Goal: Task Accomplishment & Management: Manage account settings

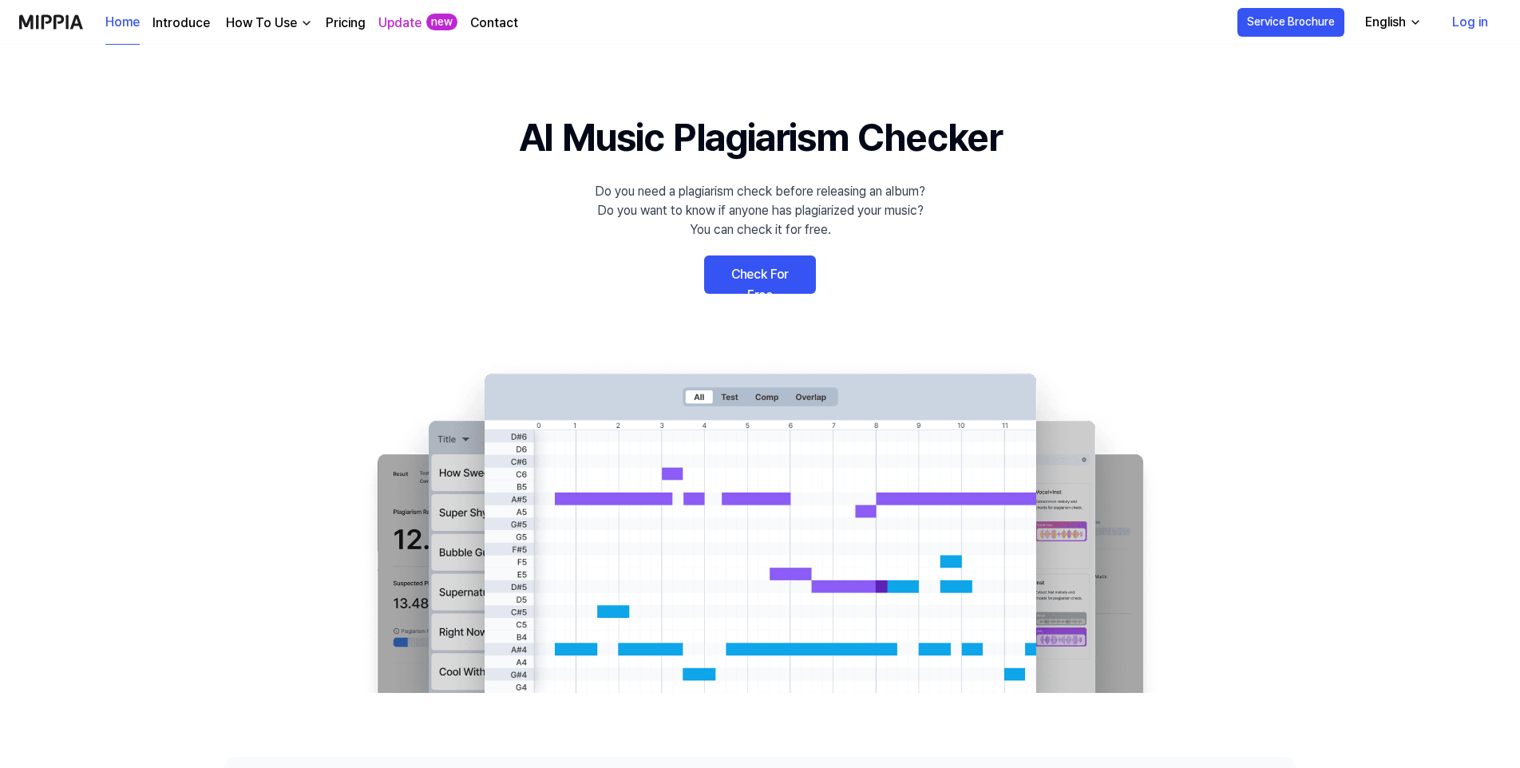
click at [1472, 26] on link "Log in" at bounding box center [1469, 22] width 61 height 45
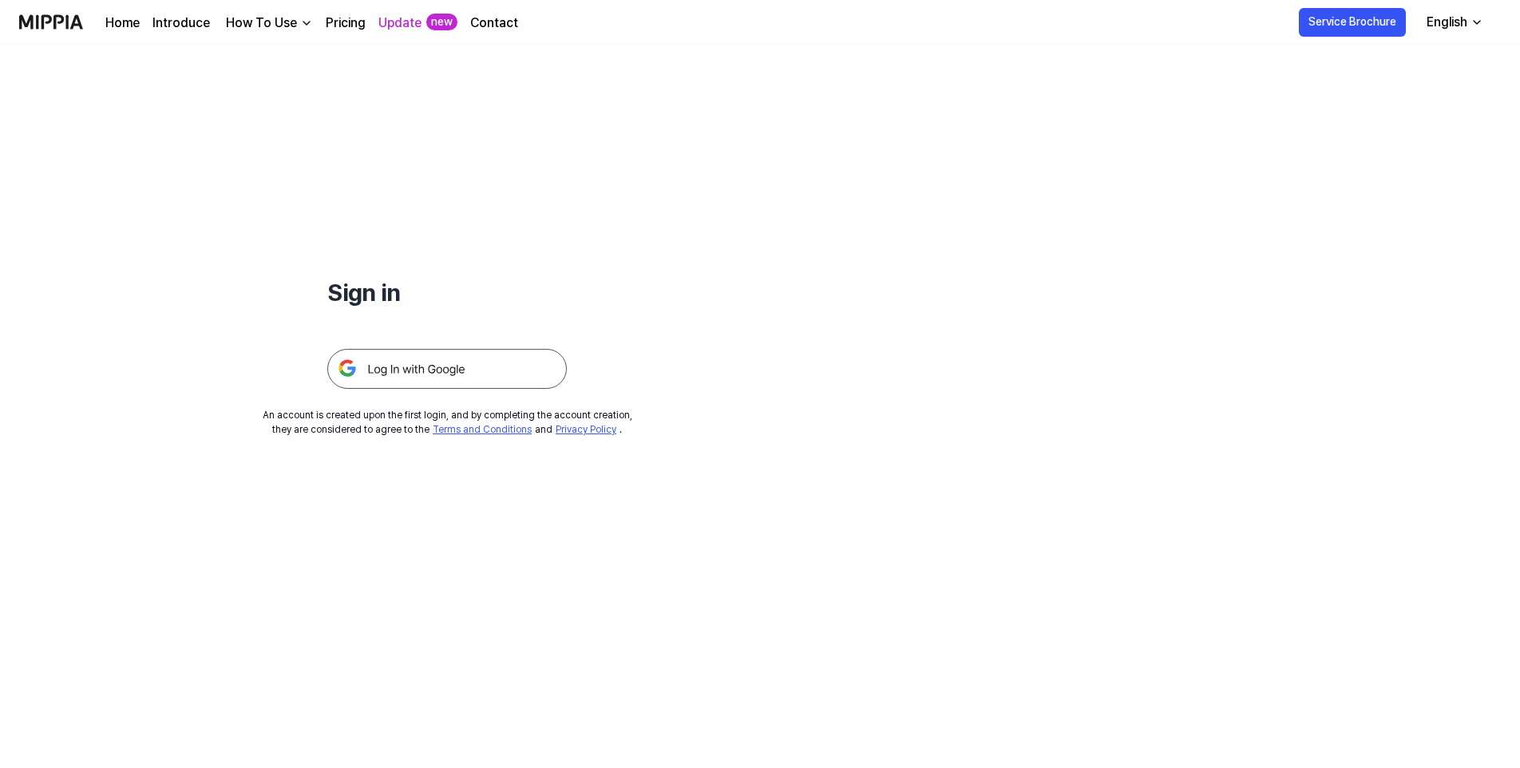
click at [477, 364] on img at bounding box center [446, 369] width 239 height 40
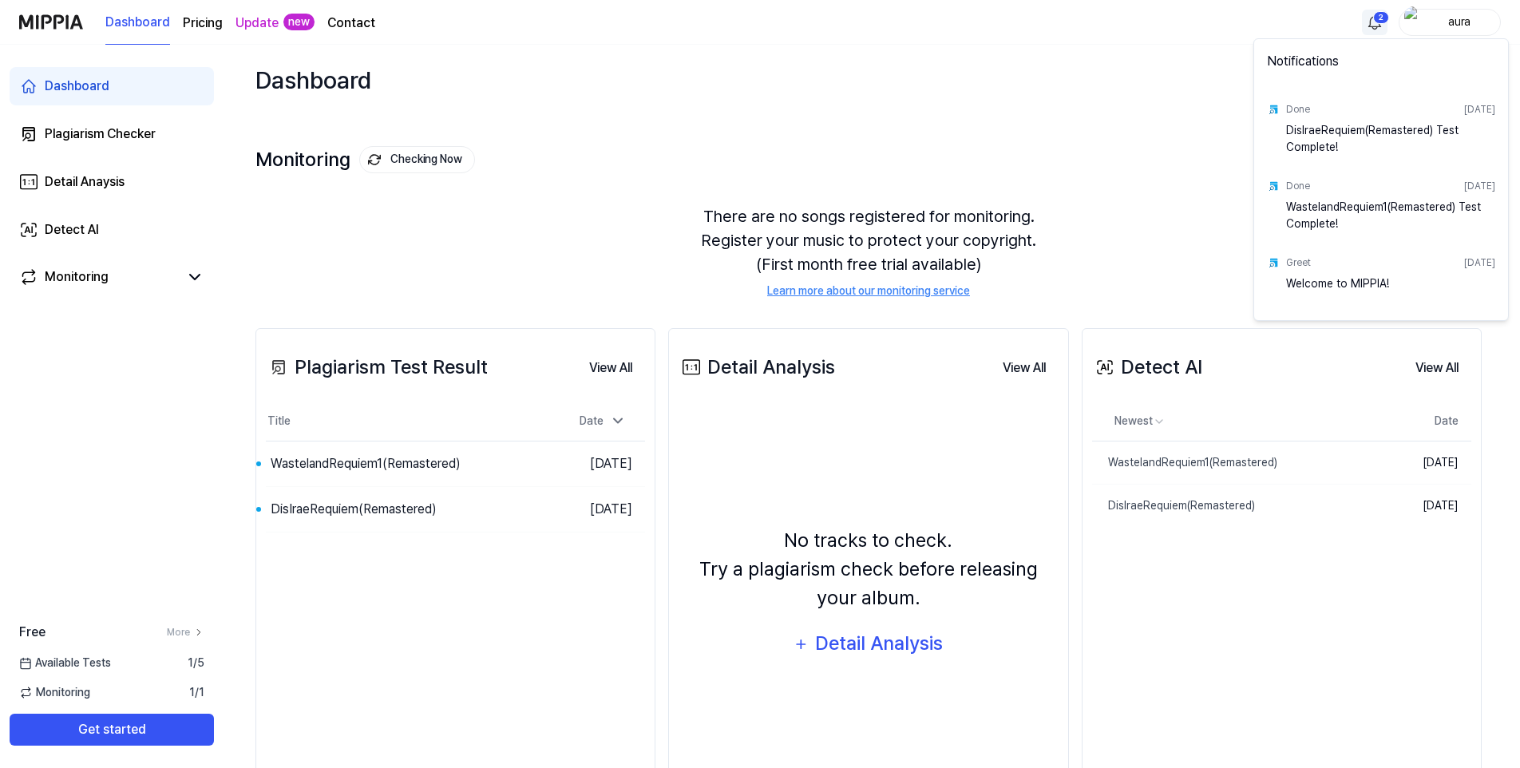
click at [1376, 15] on html "Dashboard Pricing Update new Contact 2 aura Dashboard Plagiarism Checker Detail…" at bounding box center [760, 384] width 1520 height 768
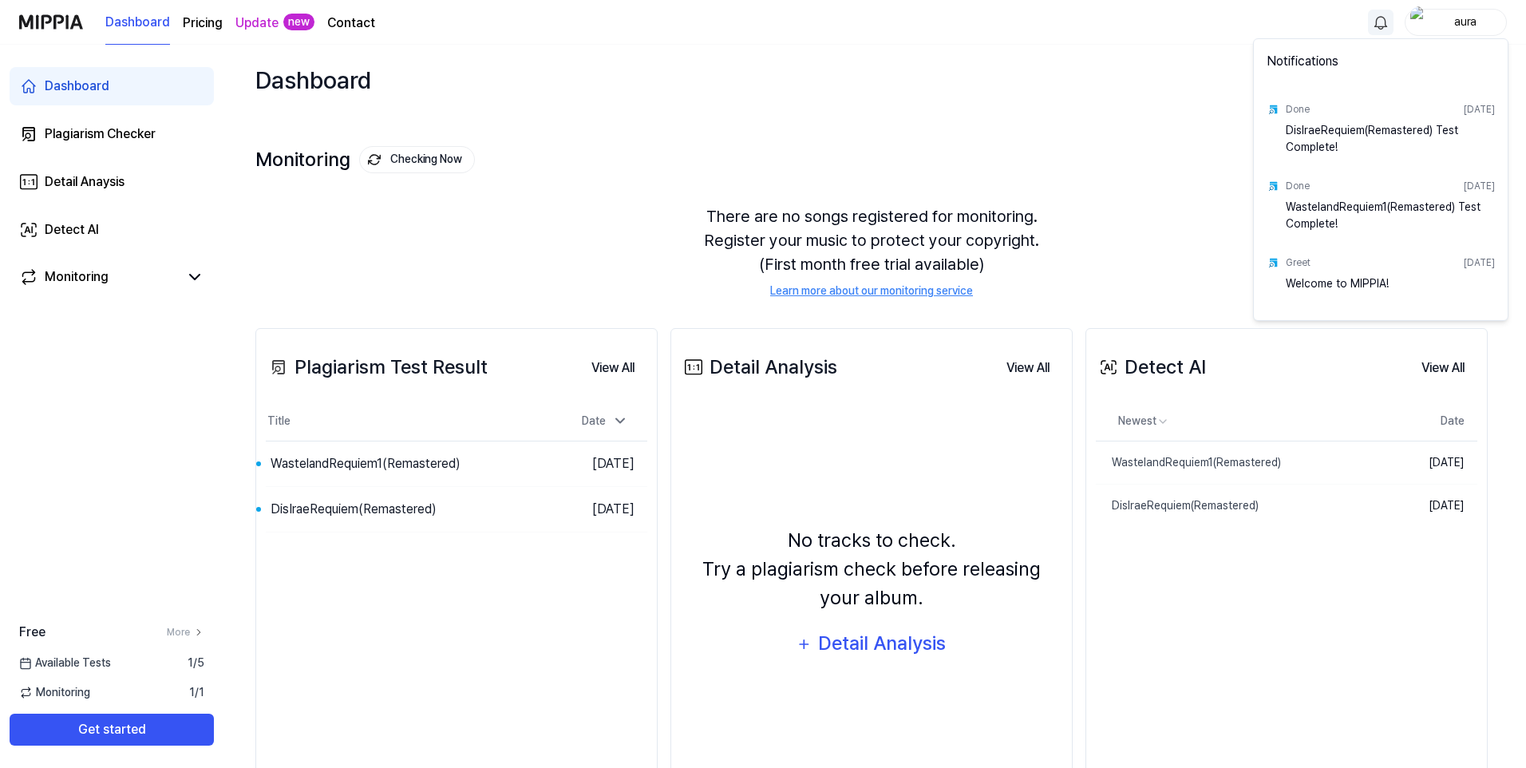
click at [1324, 280] on div "Welcome to MIPPIA!" at bounding box center [1390, 291] width 209 height 32
click at [372, 465] on html "Dashboard Pricing Update new Contact aura Dashboard Plagiarism Checker Detail A…" at bounding box center [763, 384] width 1526 height 768
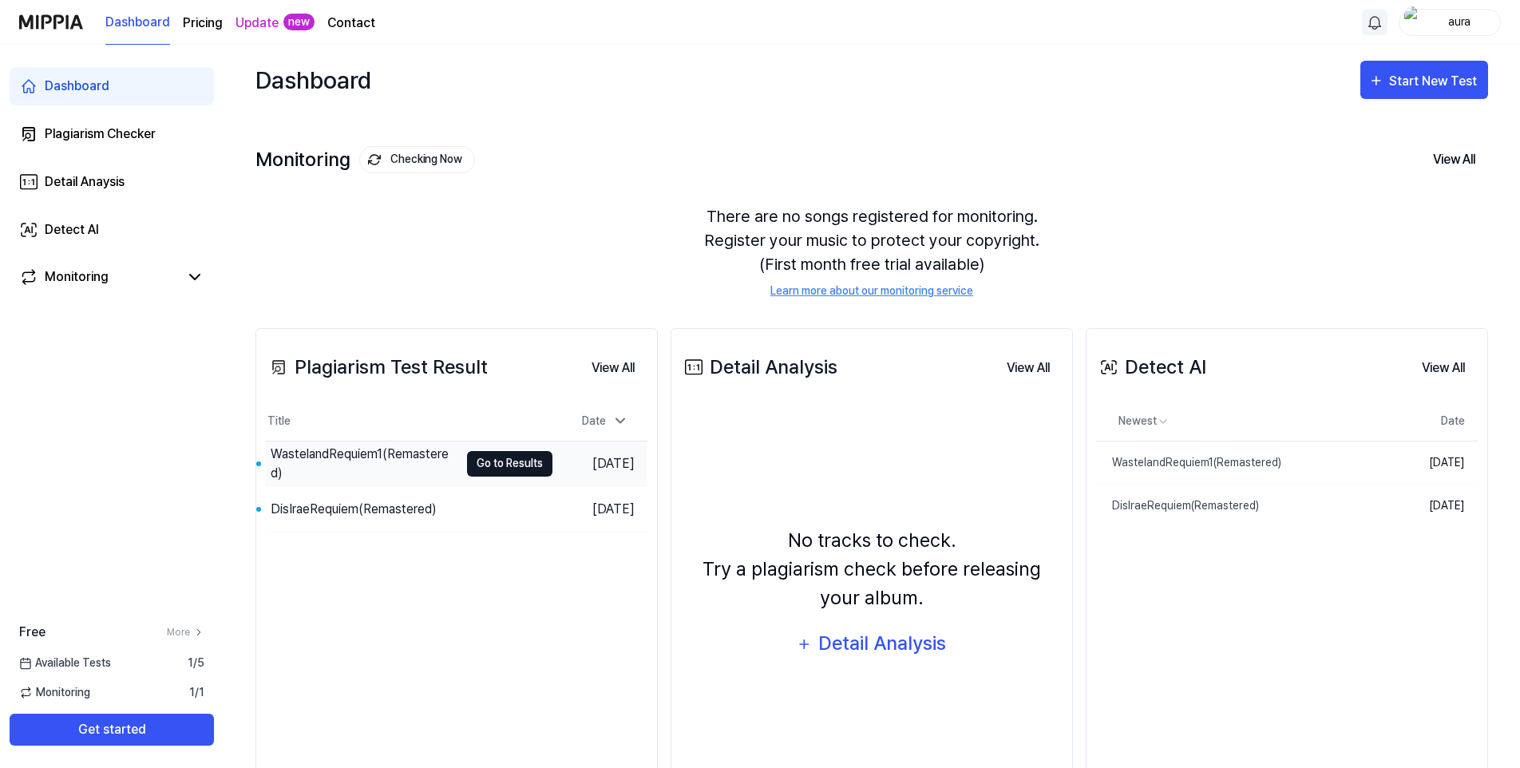
click at [507, 452] on button "Go to Results" at bounding box center [509, 464] width 85 height 26
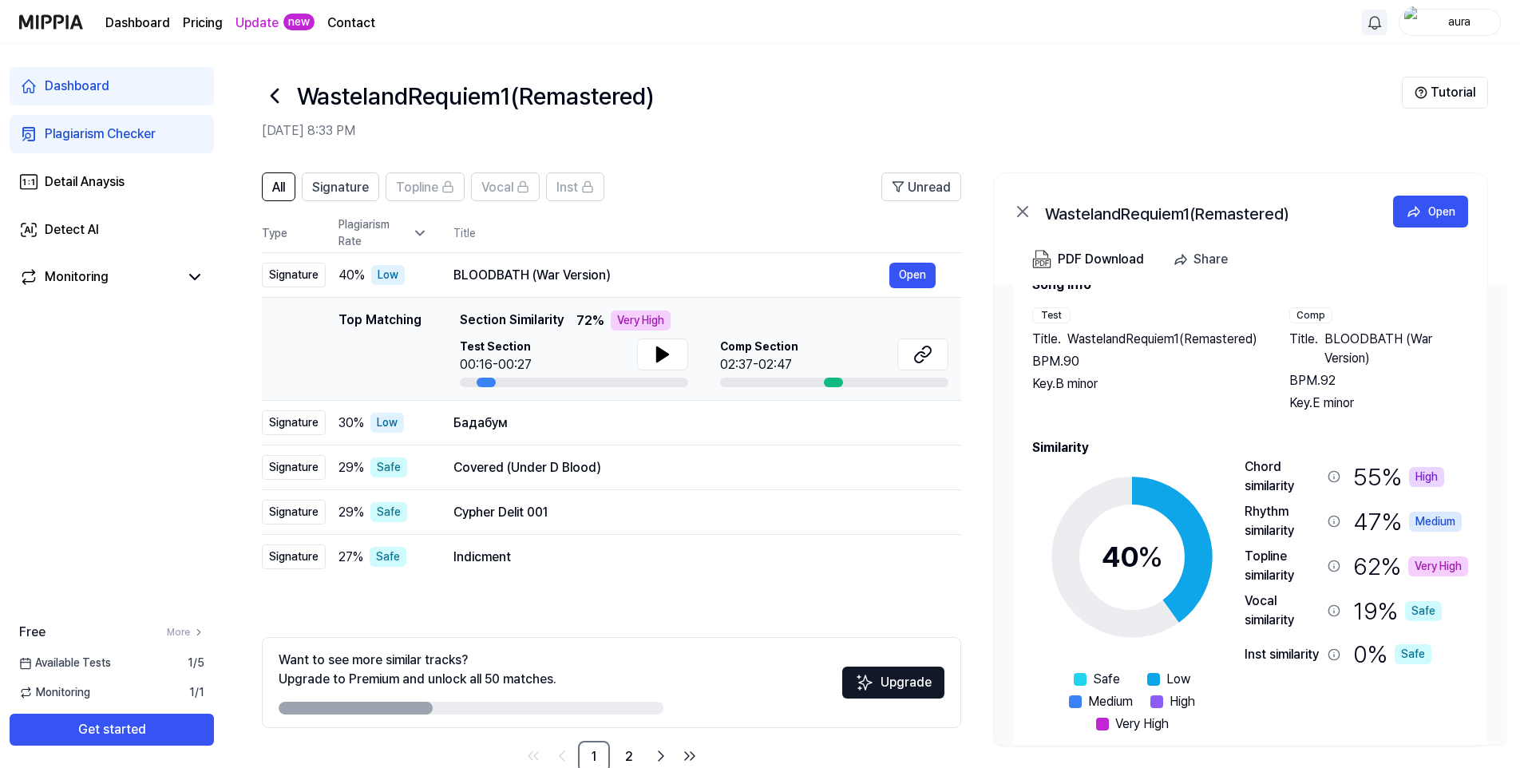
scroll to position [69, 0]
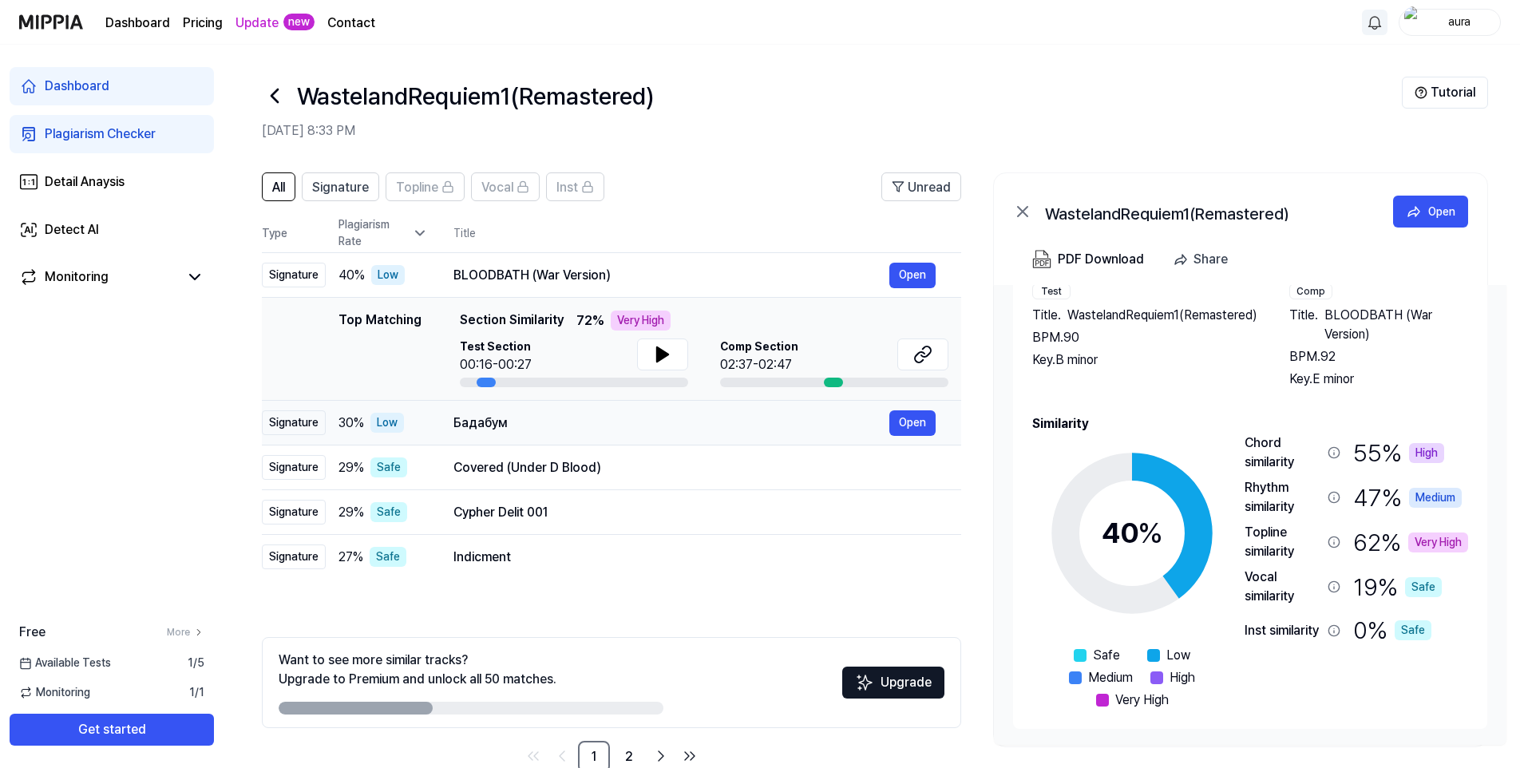
click at [482, 417] on div "Бадабум" at bounding box center [671, 422] width 436 height 19
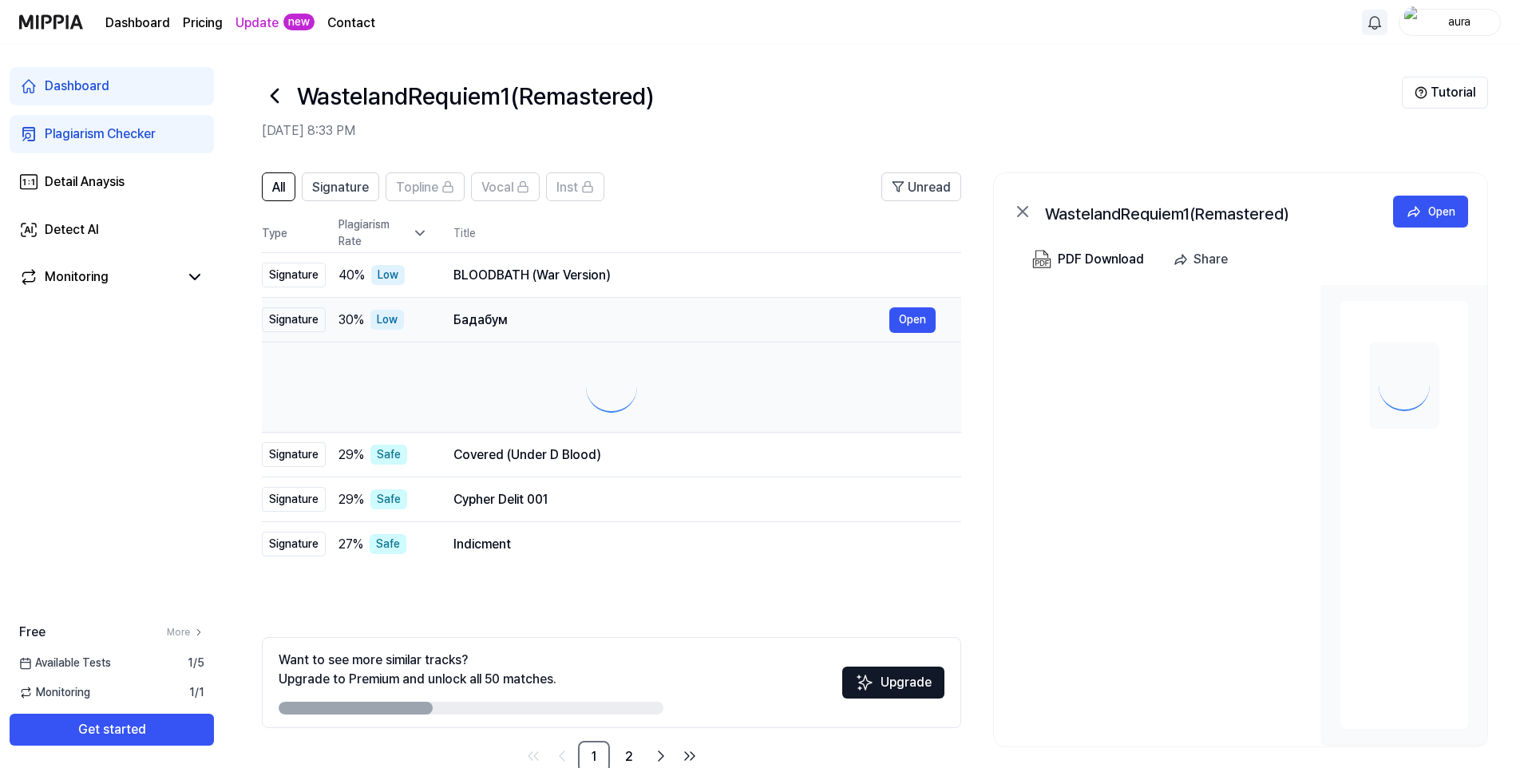
scroll to position [0, 0]
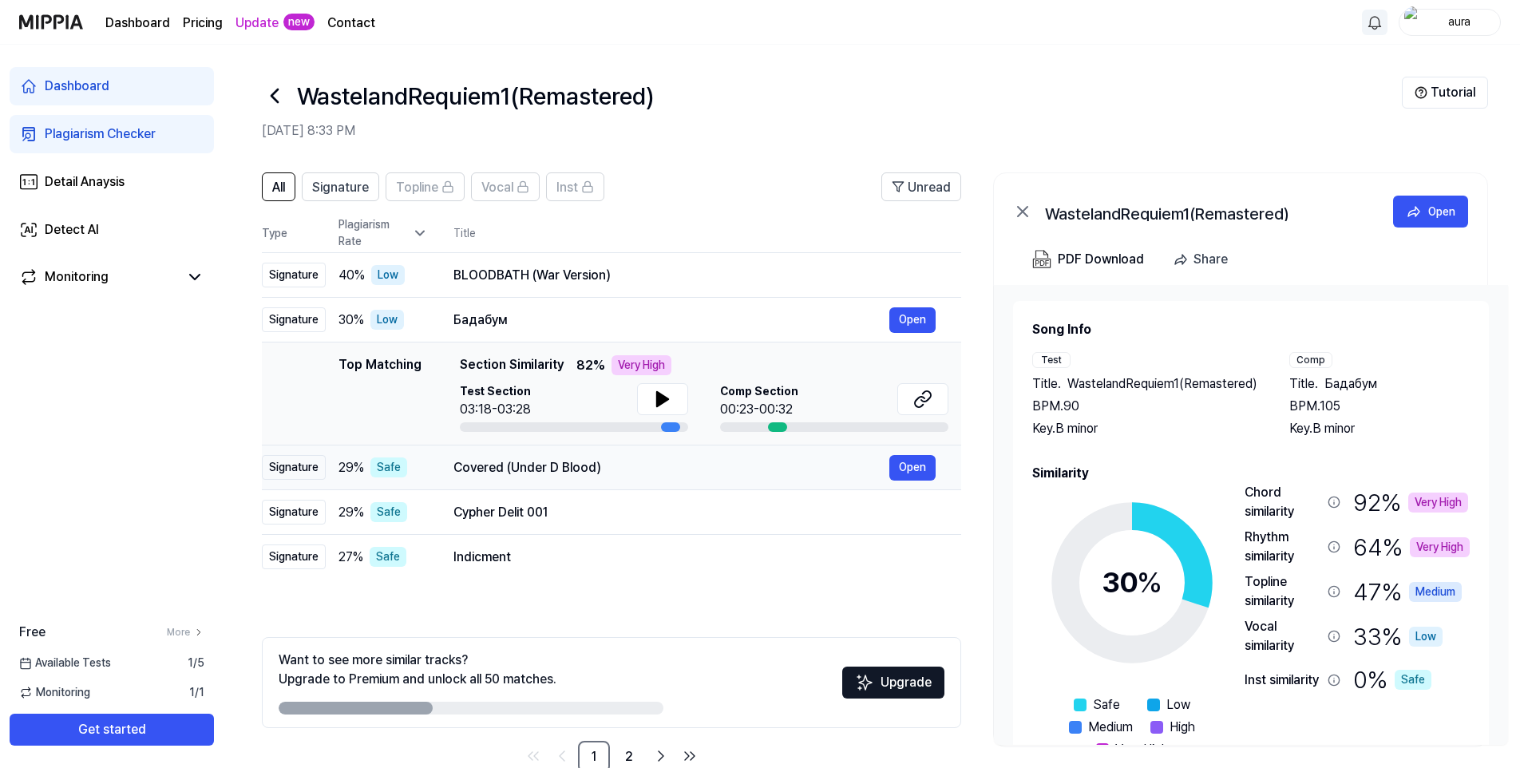
click at [492, 469] on div "Covered (Under D Blood)" at bounding box center [671, 467] width 436 height 19
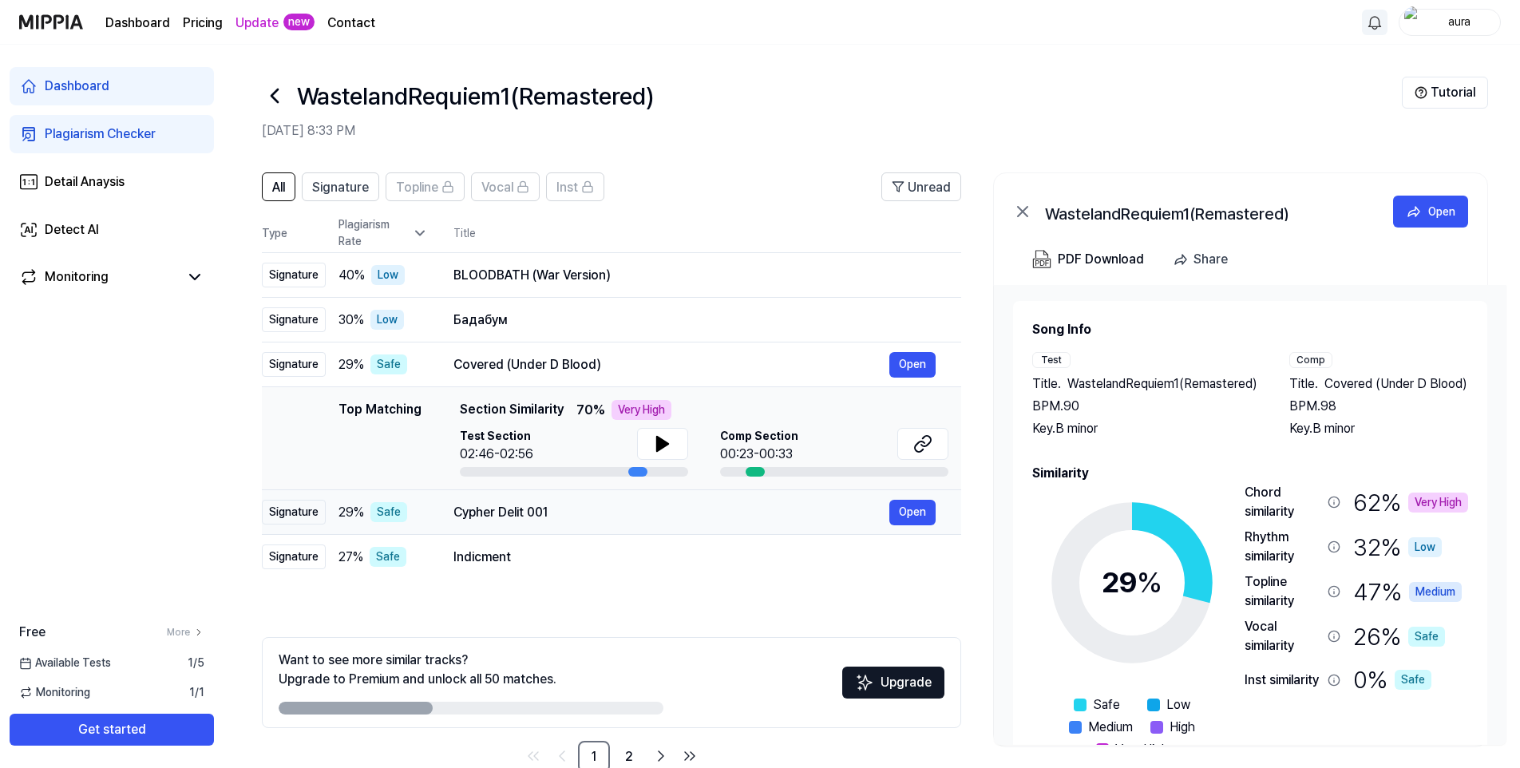
click at [503, 511] on div "Cypher Delit 001" at bounding box center [671, 512] width 436 height 19
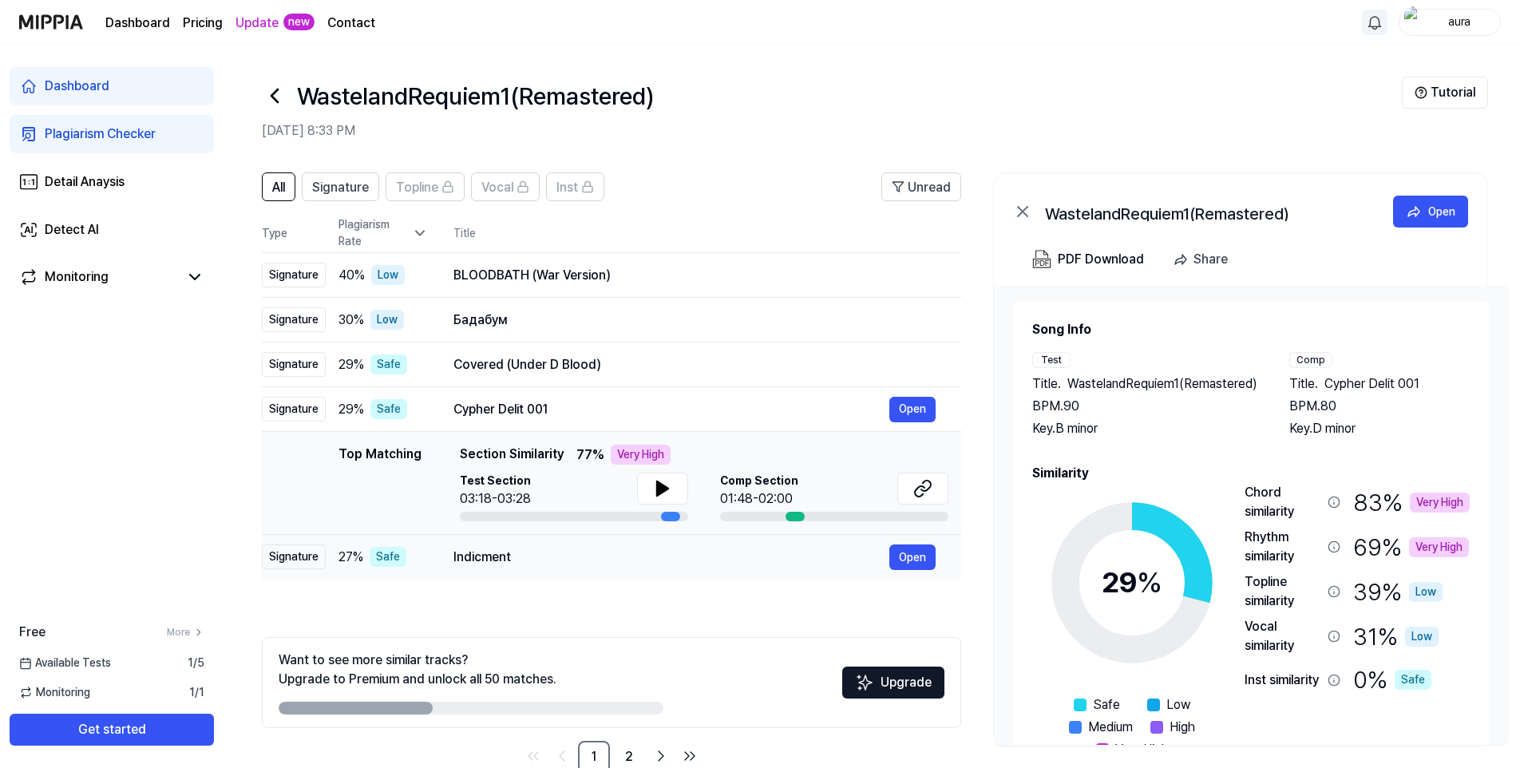
click at [505, 562] on div "Indicment" at bounding box center [671, 557] width 436 height 19
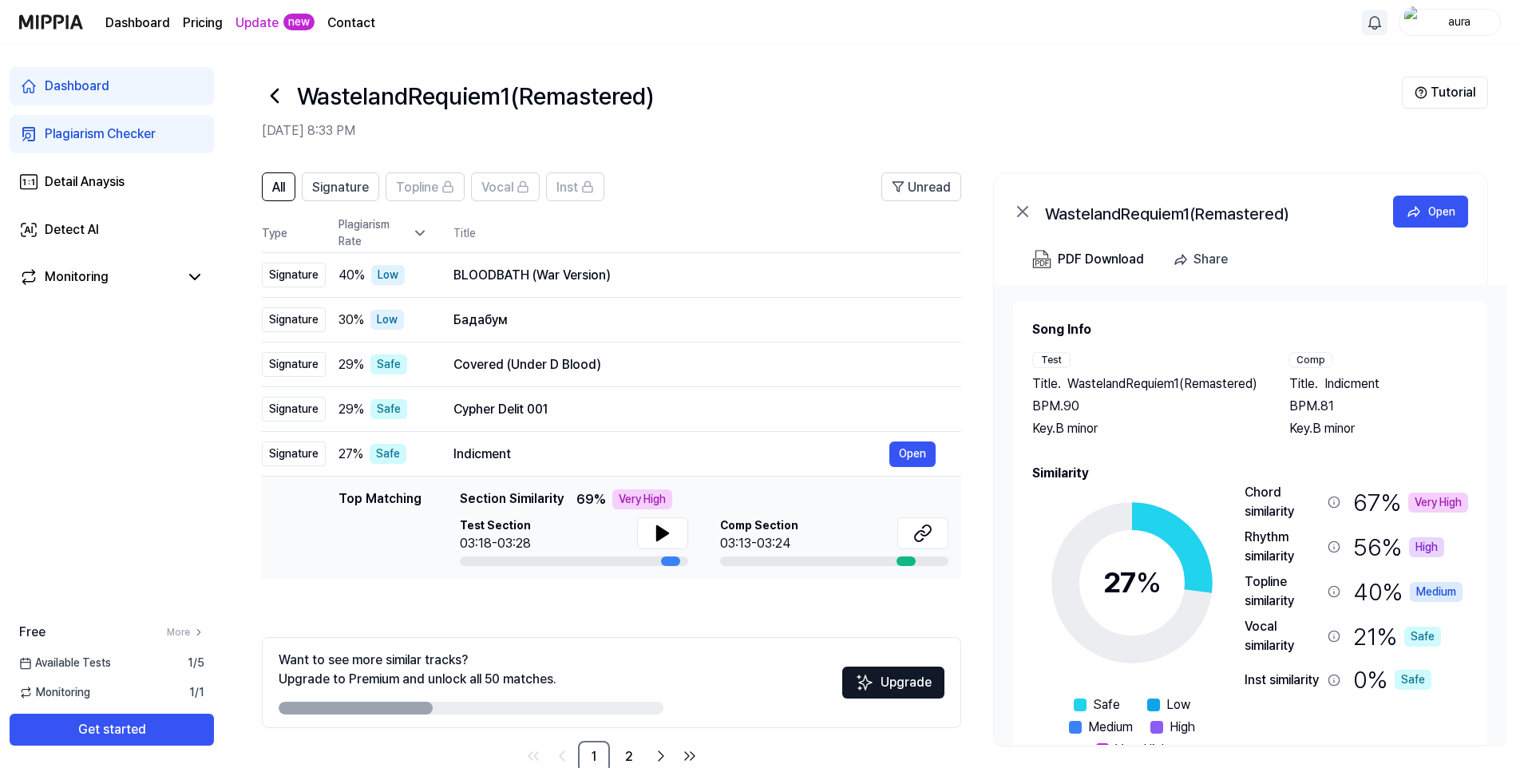
scroll to position [37, 0]
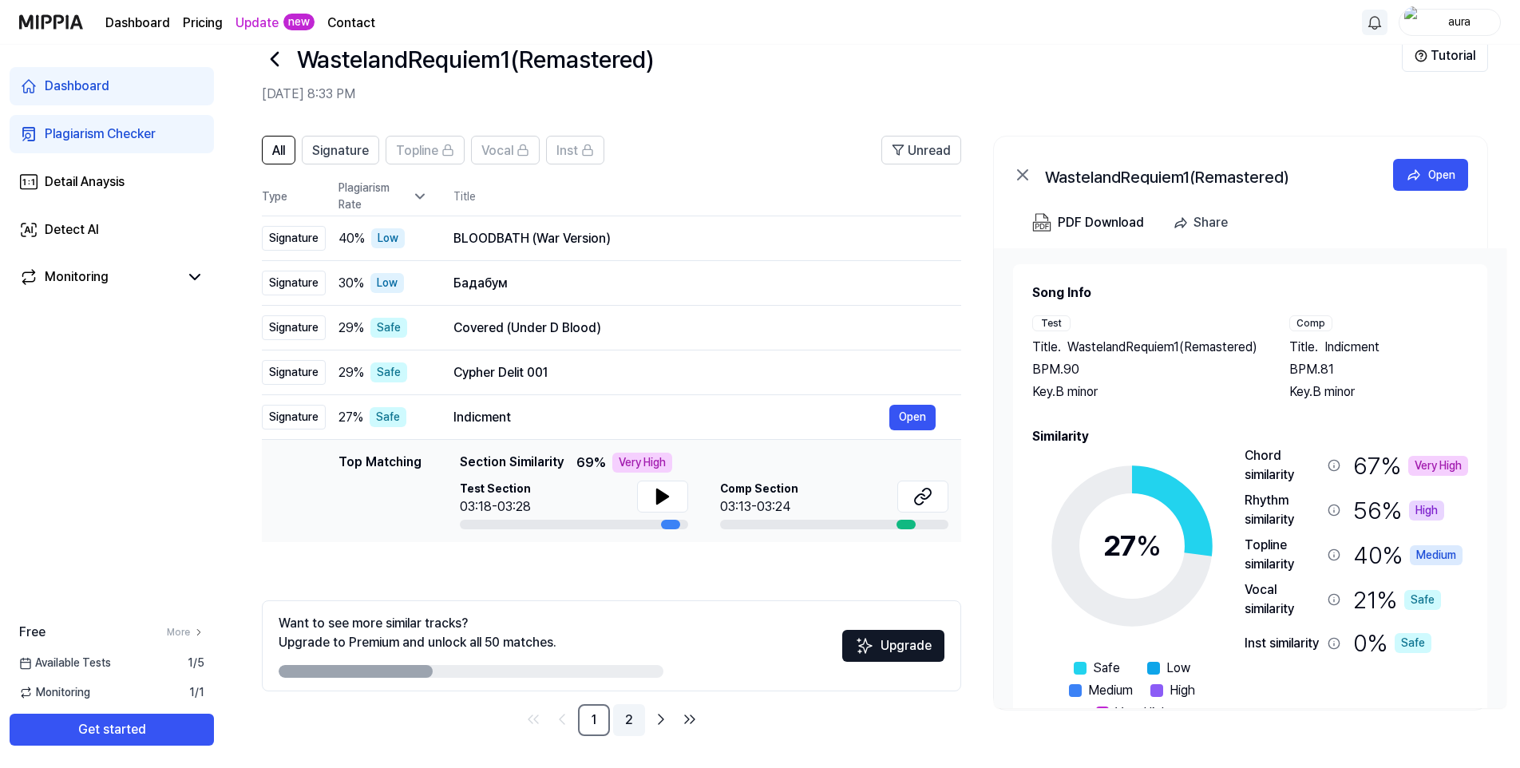
click at [624, 717] on link "2" at bounding box center [629, 720] width 32 height 32
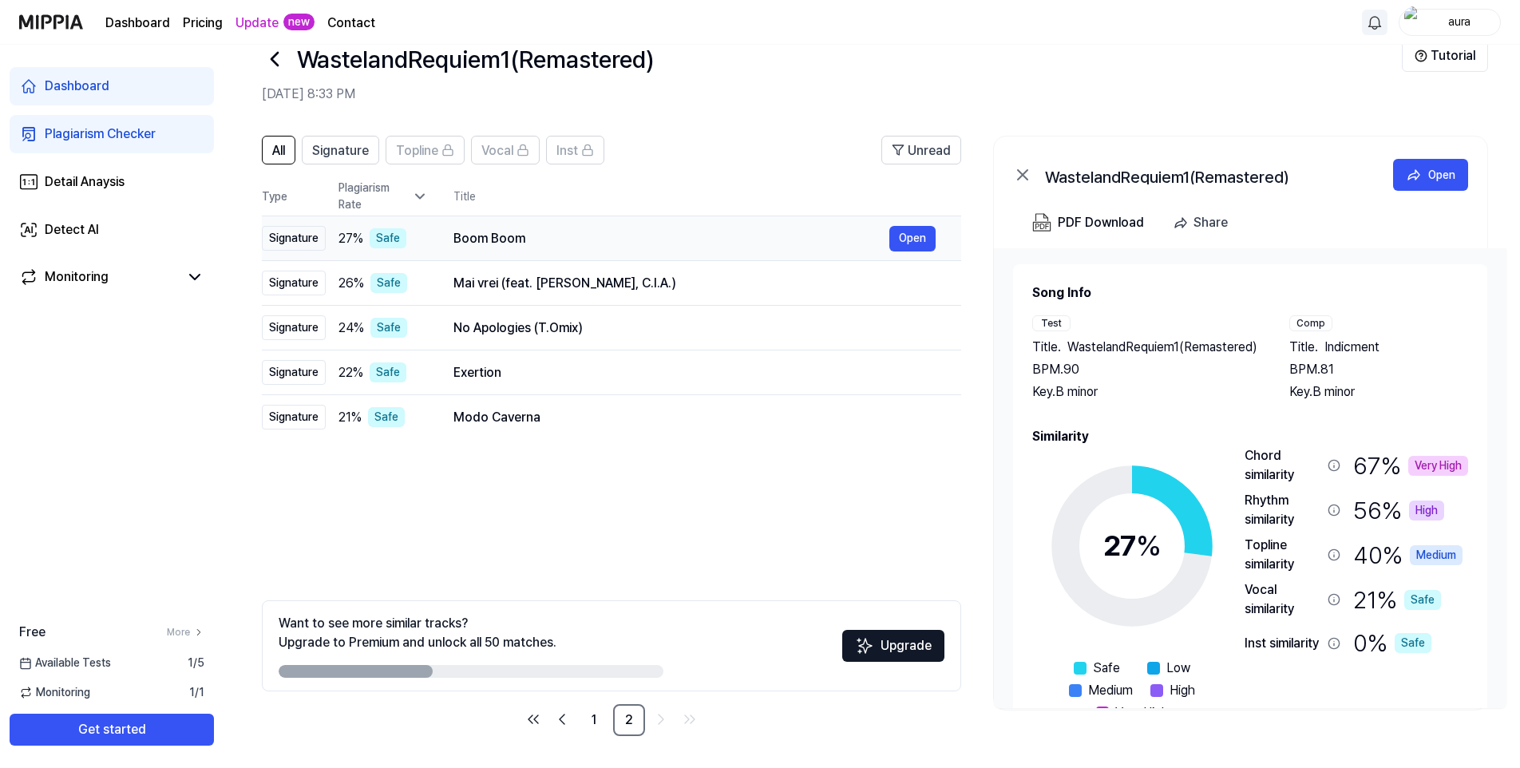
click at [499, 243] on div "Boom Boom" at bounding box center [671, 238] width 436 height 19
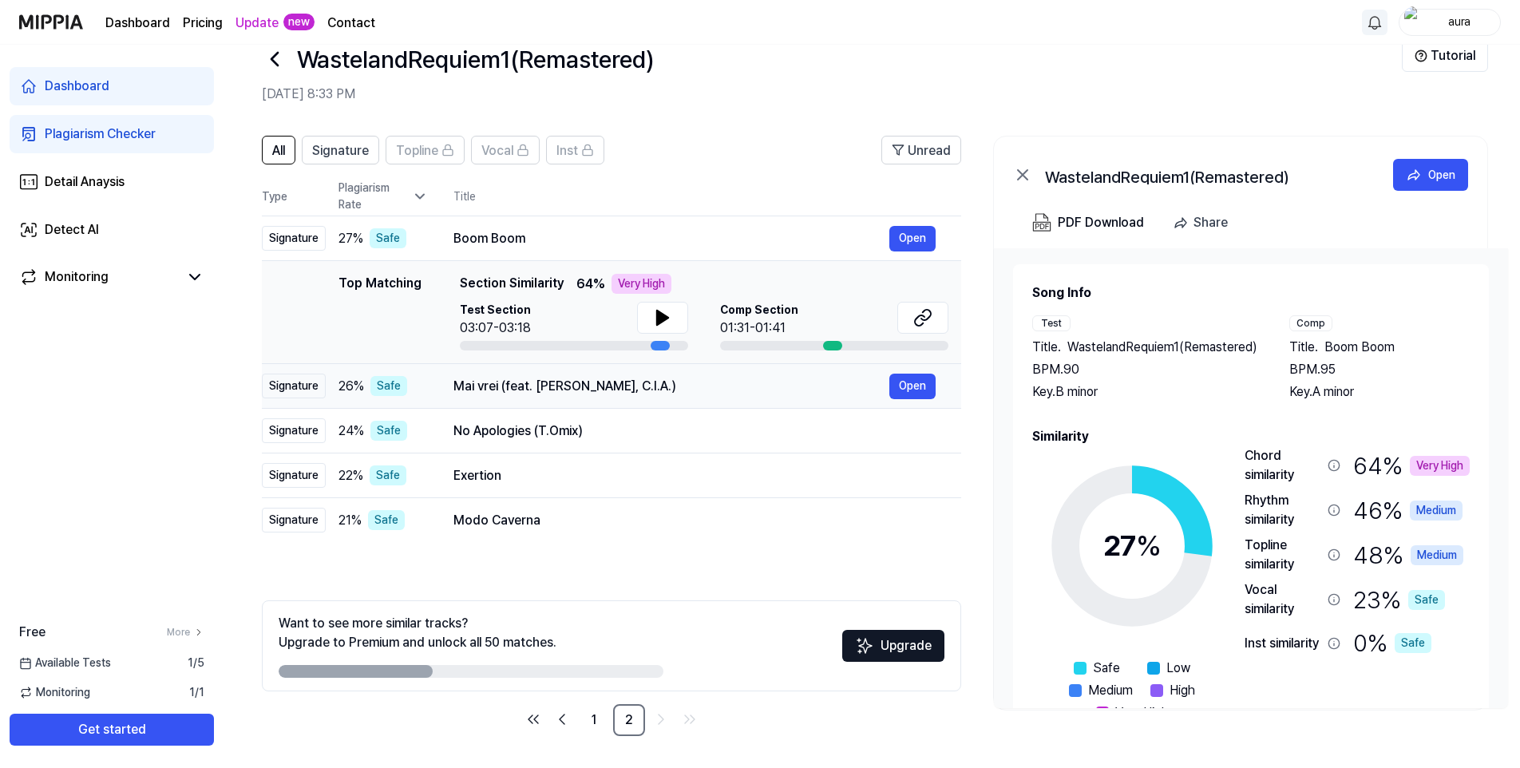
click at [494, 390] on div "Mai vrei (feat. Alex Velea, C.I.A.)" at bounding box center [671, 386] width 436 height 19
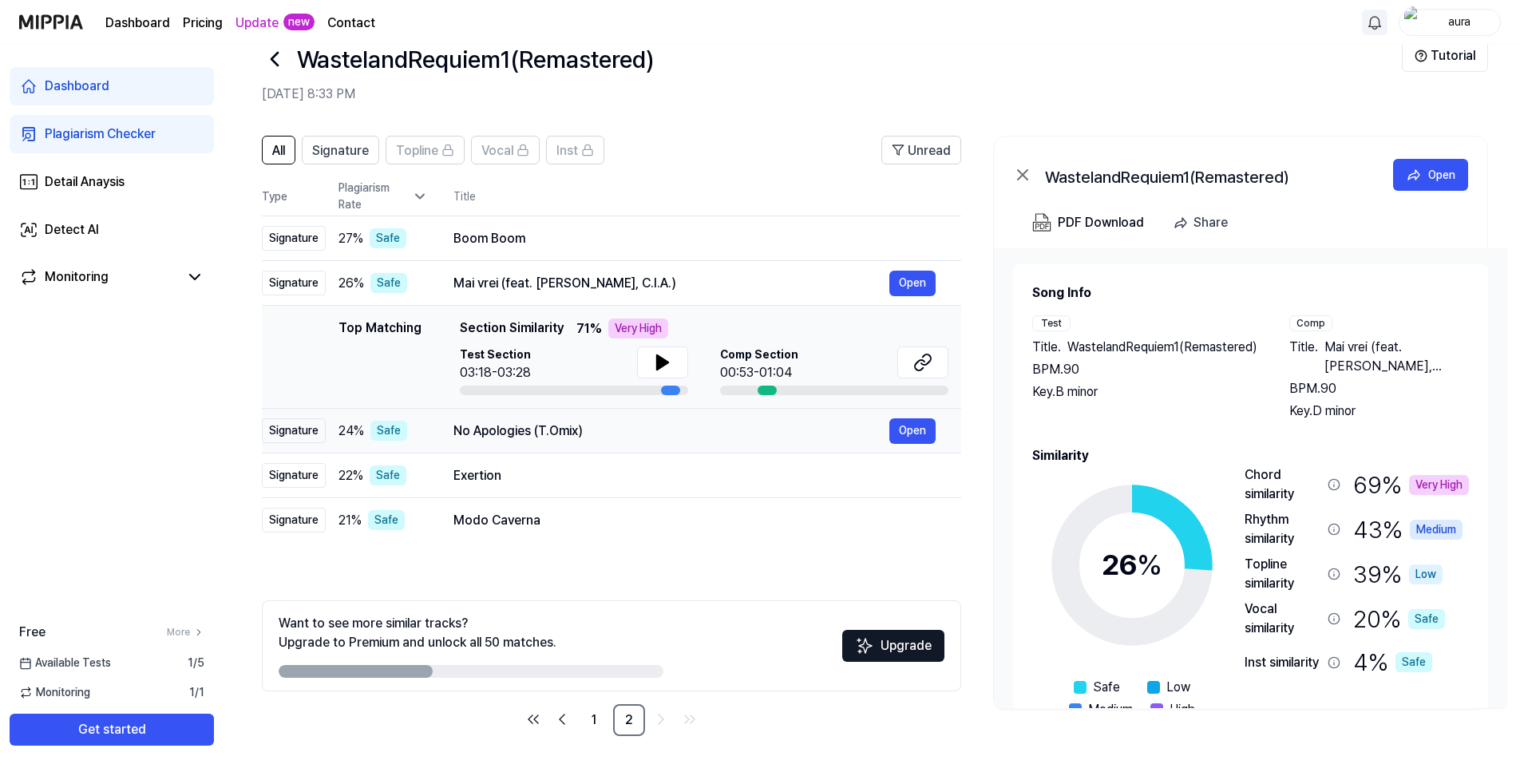
click at [491, 434] on div "No Apologies (T.Omix)" at bounding box center [671, 430] width 436 height 19
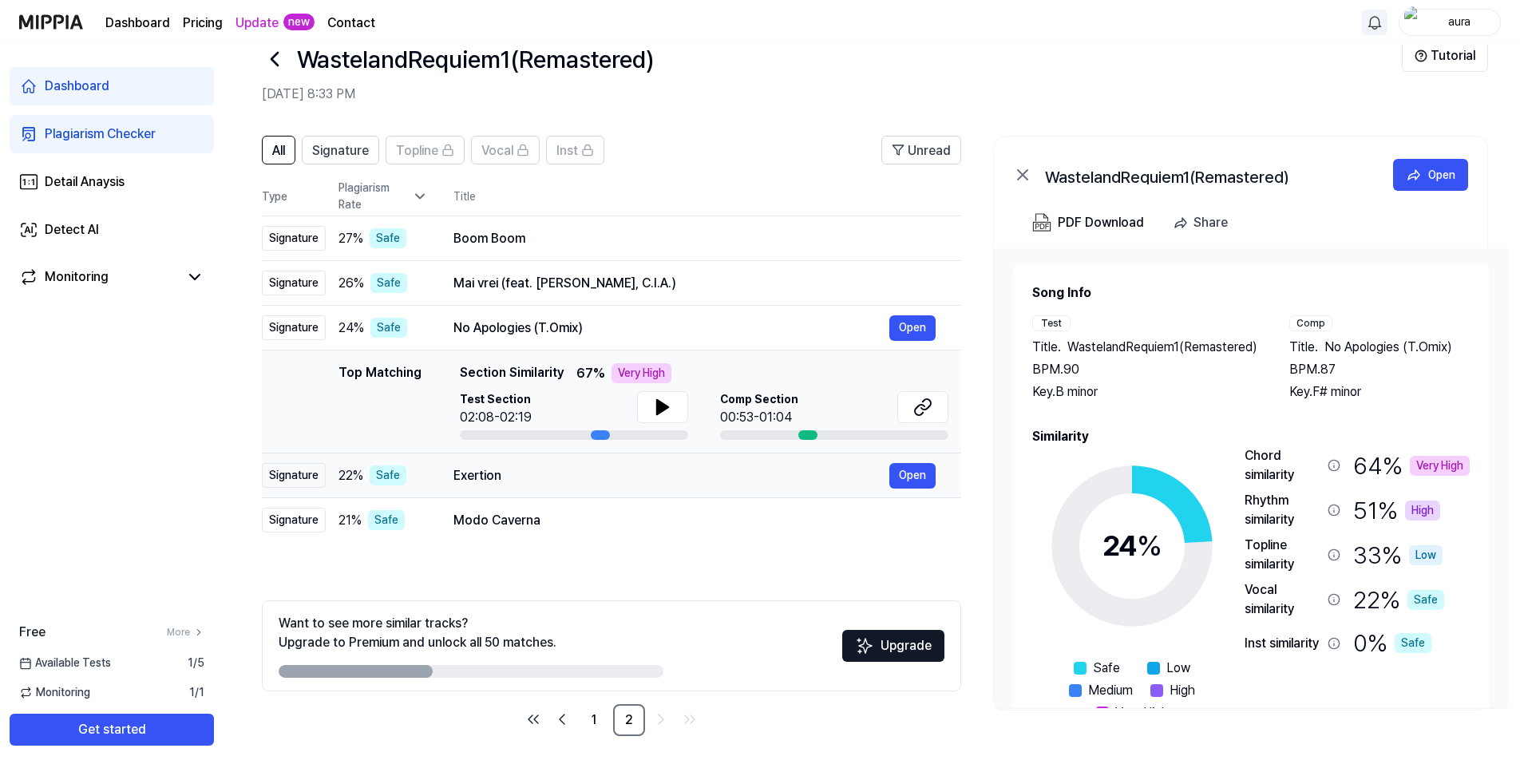
click at [503, 474] on div "Exertion" at bounding box center [671, 475] width 436 height 19
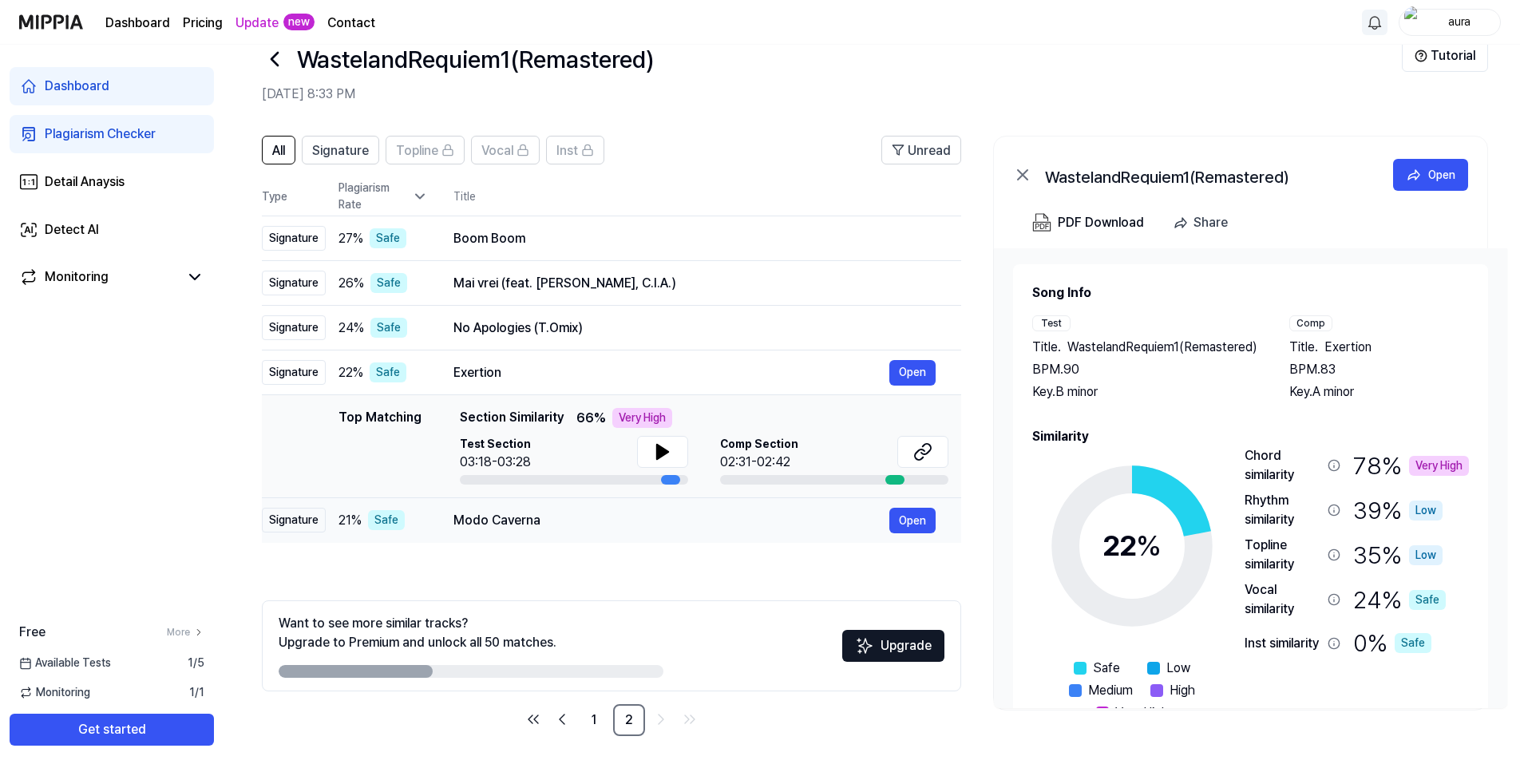
click at [513, 515] on div "Modo Caverna" at bounding box center [671, 520] width 436 height 19
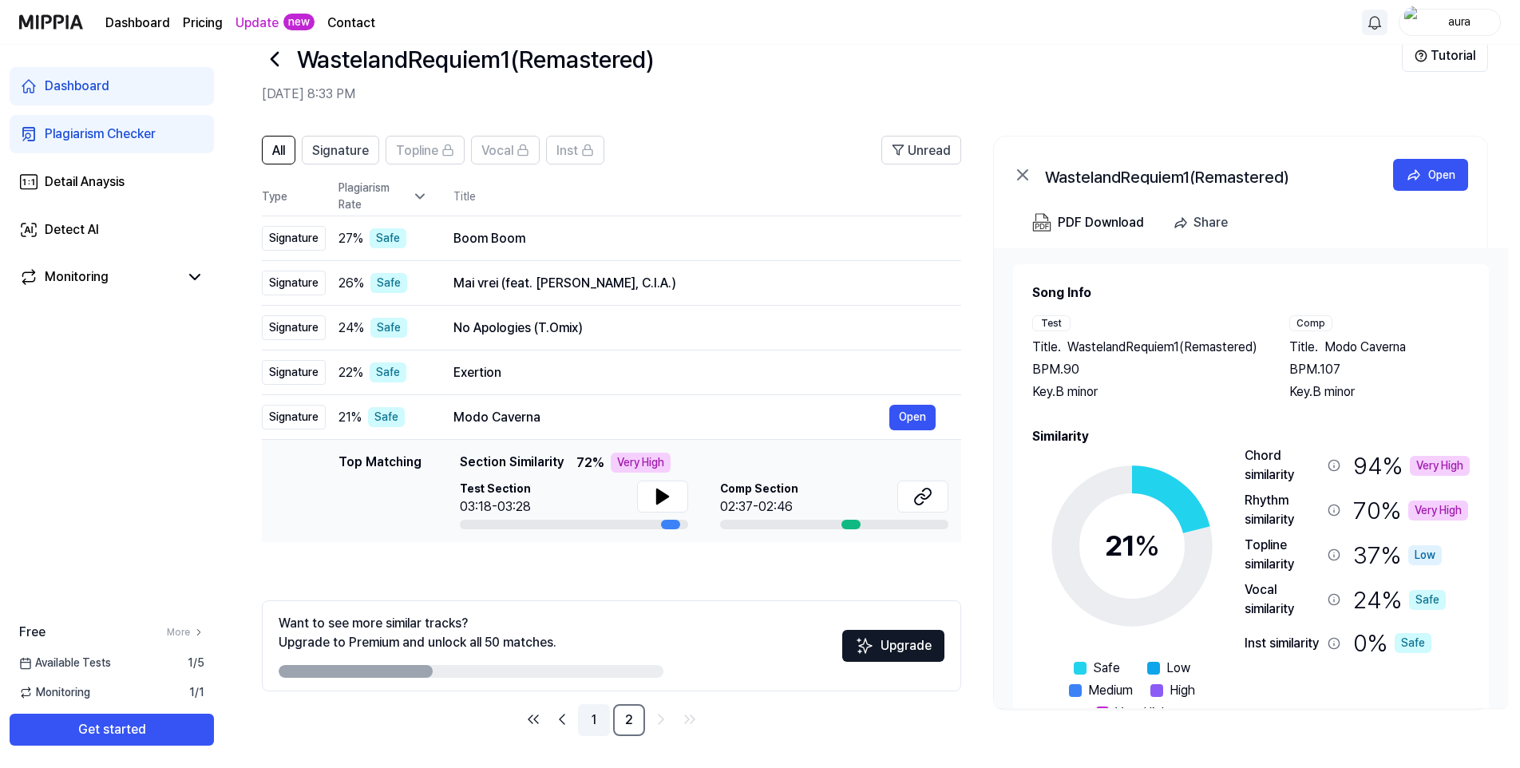
click at [595, 716] on link "1" at bounding box center [594, 720] width 32 height 32
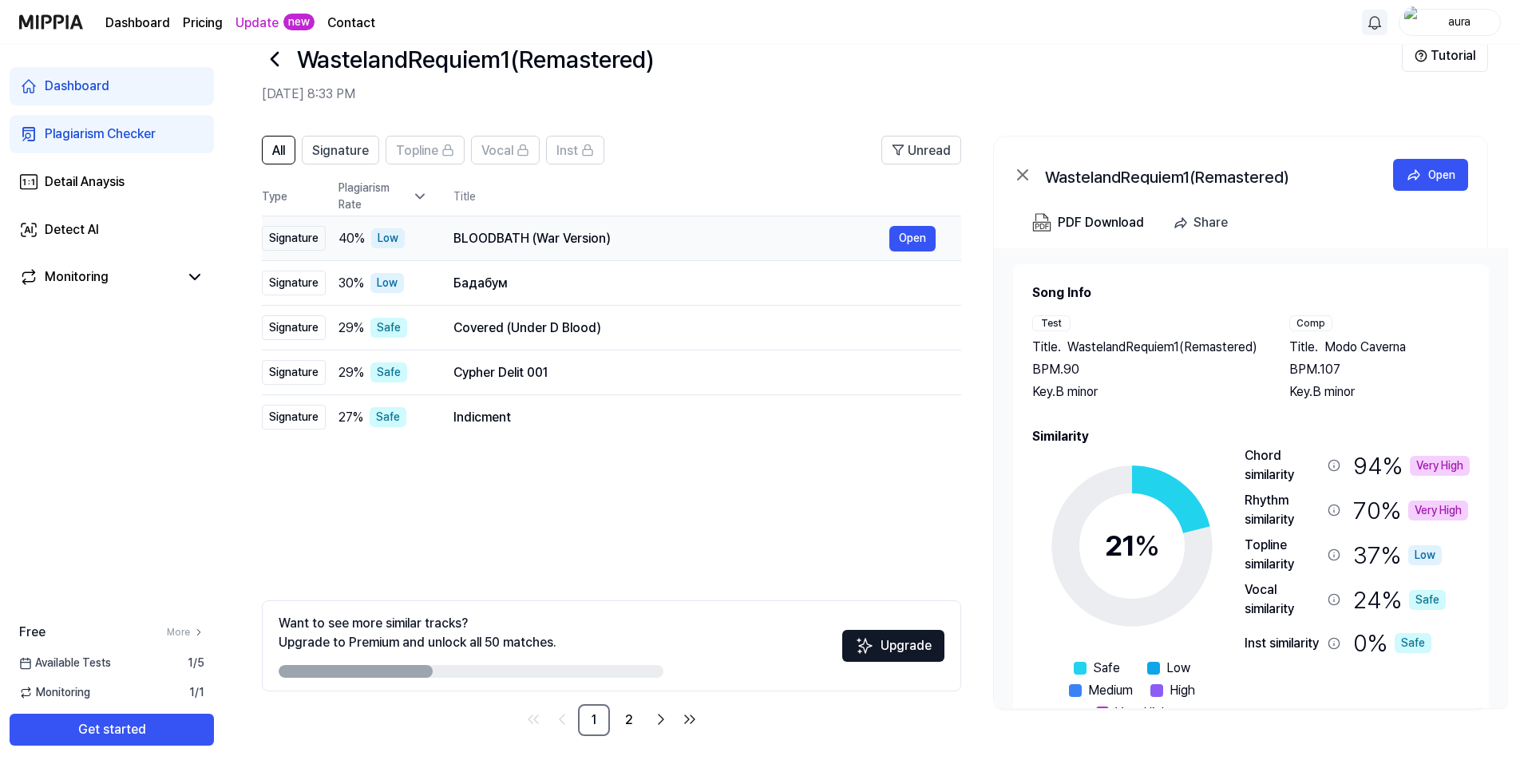
click at [485, 242] on div "BLOODBATH (War Version)" at bounding box center [671, 238] width 436 height 19
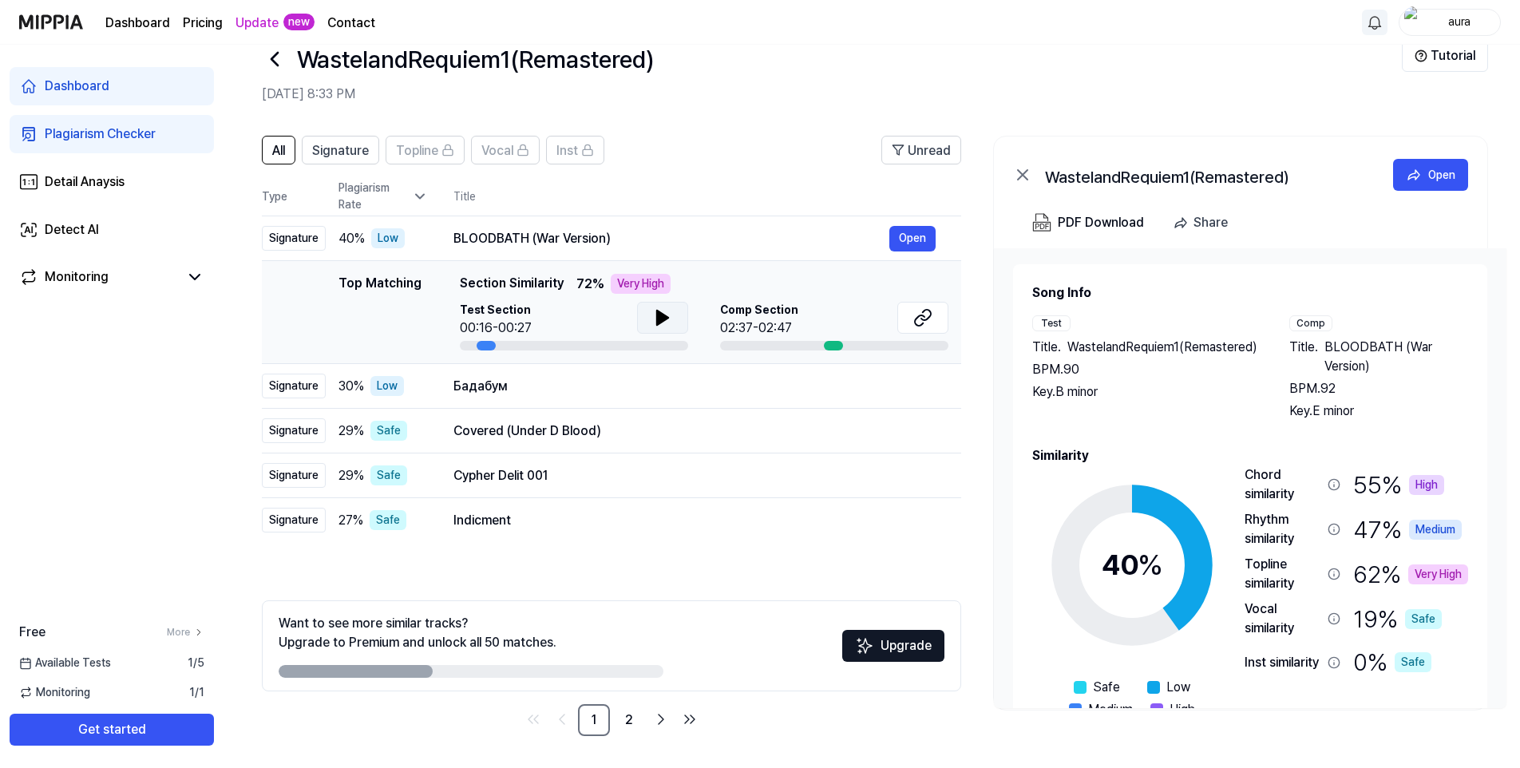
click at [660, 316] on icon at bounding box center [662, 318] width 11 height 14
click at [931, 238] on button "Open" at bounding box center [912, 239] width 46 height 26
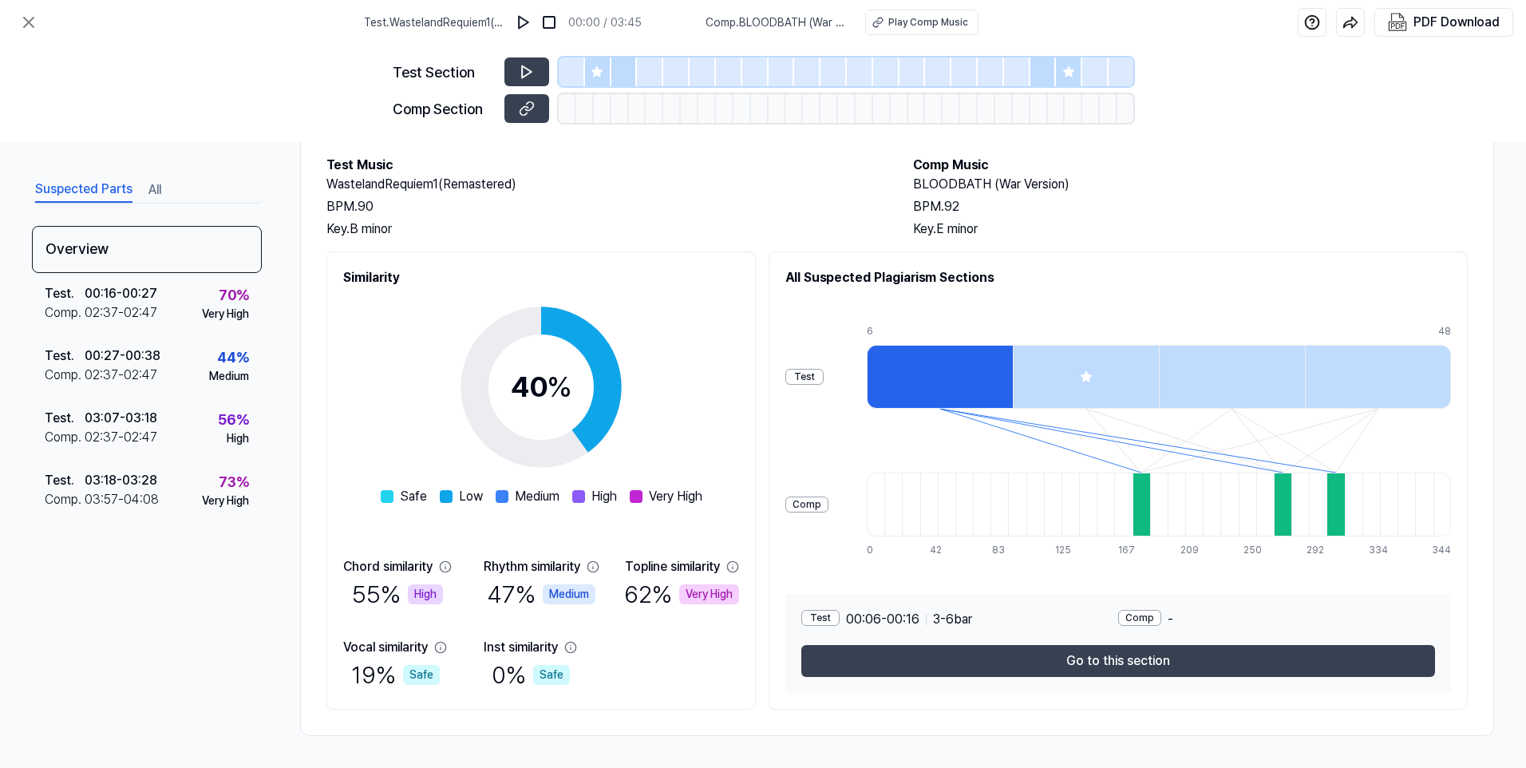
scroll to position [0, 0]
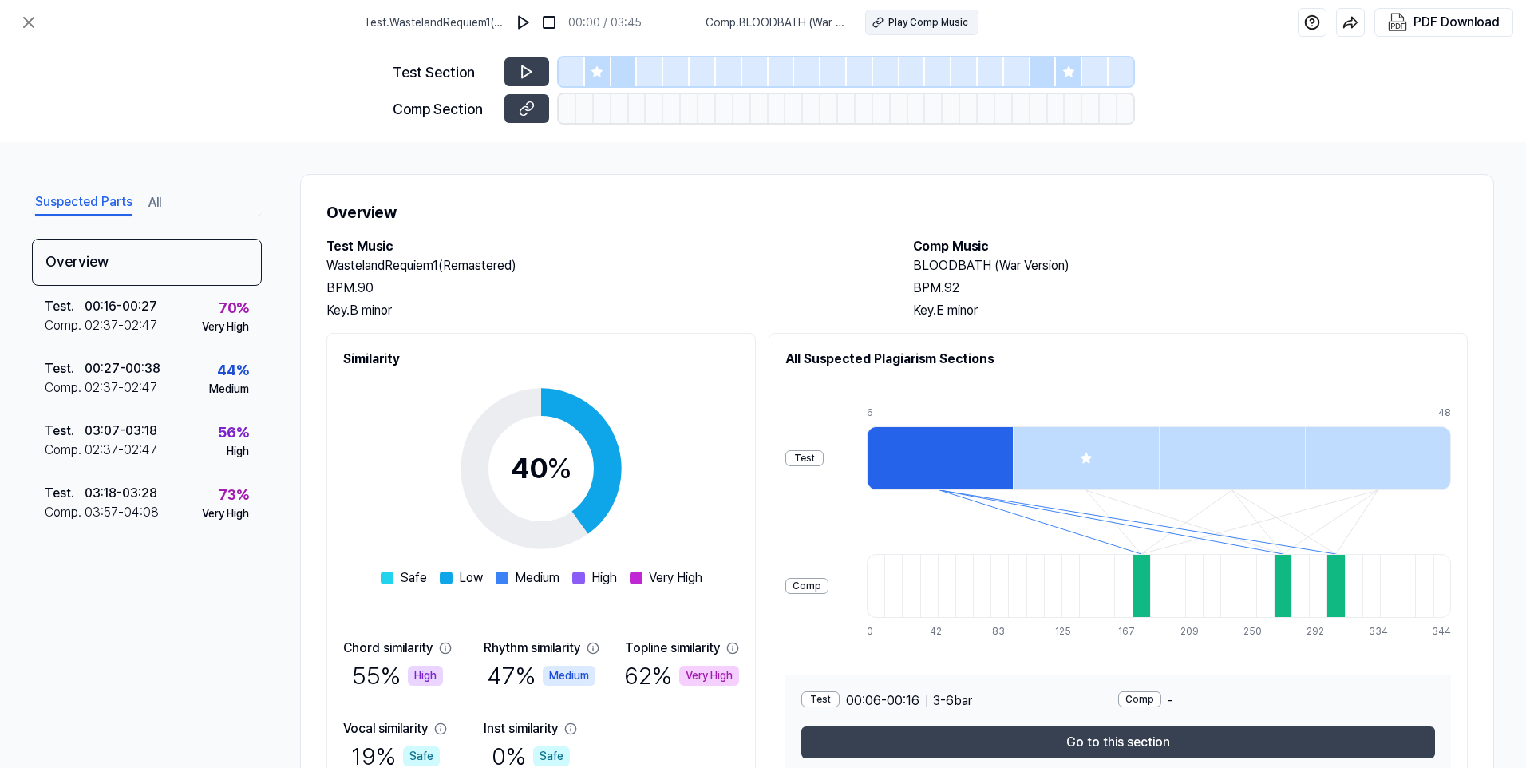
click at [939, 30] on button "Play Comp Music" at bounding box center [921, 23] width 113 height 26
click at [754, 22] on span "Comp . BLOODBATH (War Version)" at bounding box center [776, 22] width 140 height 17
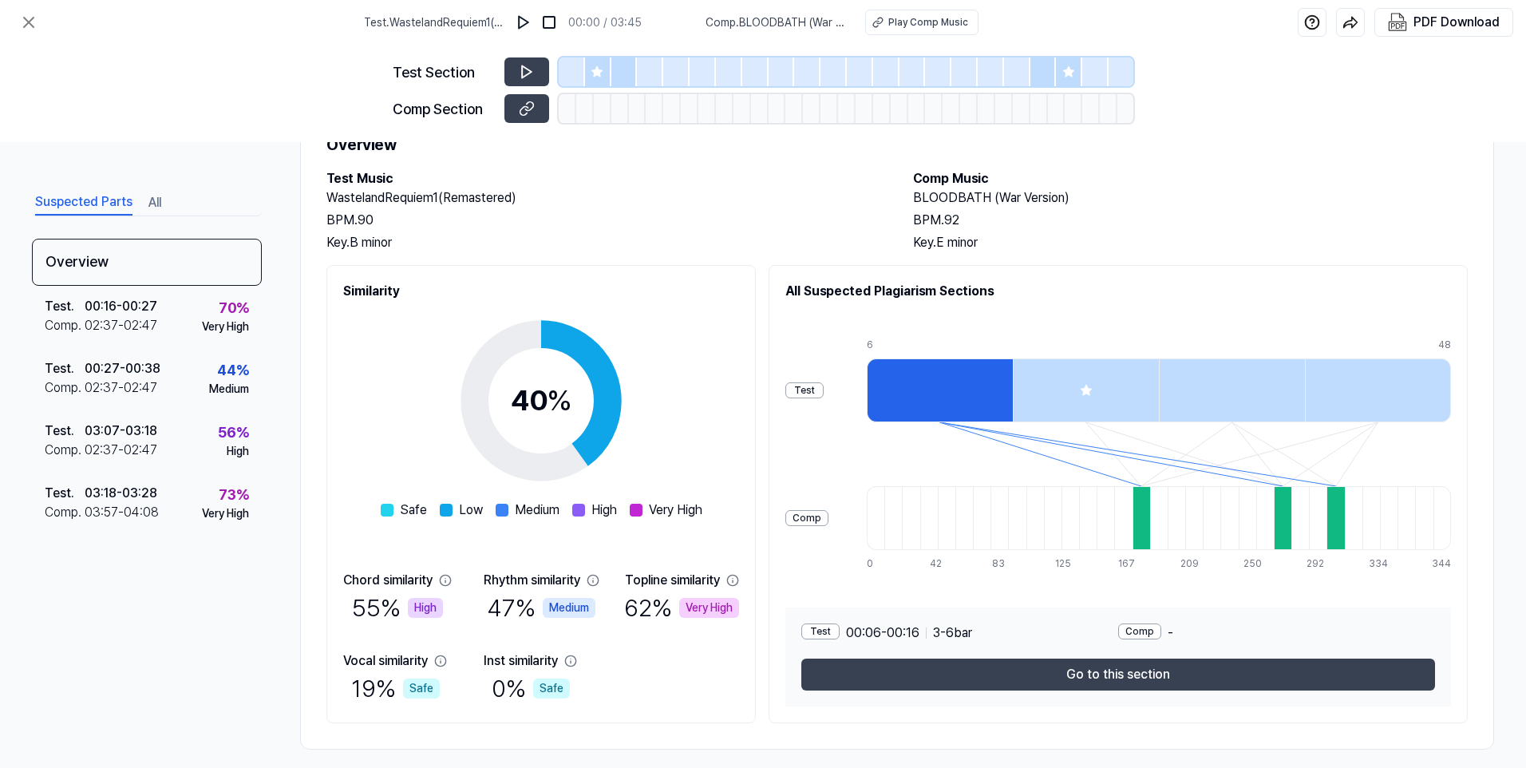
click at [445, 582] on icon at bounding box center [445, 580] width 13 height 13
click at [446, 579] on icon at bounding box center [445, 580] width 13 height 13
click at [430, 607] on div "High" at bounding box center [425, 608] width 35 height 20
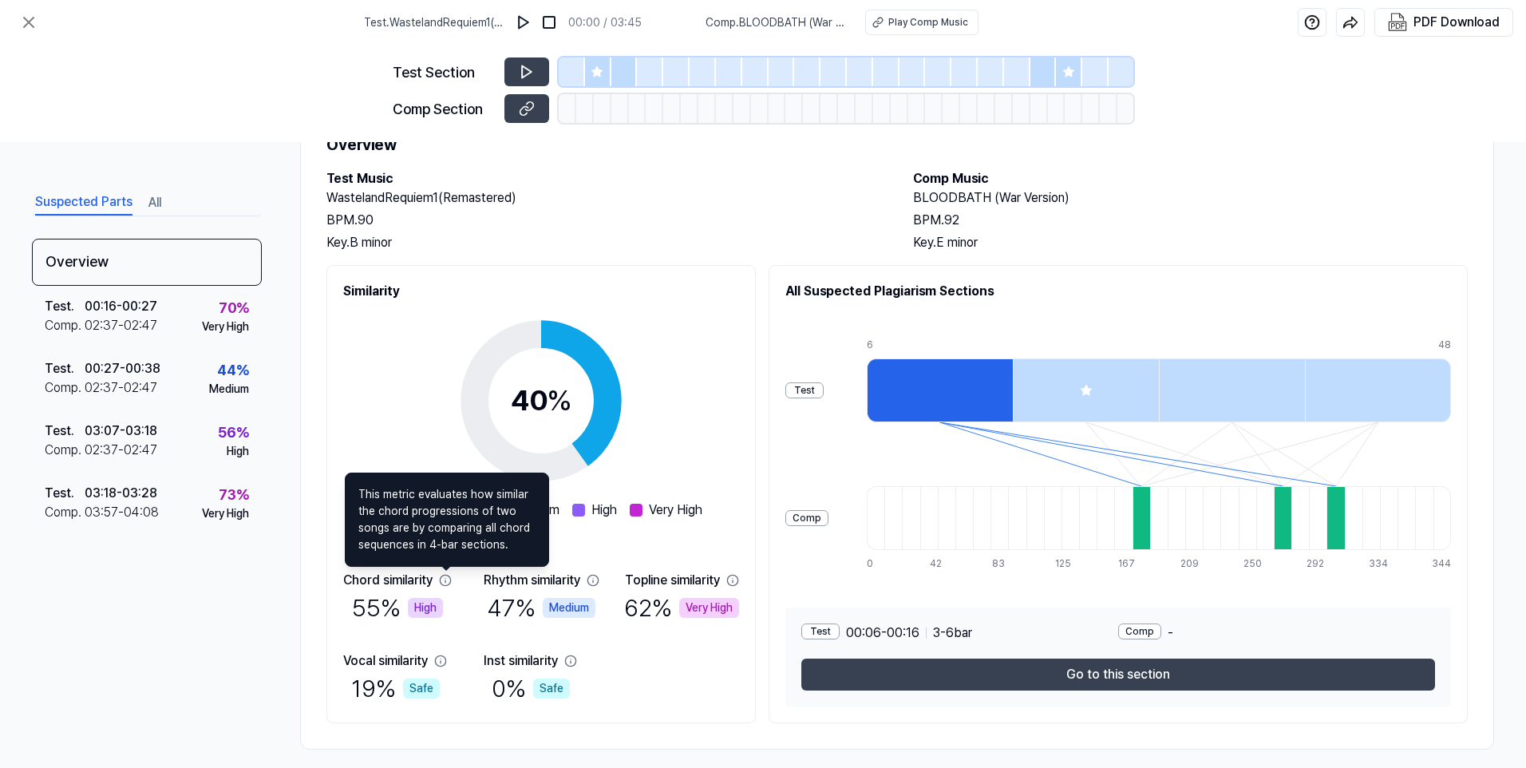
click at [445, 578] on icon at bounding box center [445, 580] width 13 height 13
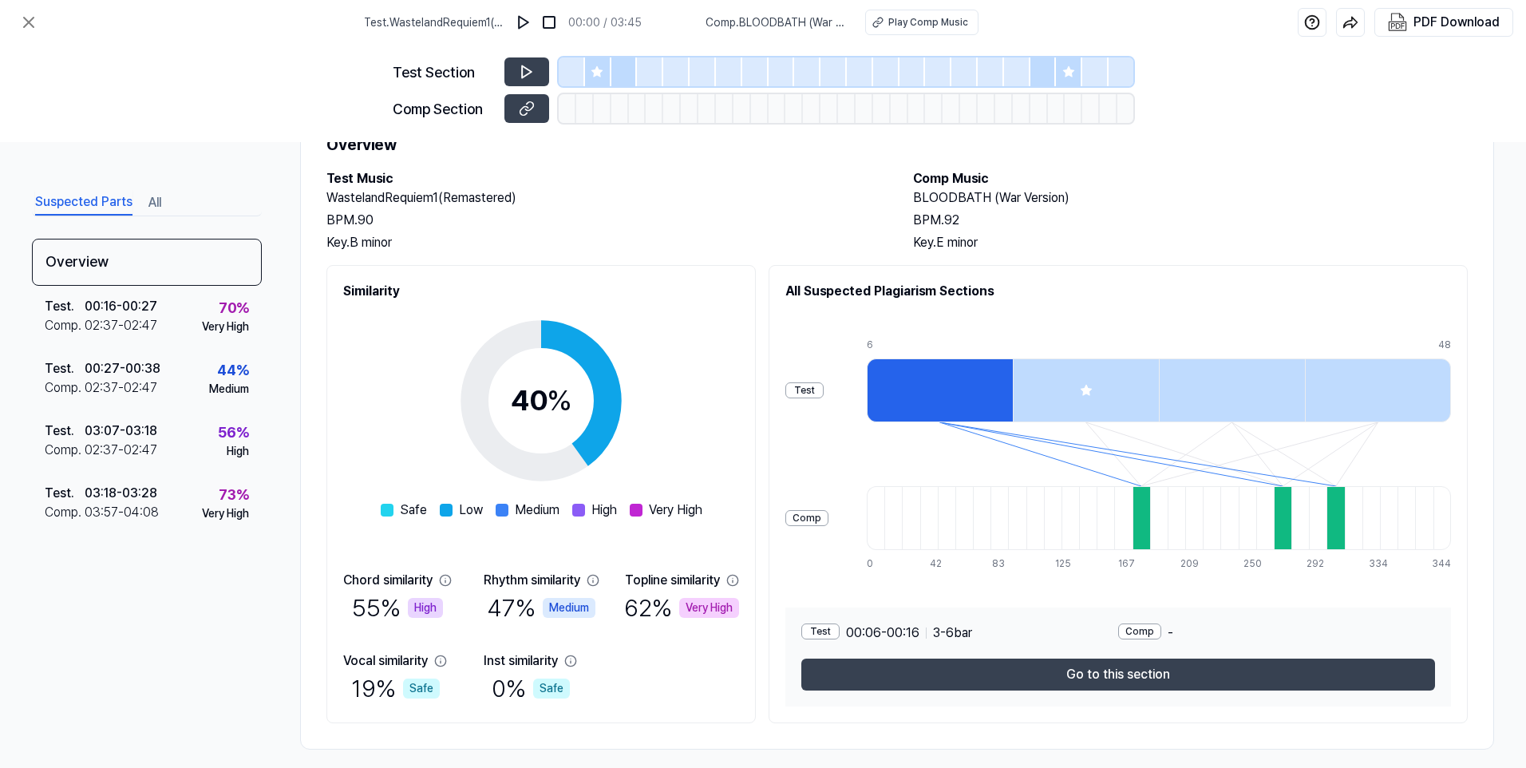
scroll to position [0, 0]
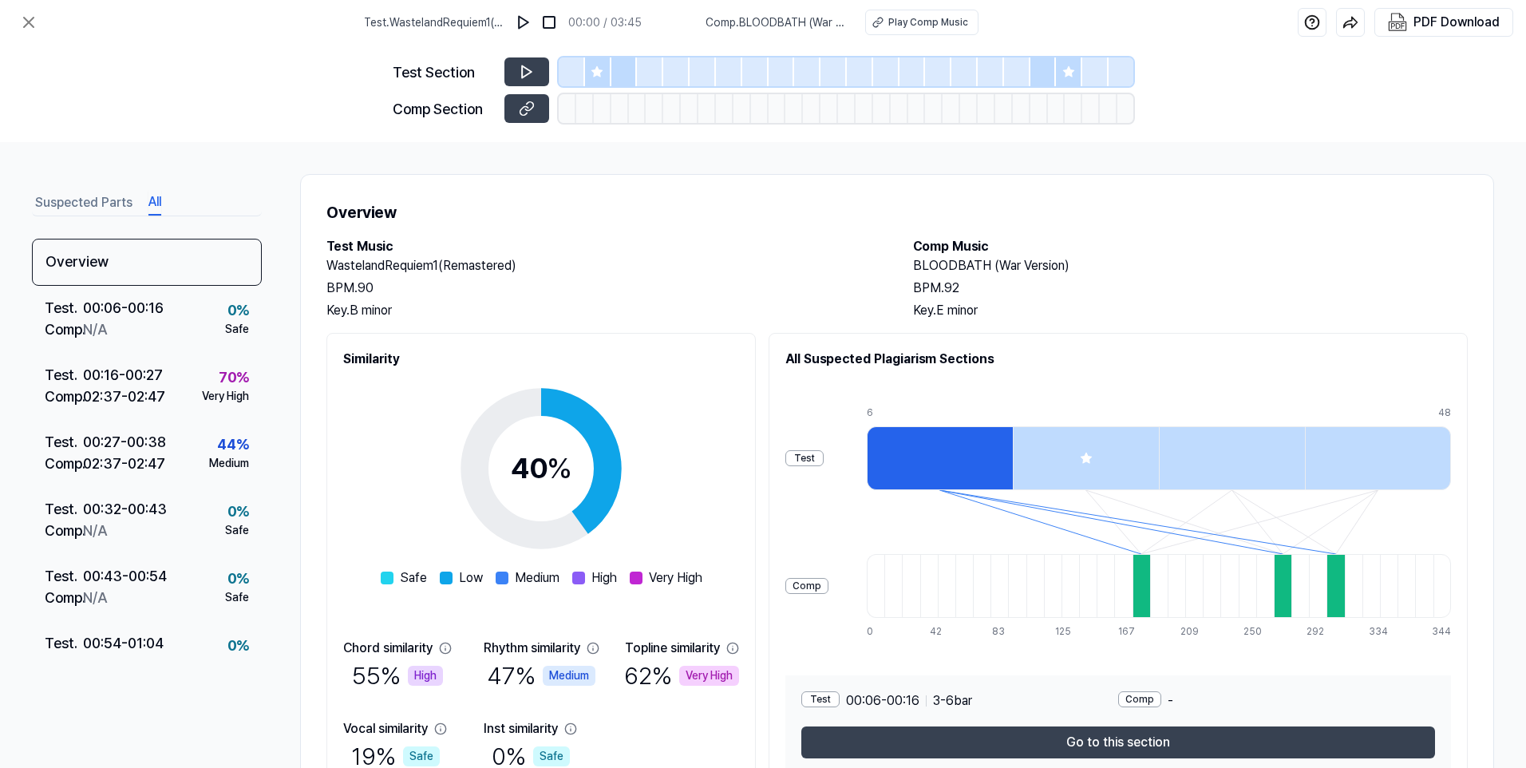
click at [158, 203] on button "All" at bounding box center [154, 203] width 13 height 26
click at [159, 383] on div "00:16 - 00:27" at bounding box center [123, 375] width 80 height 22
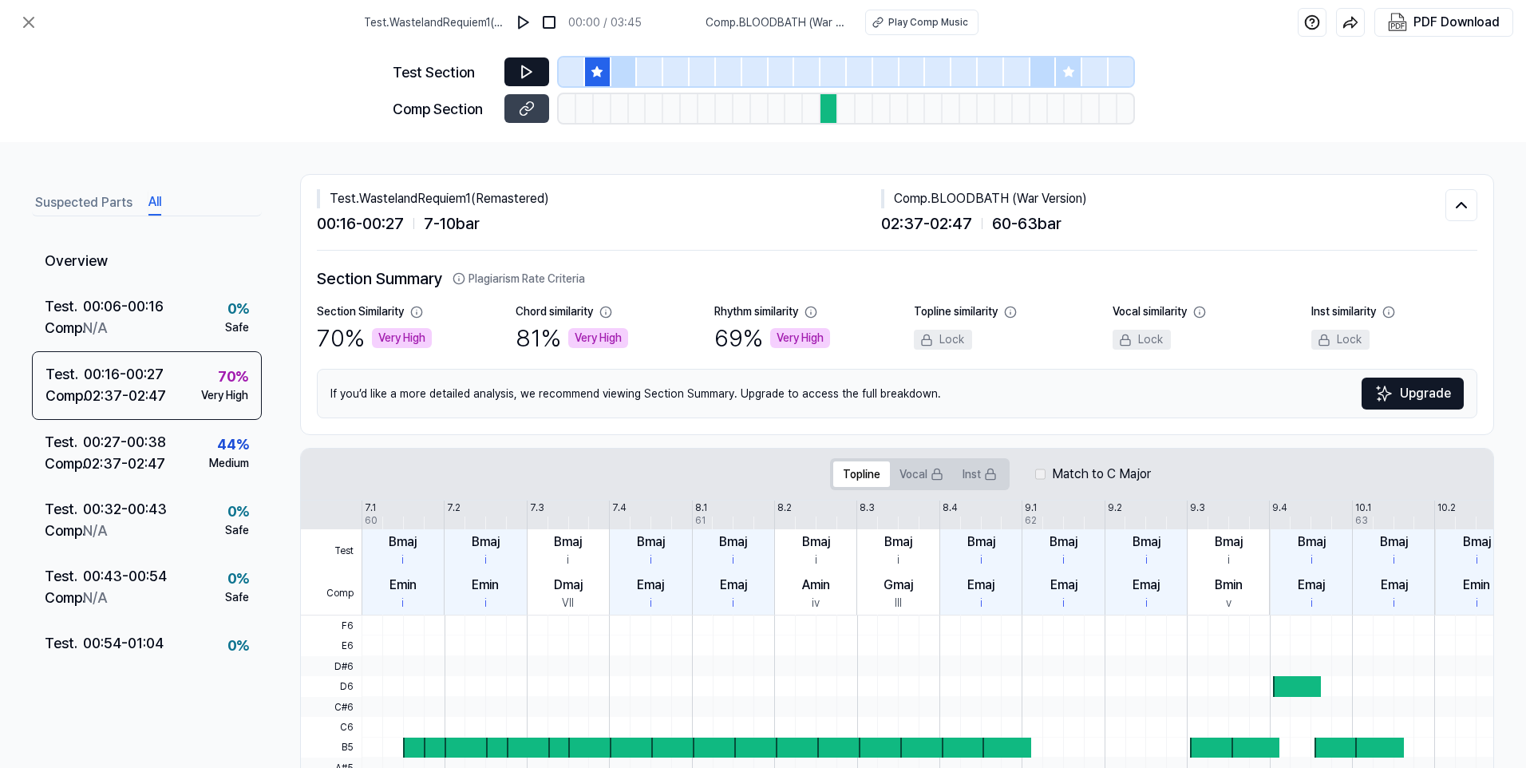
click at [522, 67] on icon at bounding box center [527, 72] width 10 height 12
click at [30, 22] on icon at bounding box center [29, 23] width 10 height 10
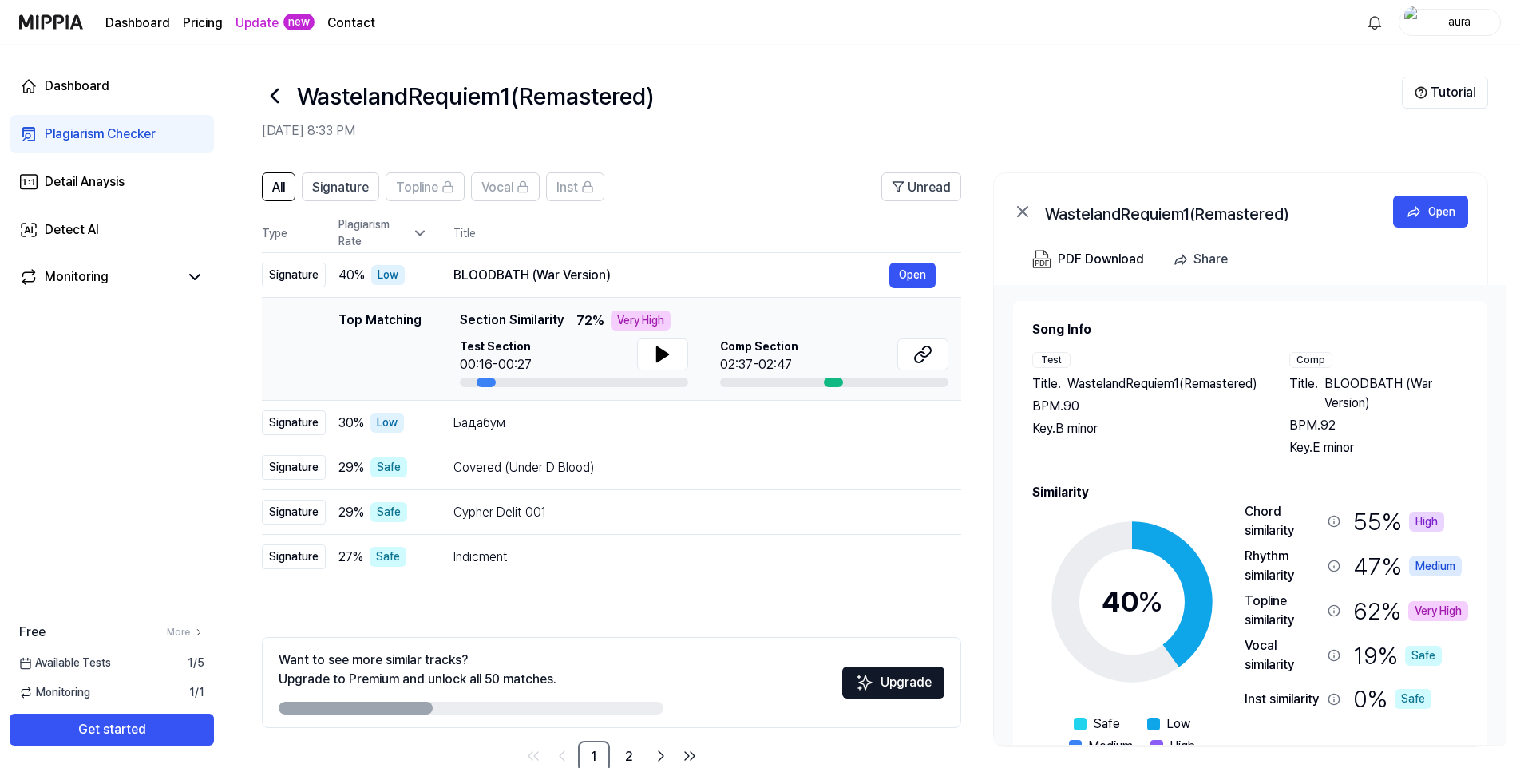
click at [77, 138] on div "Plagiarism Checker" at bounding box center [100, 134] width 111 height 19
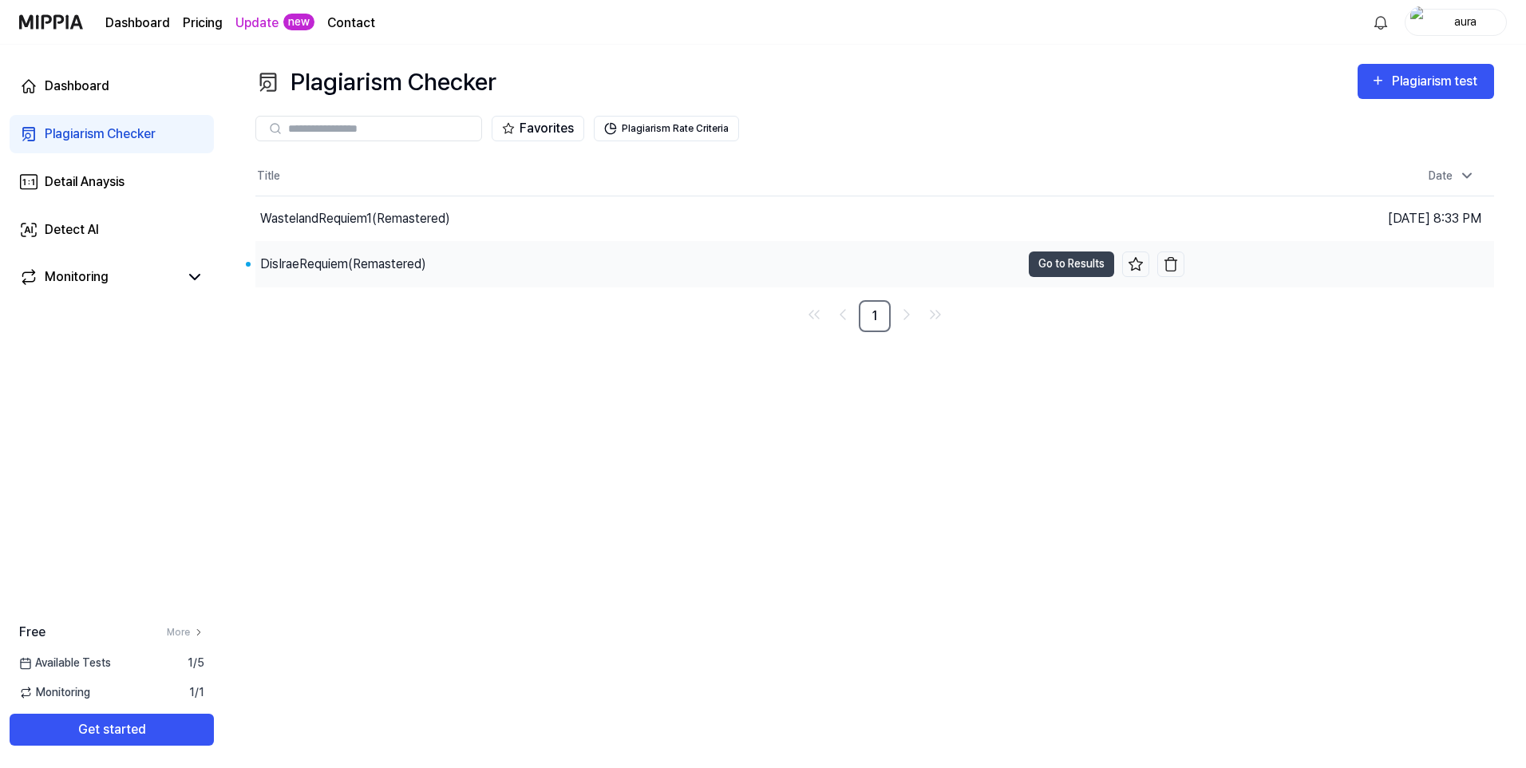
click at [346, 261] on div "DisIraeRequiem(Remastered)" at bounding box center [343, 264] width 166 height 19
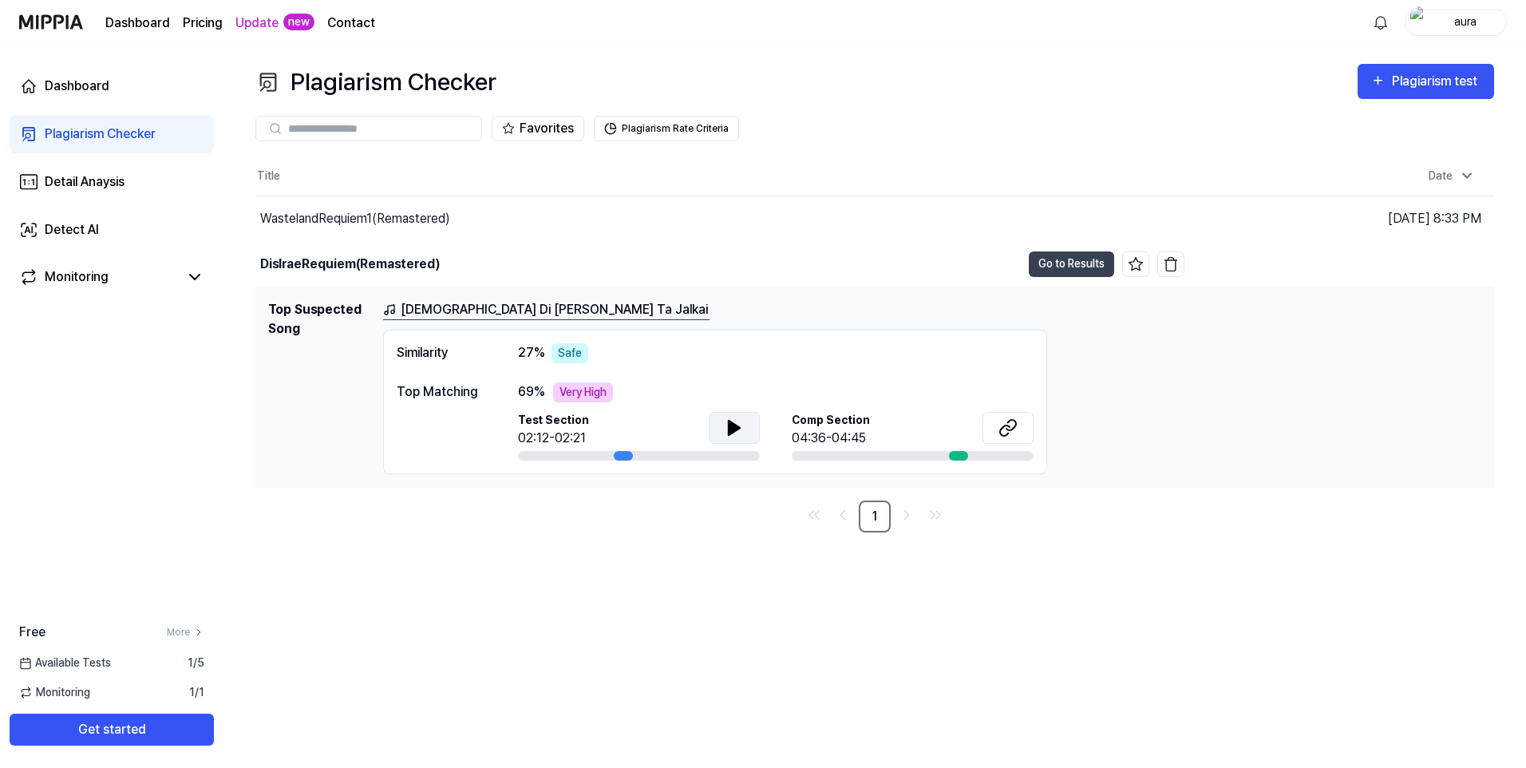
click at [732, 429] on icon at bounding box center [734, 428] width 11 height 14
click at [869, 681] on div "Plagiarism Checker Plagiarism test Plagiarism Checker Detail Analysis Detect AI…" at bounding box center [875, 406] width 1303 height 723
click at [548, 313] on link "Sikh Di Karam Margi Ta Jalkai" at bounding box center [546, 310] width 326 height 20
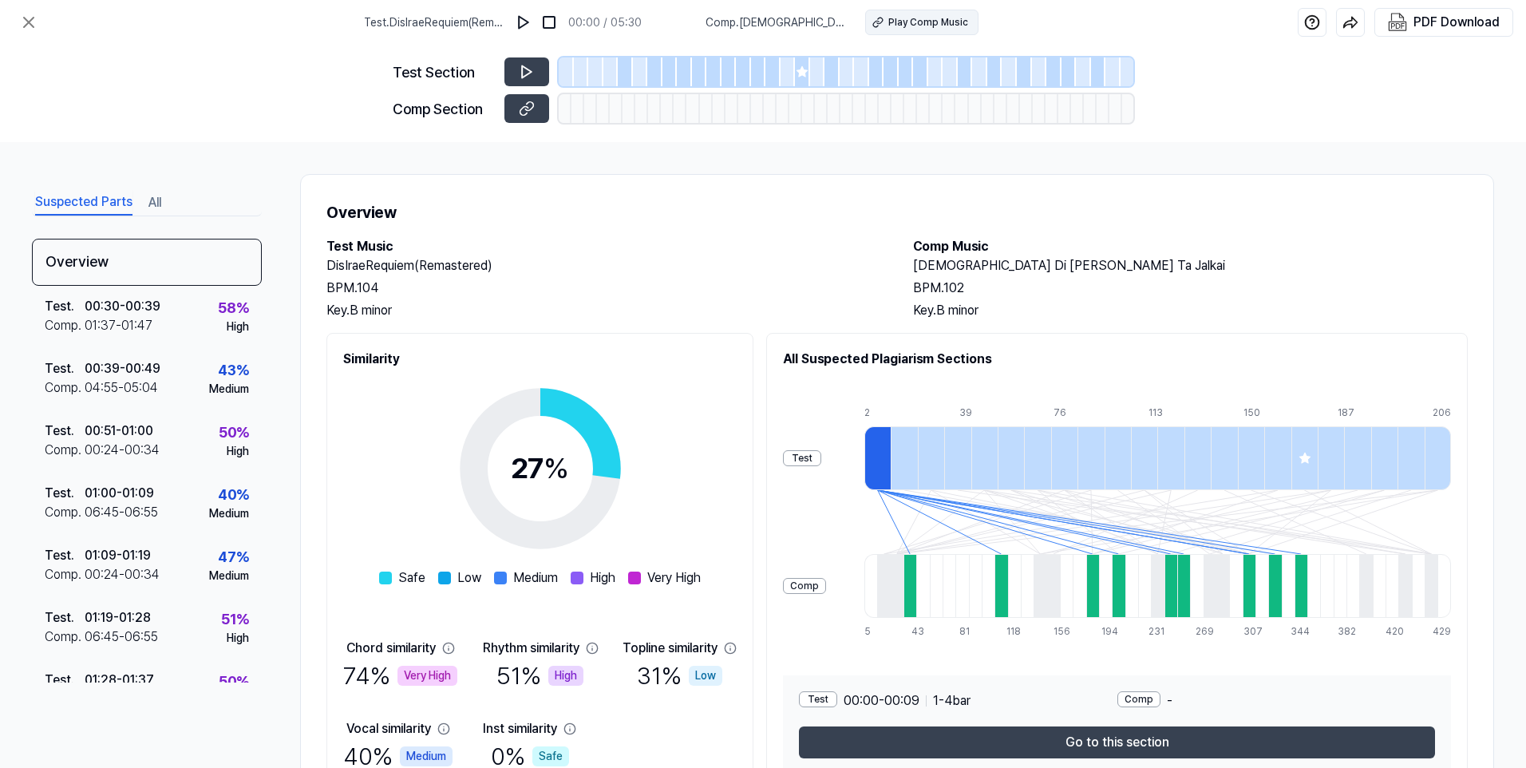
click at [940, 16] on div "Play Comp Music" at bounding box center [928, 22] width 80 height 14
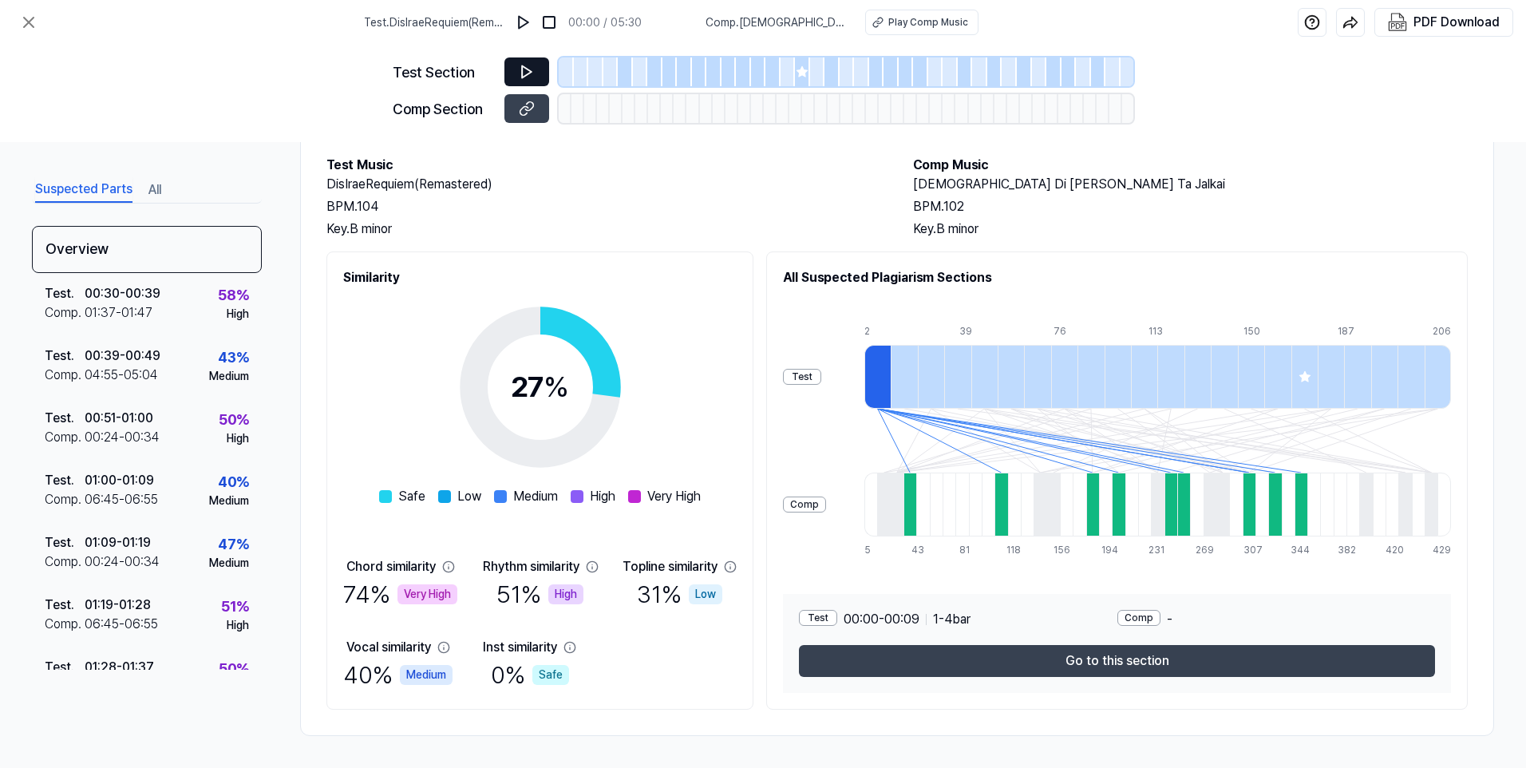
click at [531, 68] on icon at bounding box center [527, 72] width 16 height 16
click at [531, 73] on icon at bounding box center [527, 72] width 16 height 16
click at [528, 105] on icon at bounding box center [527, 109] width 16 height 16
click at [497, 498] on div "Safe Low Medium High Very High" at bounding box center [540, 496] width 322 height 19
click at [446, 493] on span at bounding box center [444, 496] width 13 height 13
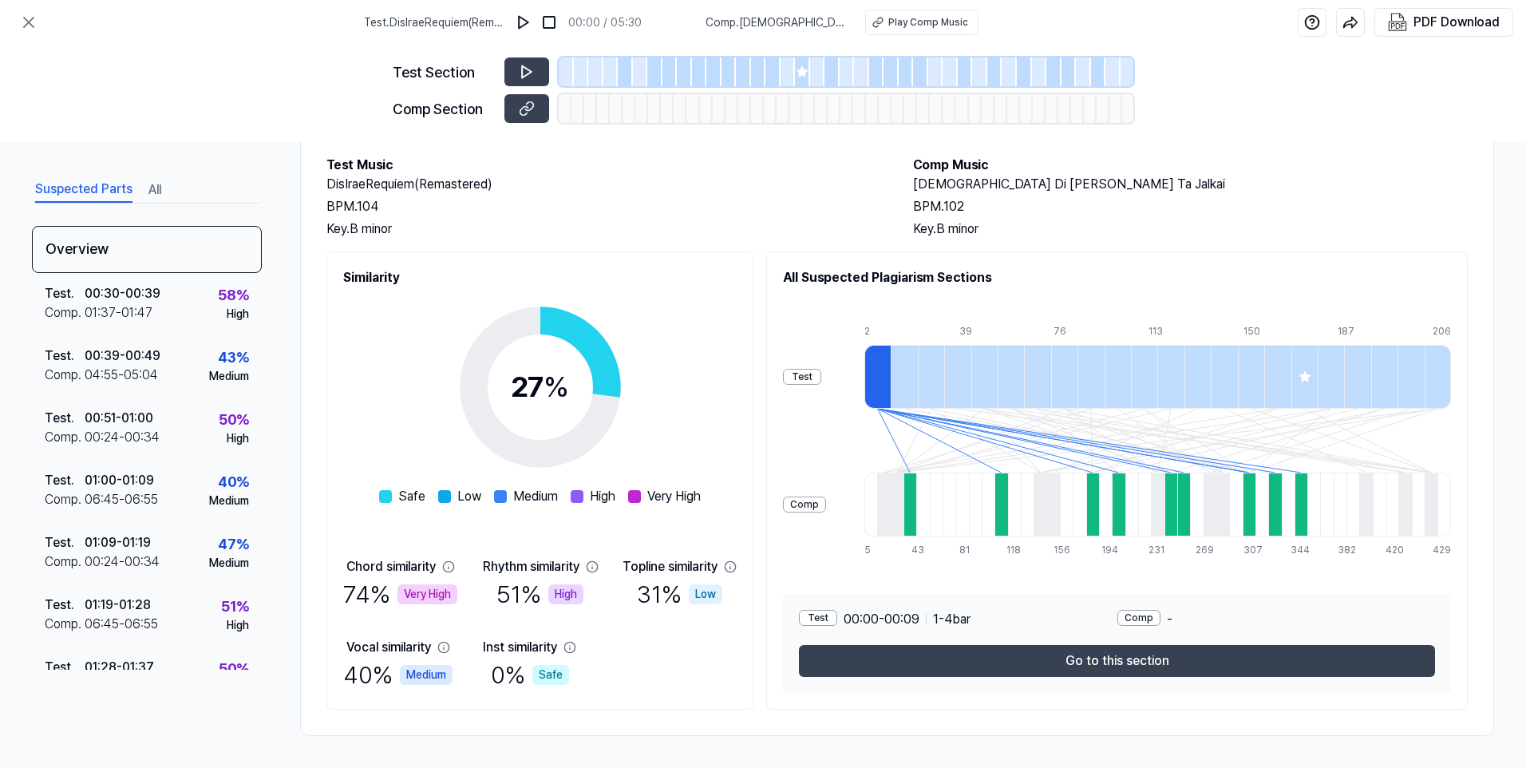
click at [389, 489] on div "Safe" at bounding box center [402, 496] width 46 height 19
click at [451, 493] on span at bounding box center [444, 496] width 13 height 13
click at [502, 493] on span at bounding box center [500, 496] width 13 height 13
click at [19, 23] on icon at bounding box center [28, 22] width 19 height 19
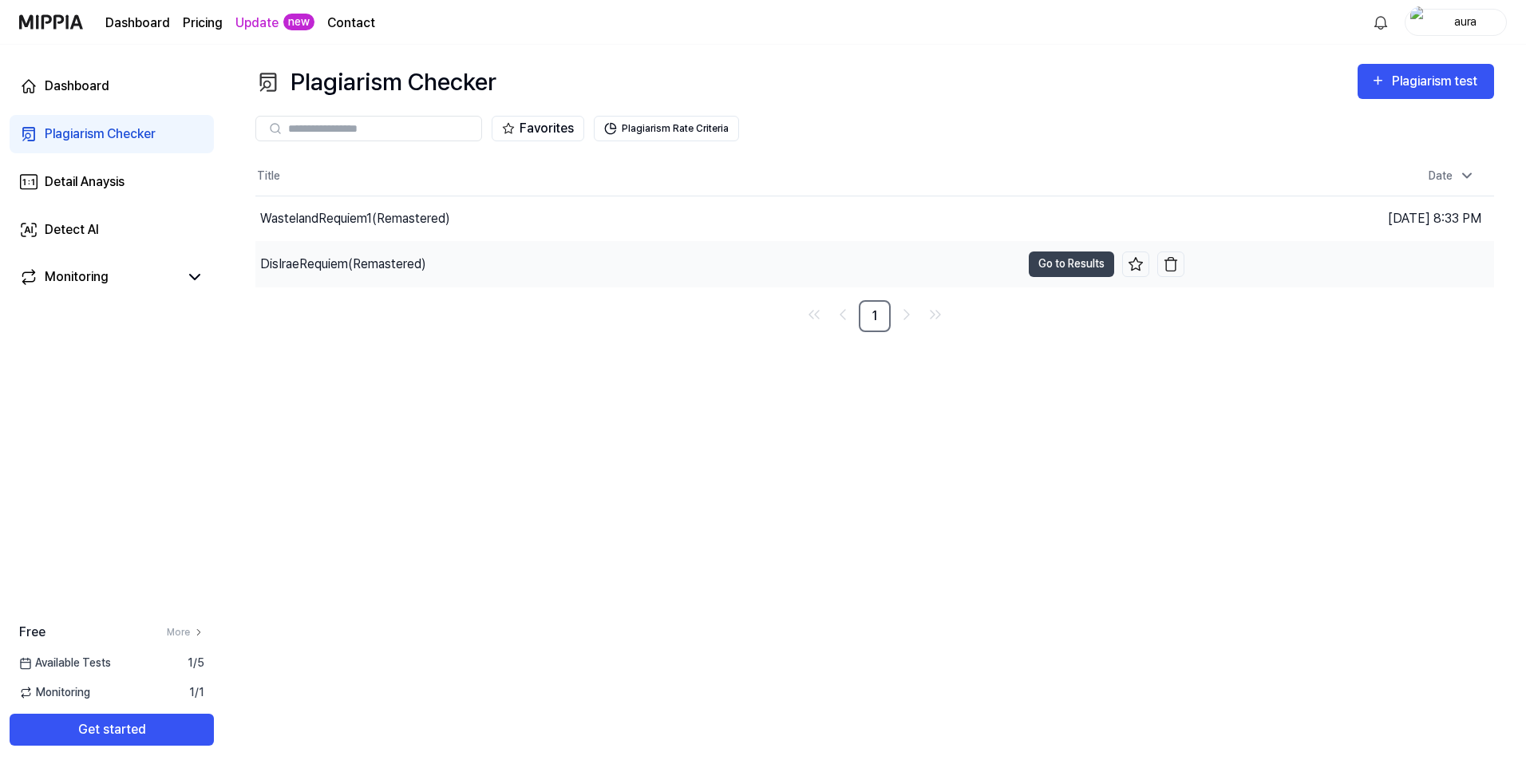
click at [419, 267] on div "DisIraeRequiem(Remastered)" at bounding box center [343, 264] width 166 height 19
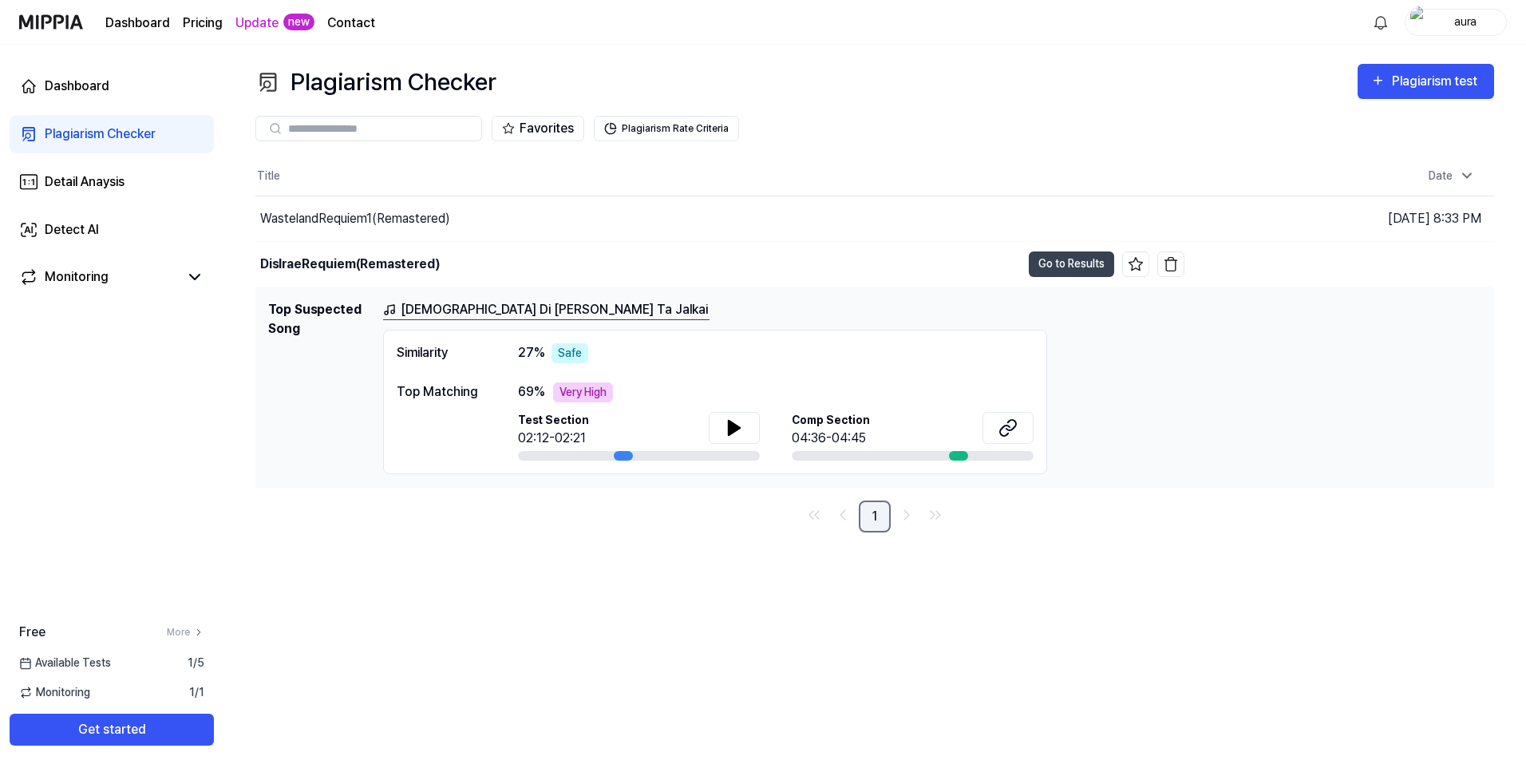
click at [872, 515] on link "1" at bounding box center [875, 517] width 32 height 32
click at [1046, 251] on button "Go to Results" at bounding box center [1071, 264] width 85 height 26
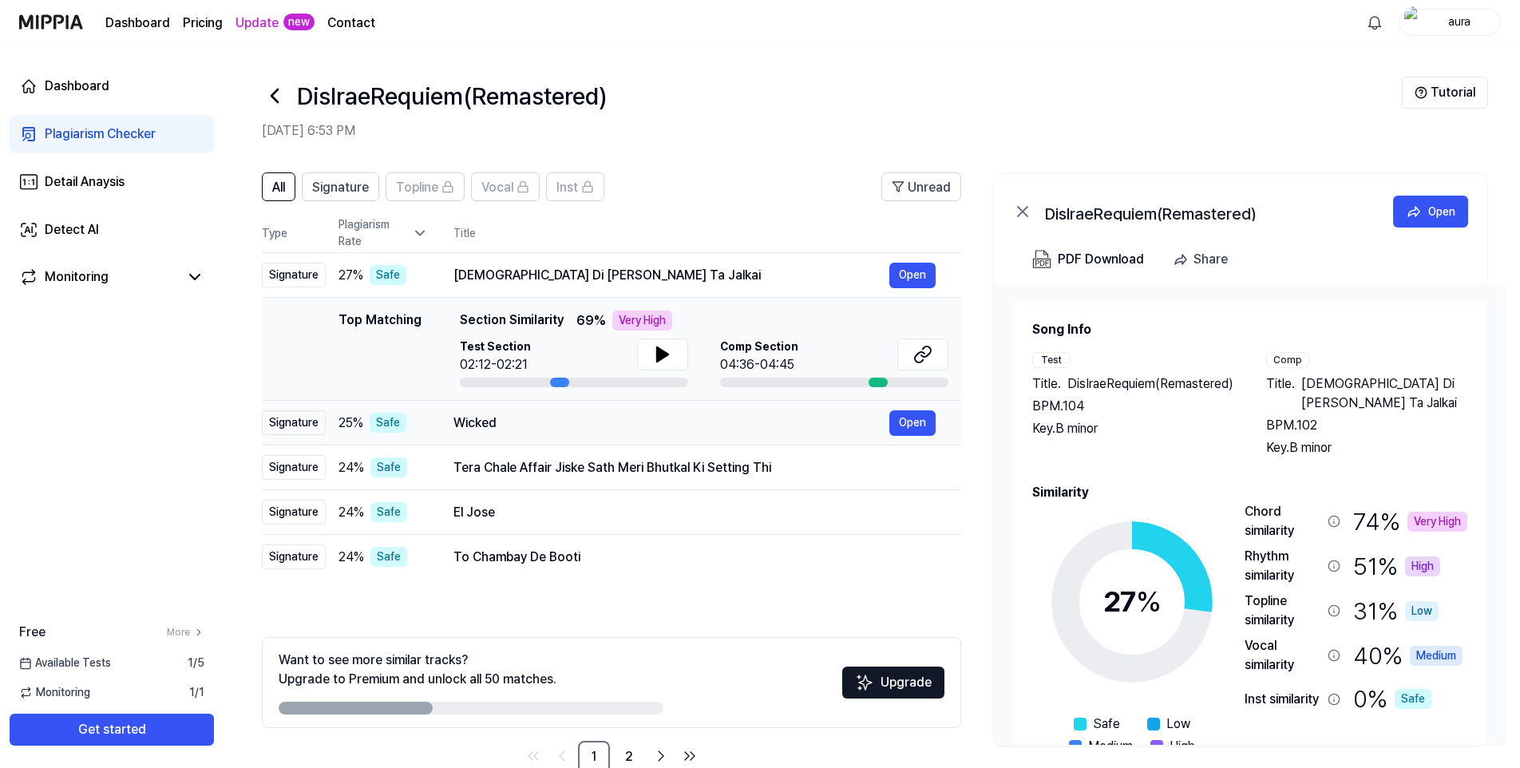
click at [477, 424] on div "Wicked" at bounding box center [671, 422] width 436 height 19
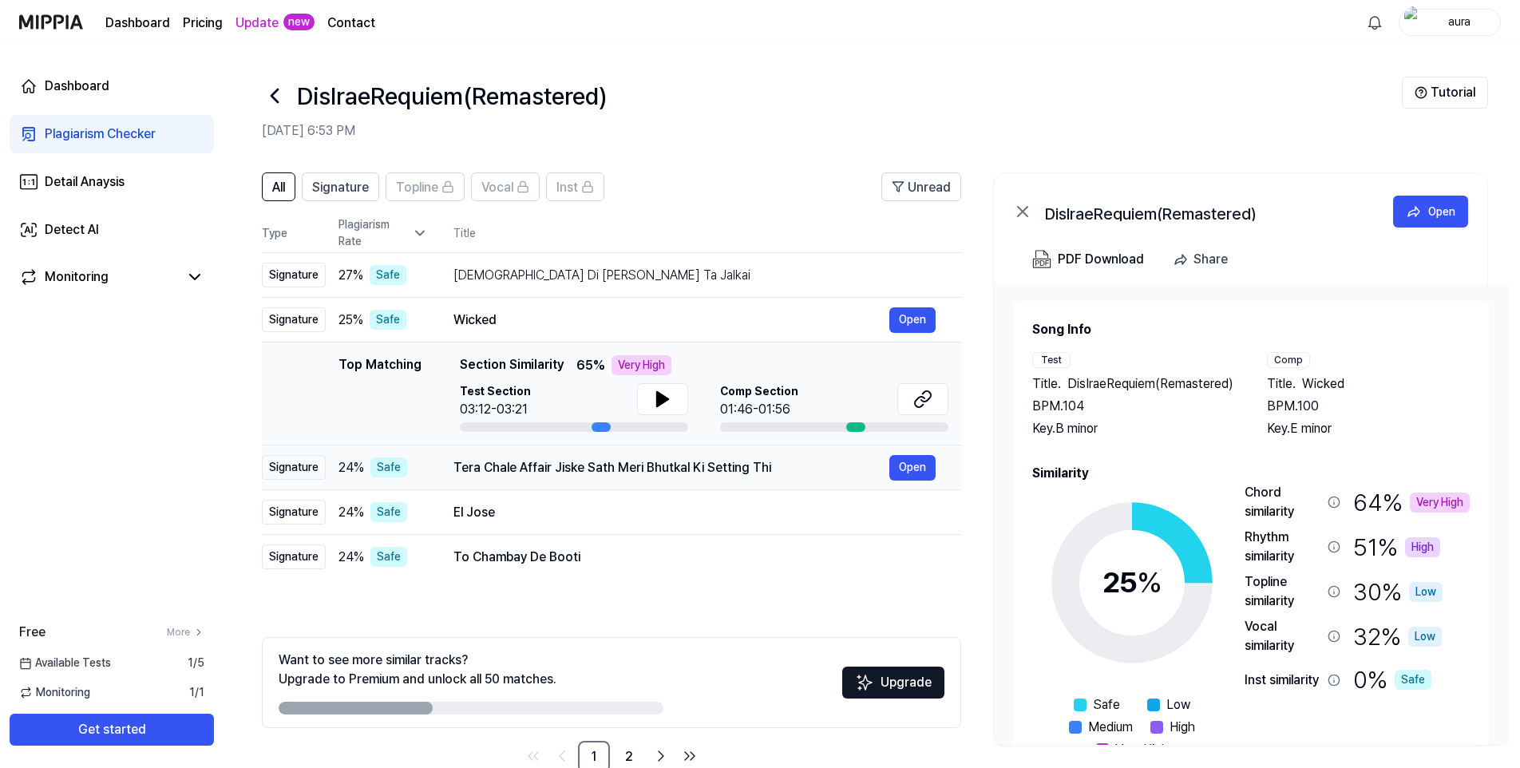
click at [499, 470] on div "Tera Chale Affair Jiske Sath Meri Bhutkal Ki Setting Thi" at bounding box center [671, 467] width 436 height 19
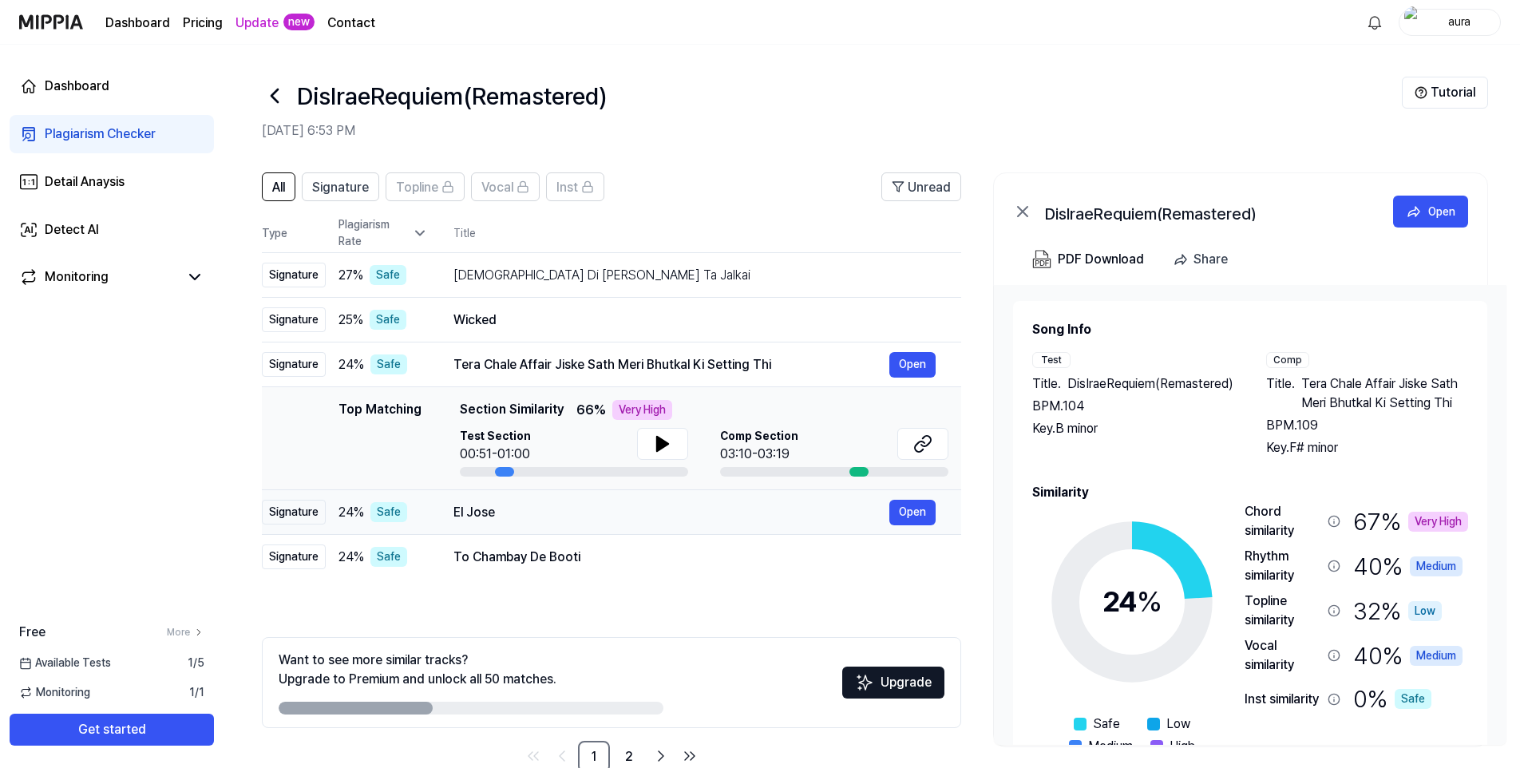
click at [496, 506] on div "El Jose" at bounding box center [671, 512] width 436 height 19
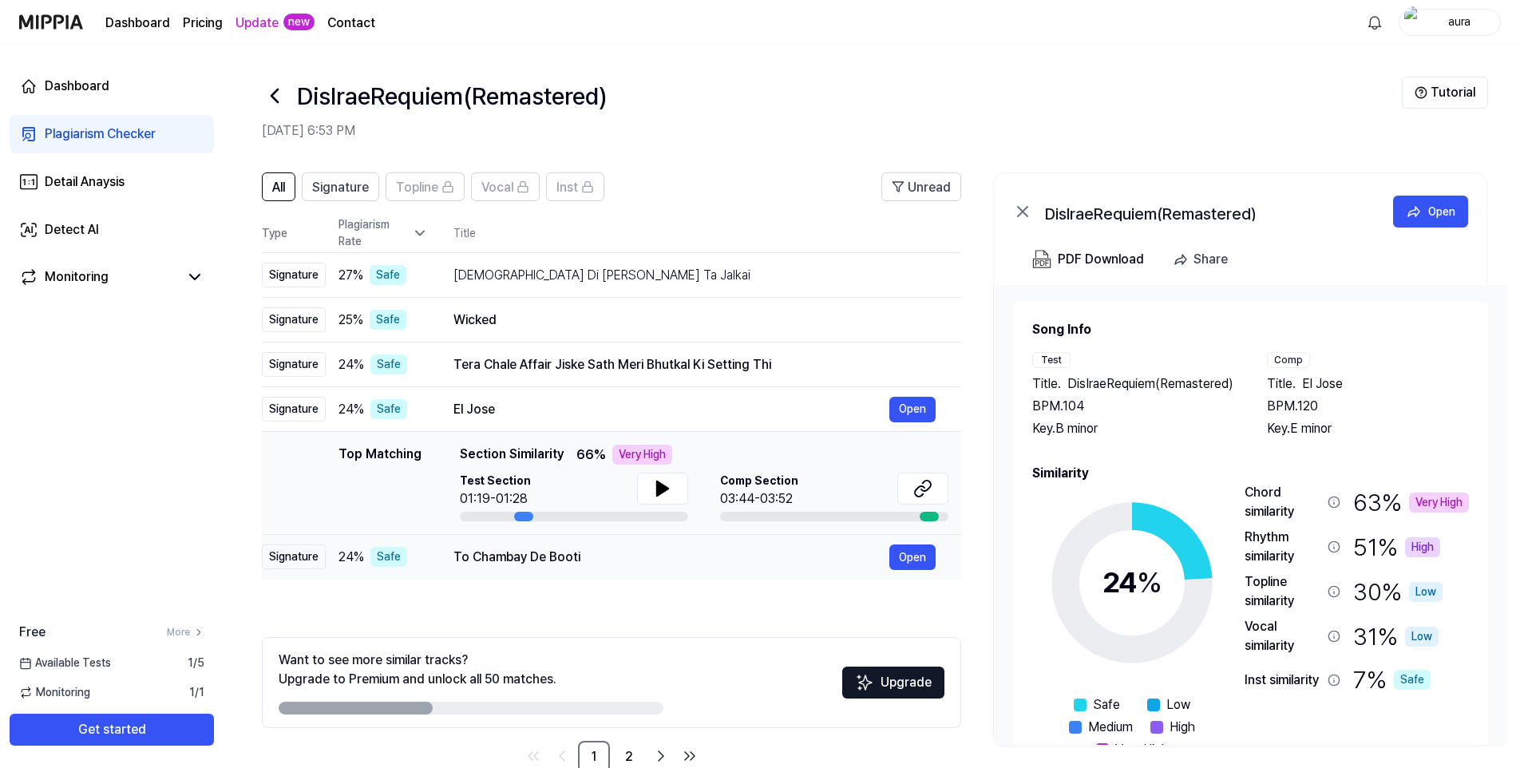
click at [549, 556] on div "To Chambay De Booti" at bounding box center [671, 557] width 436 height 19
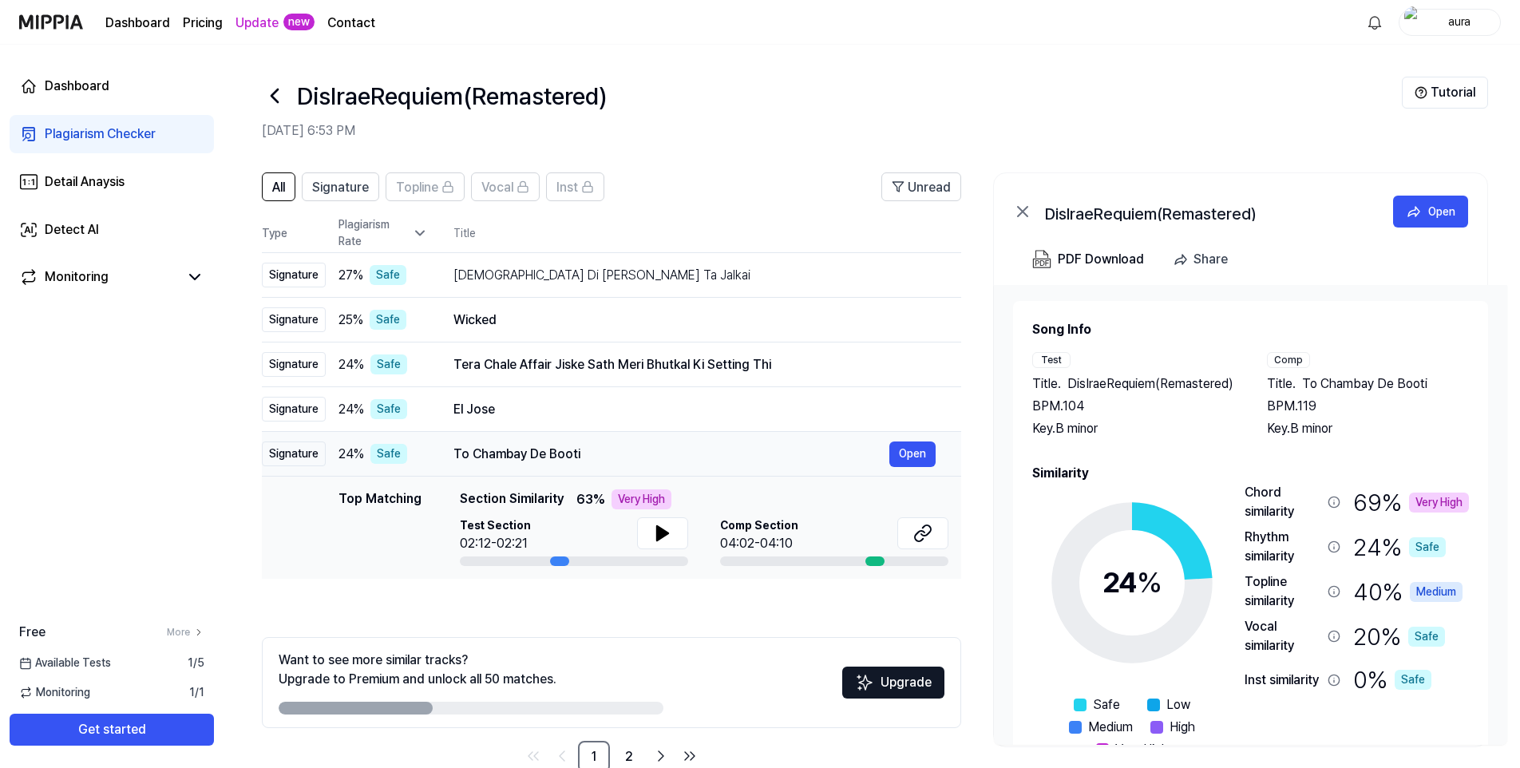
click at [546, 447] on div "To Chambay De Booti" at bounding box center [671, 454] width 436 height 19
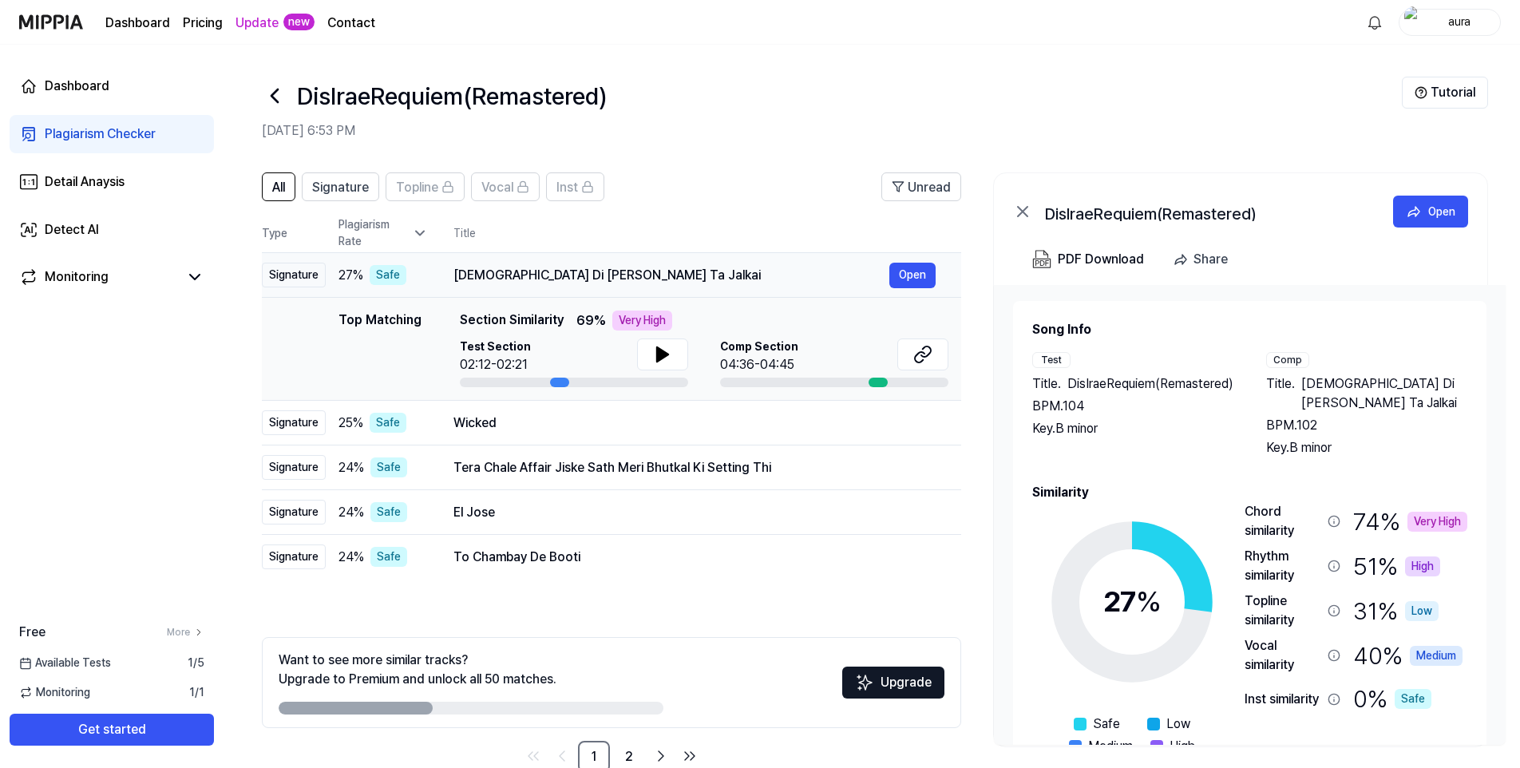
click at [510, 271] on div "Sikh Di Karam Margi Ta Jalkai" at bounding box center [671, 275] width 436 height 19
click at [416, 231] on icon at bounding box center [420, 233] width 8 height 4
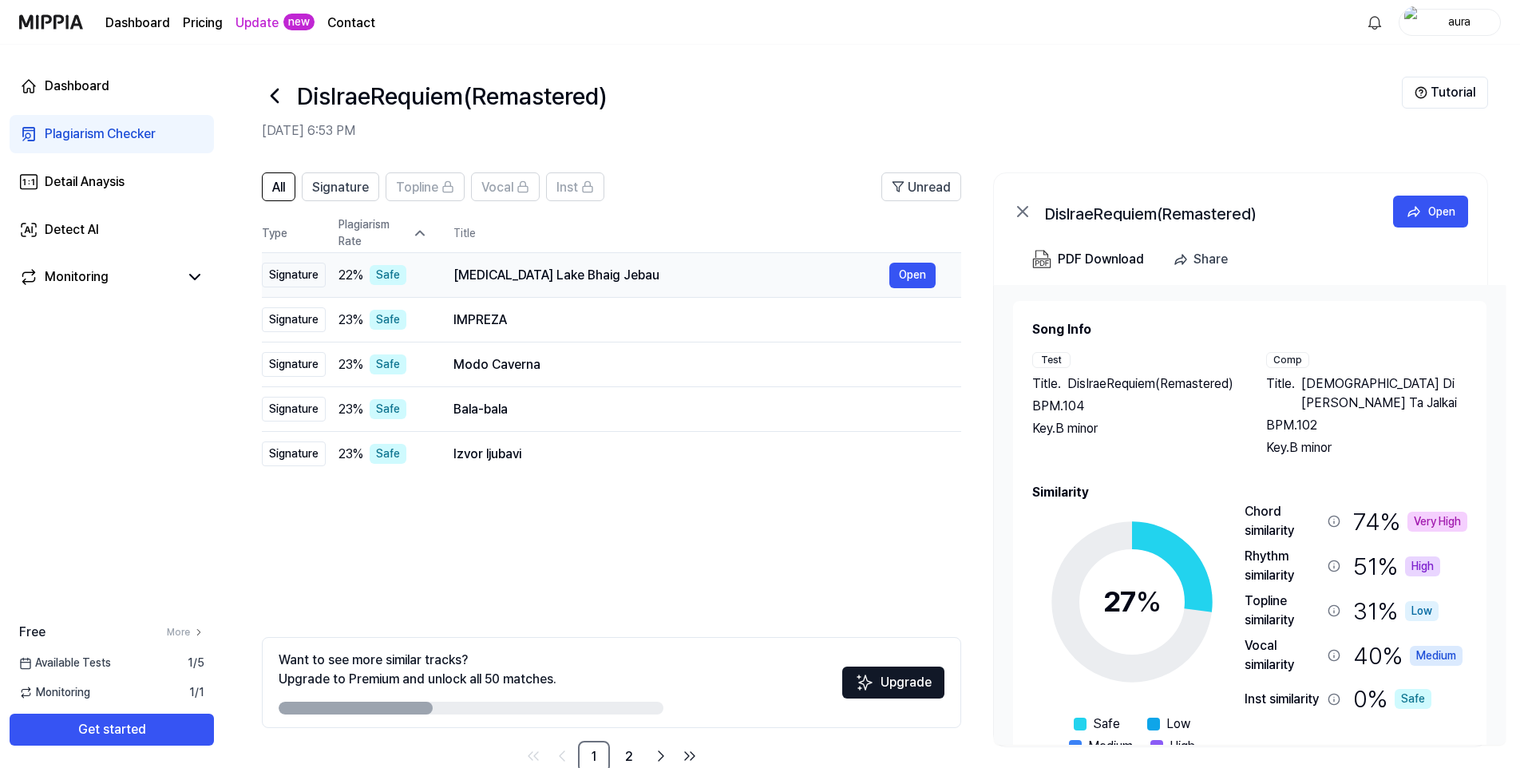
click at [386, 270] on div "Safe" at bounding box center [388, 275] width 37 height 20
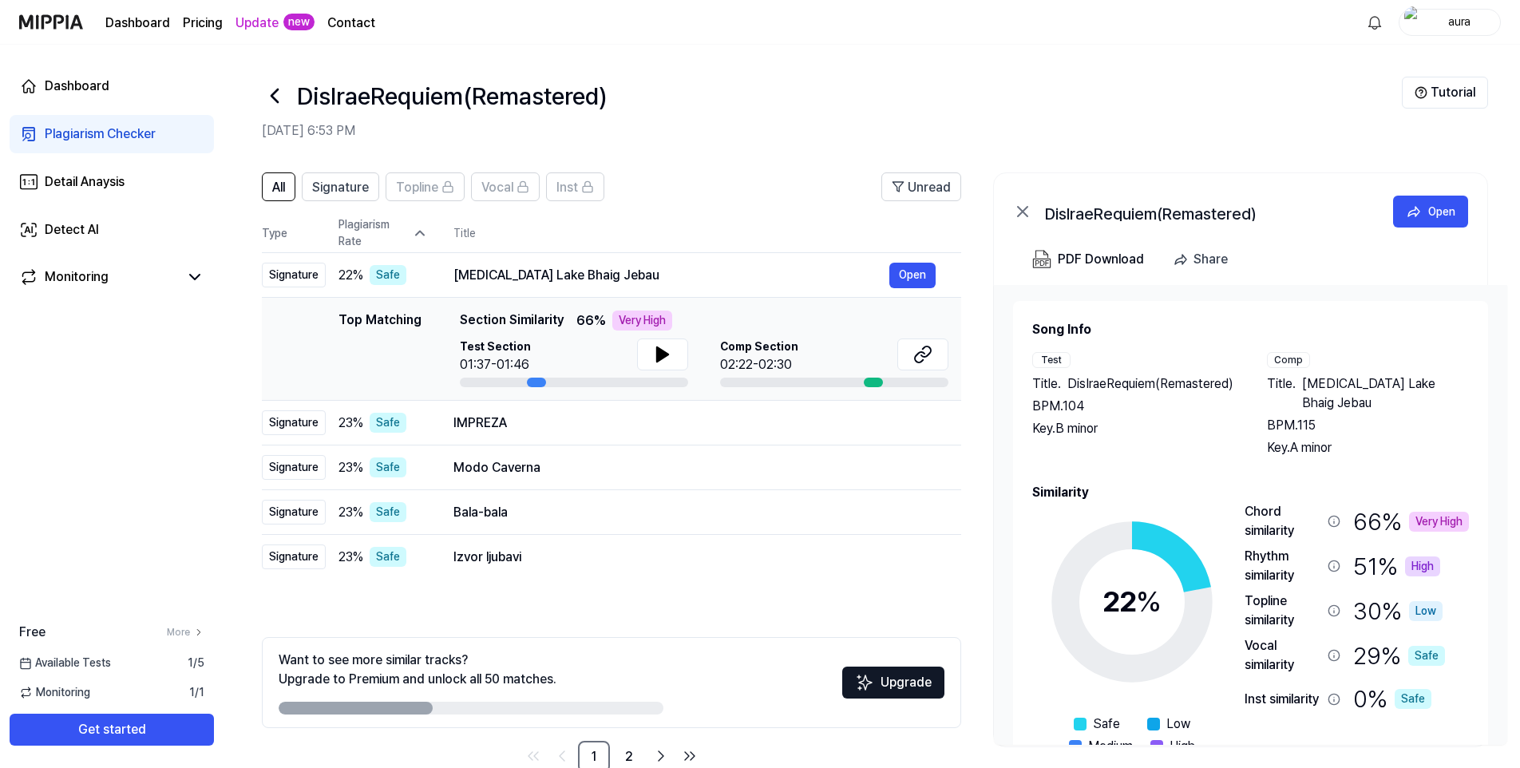
click at [264, 23] on link "Update" at bounding box center [256, 23] width 43 height 19
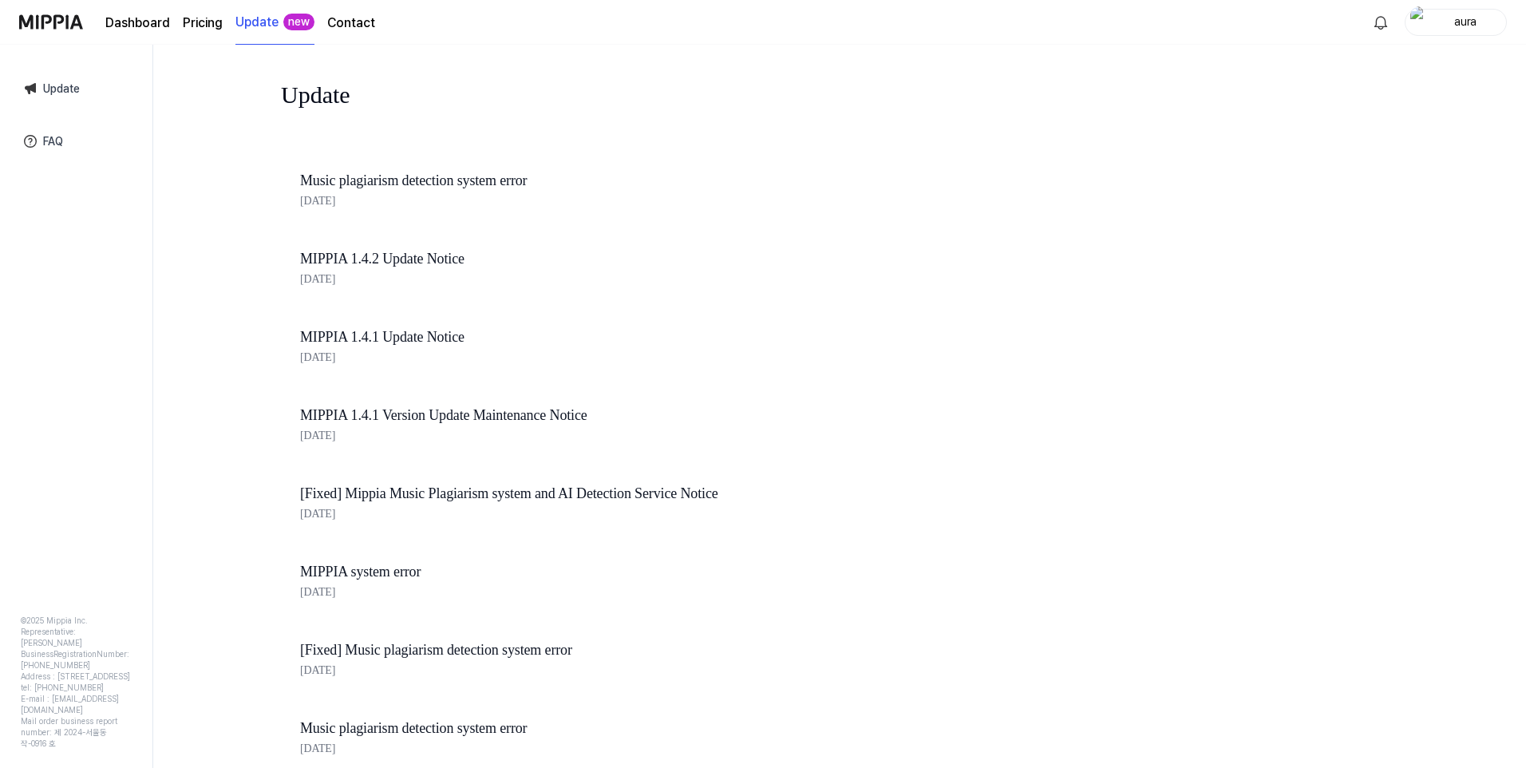
click at [301, 25] on div "new" at bounding box center [298, 22] width 31 height 17
click at [252, 19] on link "Update" at bounding box center [256, 22] width 43 height 19
click at [133, 27] on link "Dashboard" at bounding box center [137, 23] width 65 height 19
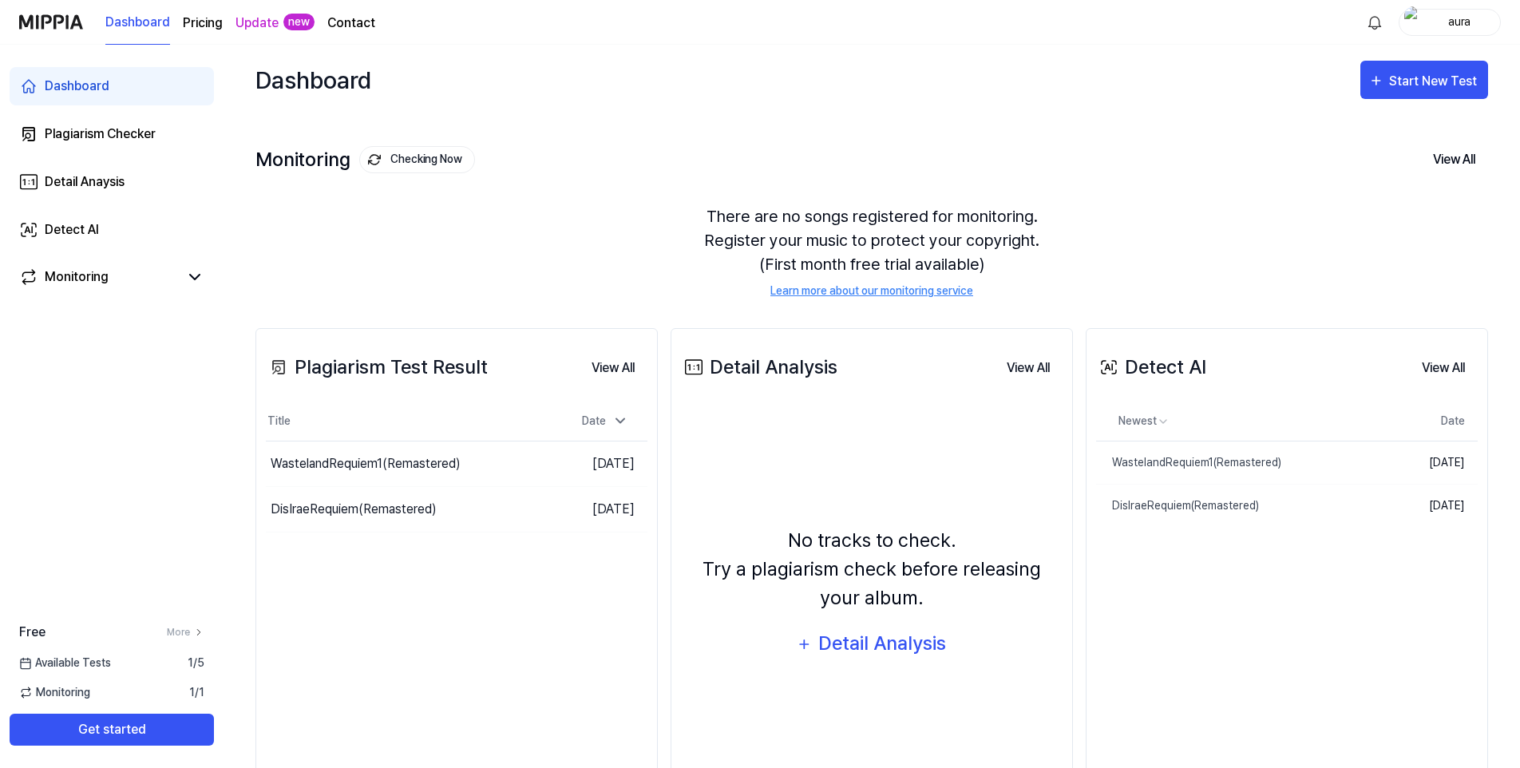
click at [208, 27] on page\) "Pricing" at bounding box center [203, 23] width 40 height 19
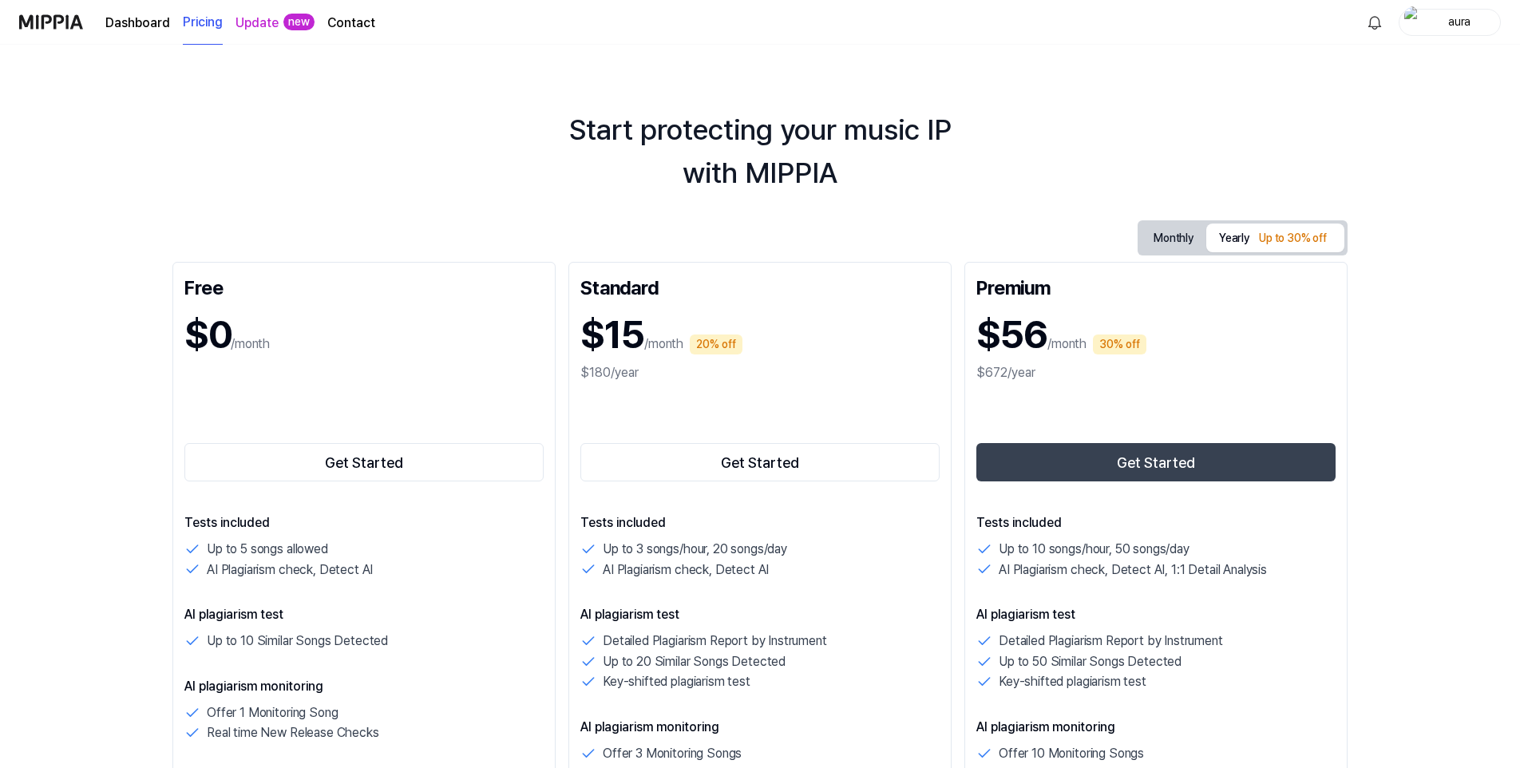
click at [122, 22] on link "Dashboard" at bounding box center [137, 23] width 65 height 19
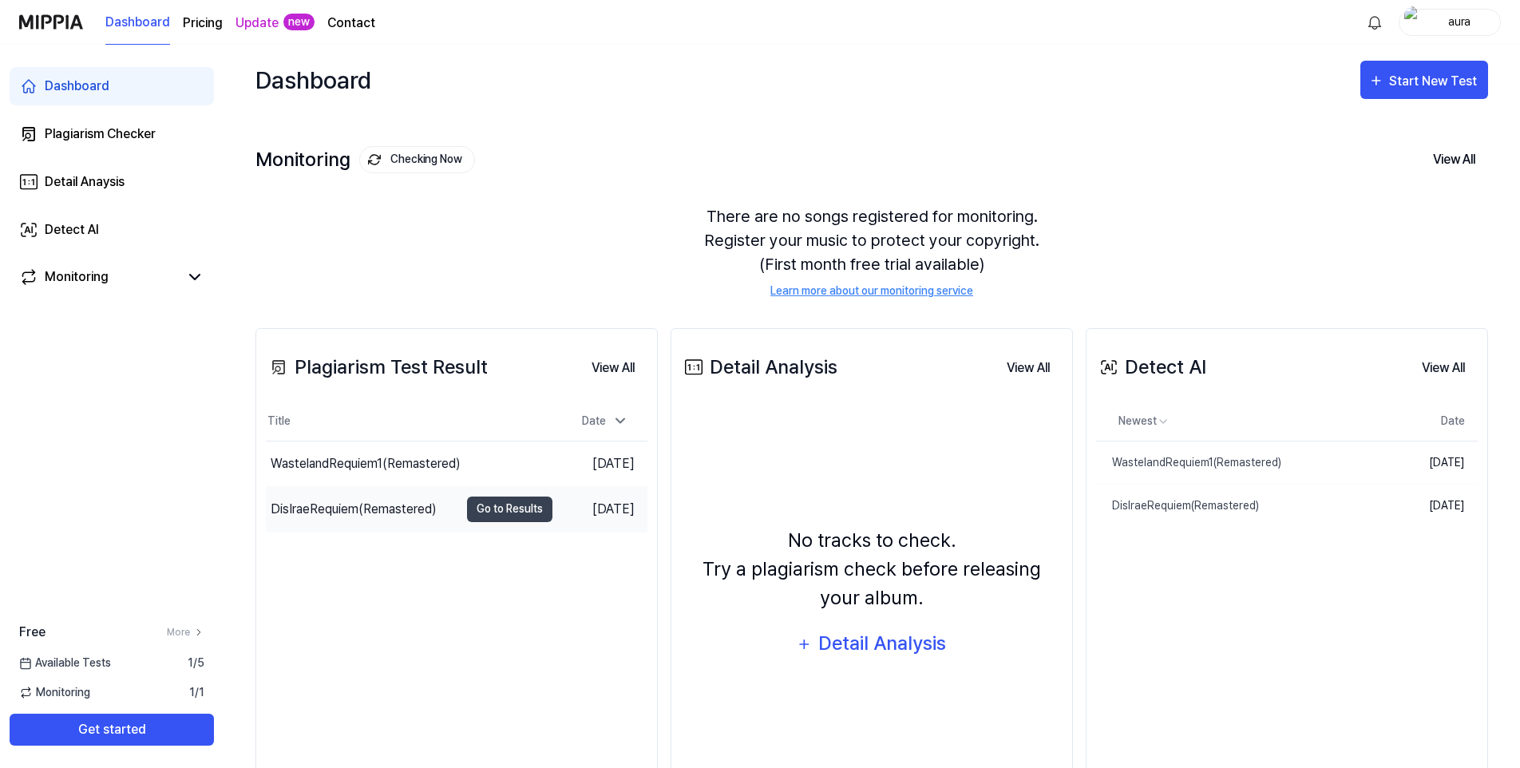
click at [392, 506] on div "DisIraeRequiem(Remastered)" at bounding box center [354, 509] width 166 height 19
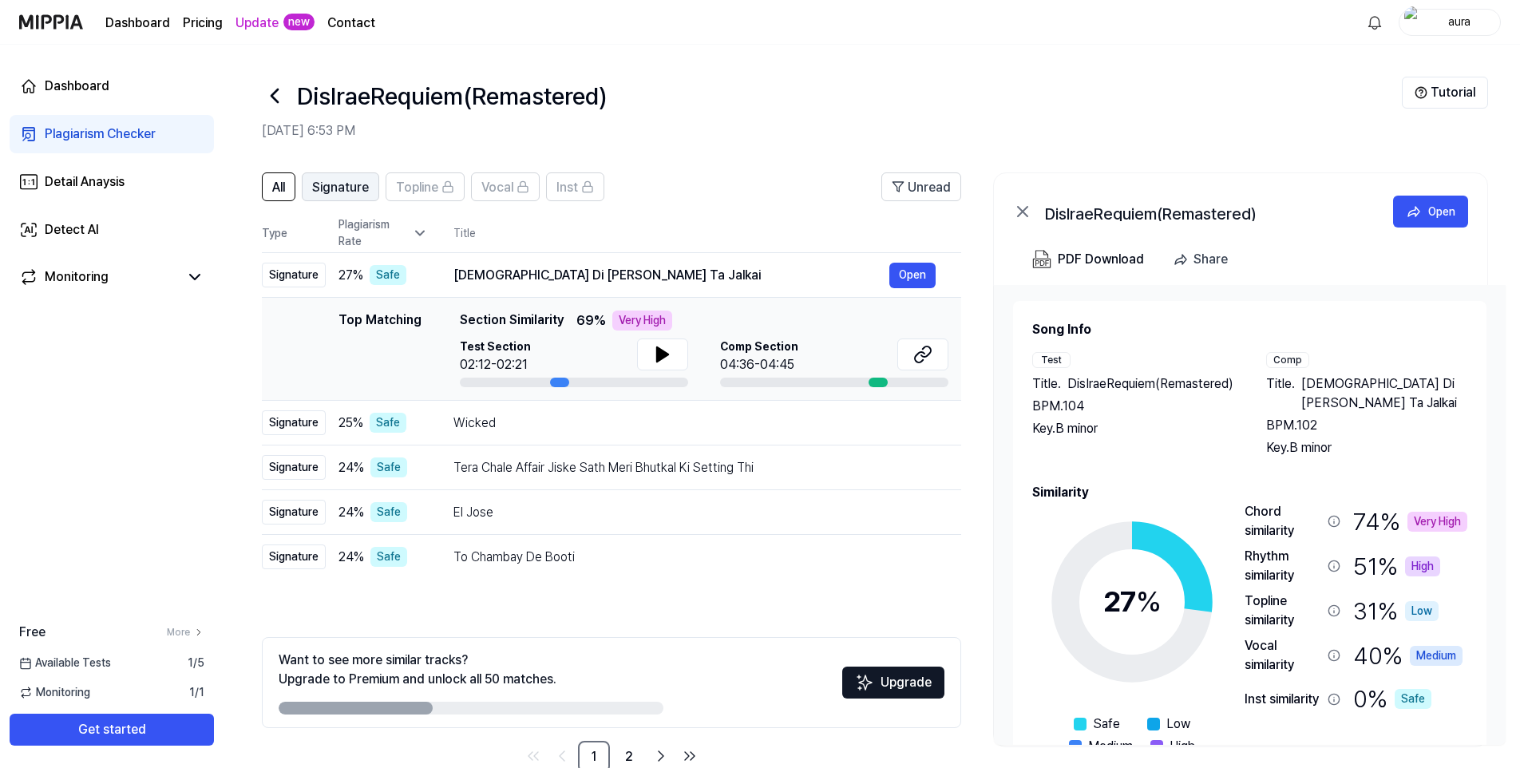
click at [334, 176] on button "Signature" at bounding box center [340, 186] width 77 height 29
click at [268, 188] on button "All" at bounding box center [279, 186] width 34 height 29
click at [101, 133] on div "Plagiarism Checker" at bounding box center [100, 134] width 111 height 19
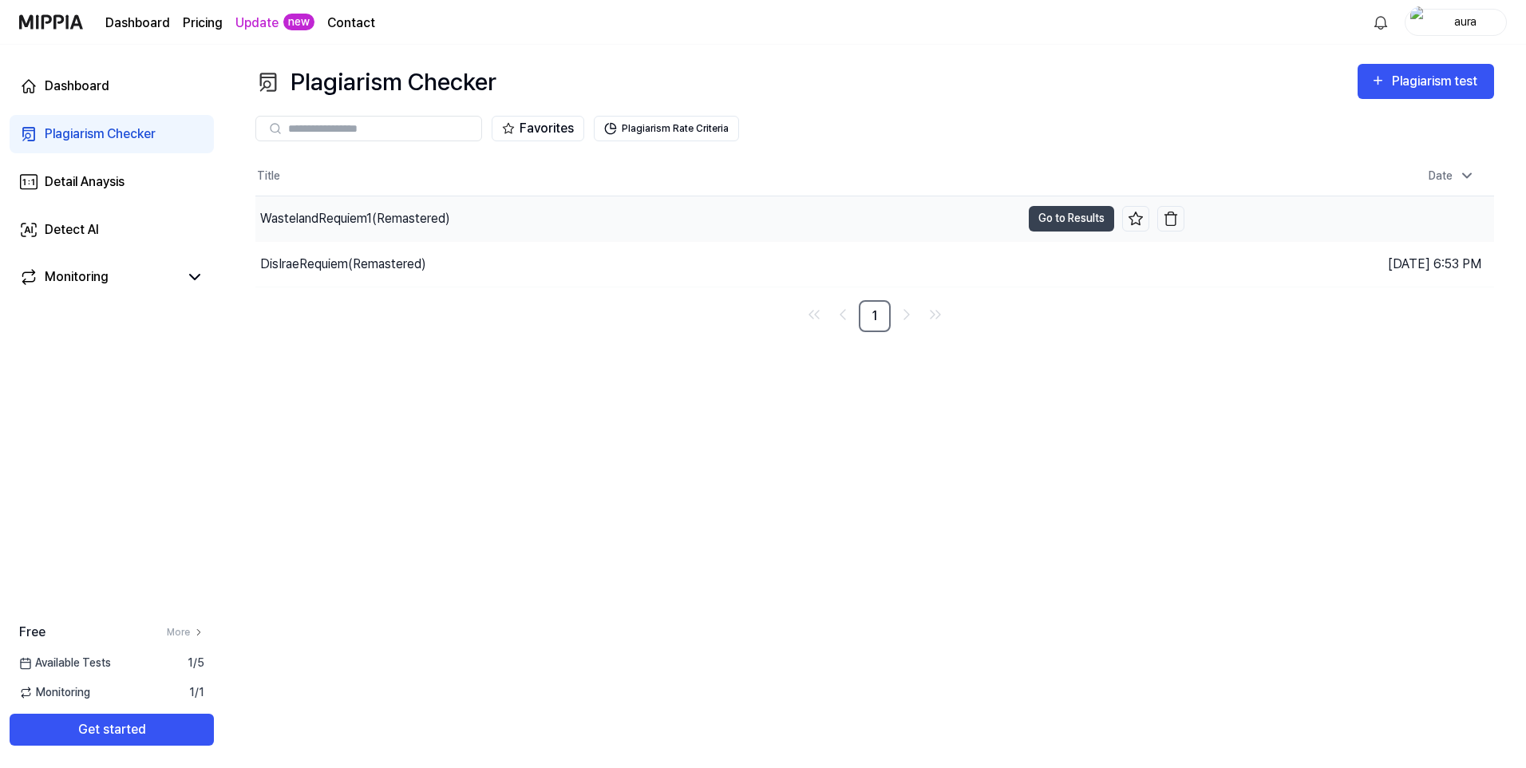
click at [351, 217] on div "WastelandRequiem1(Remastered)" at bounding box center [355, 218] width 190 height 19
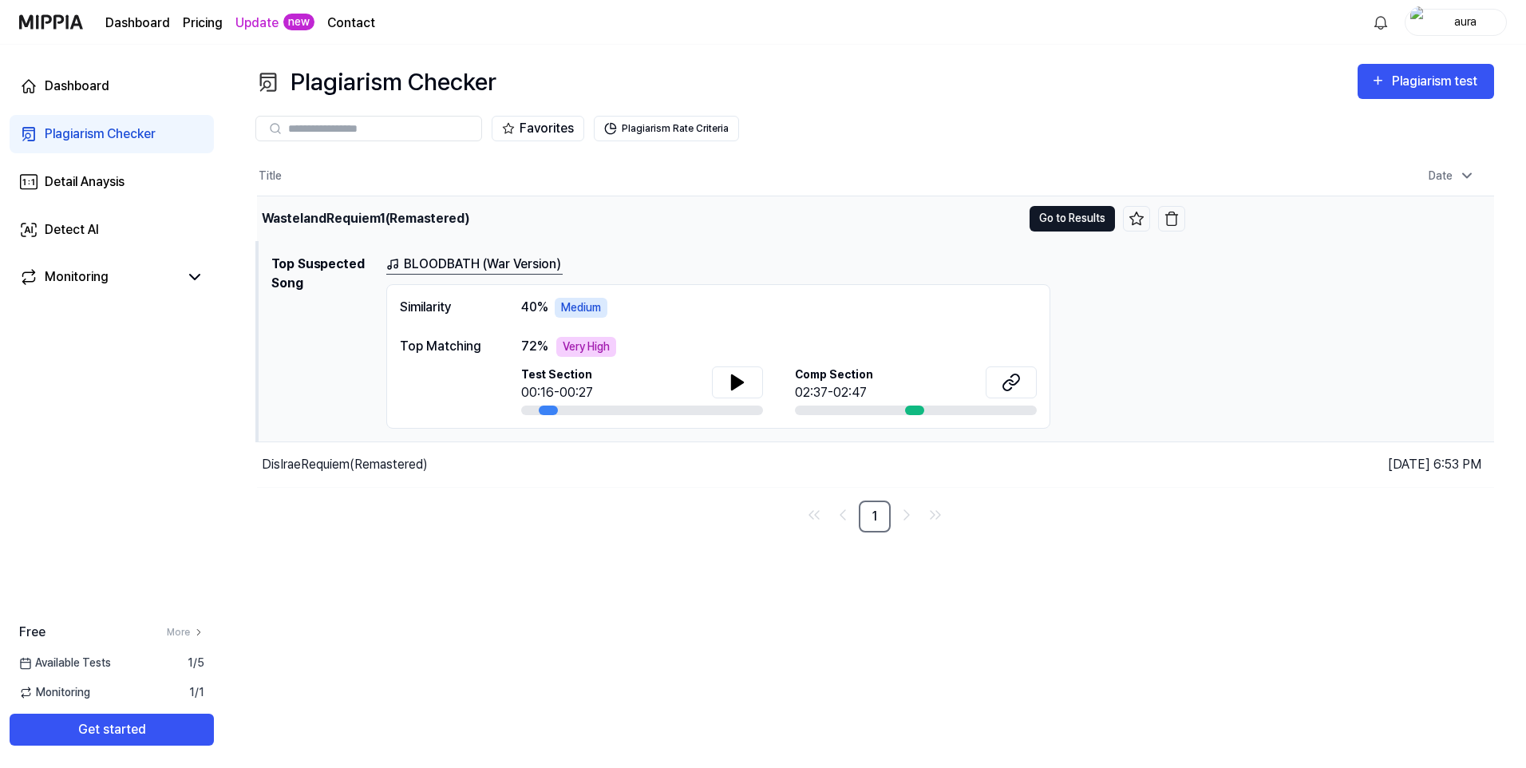
click at [1081, 218] on button "Go to Results" at bounding box center [1072, 219] width 85 height 26
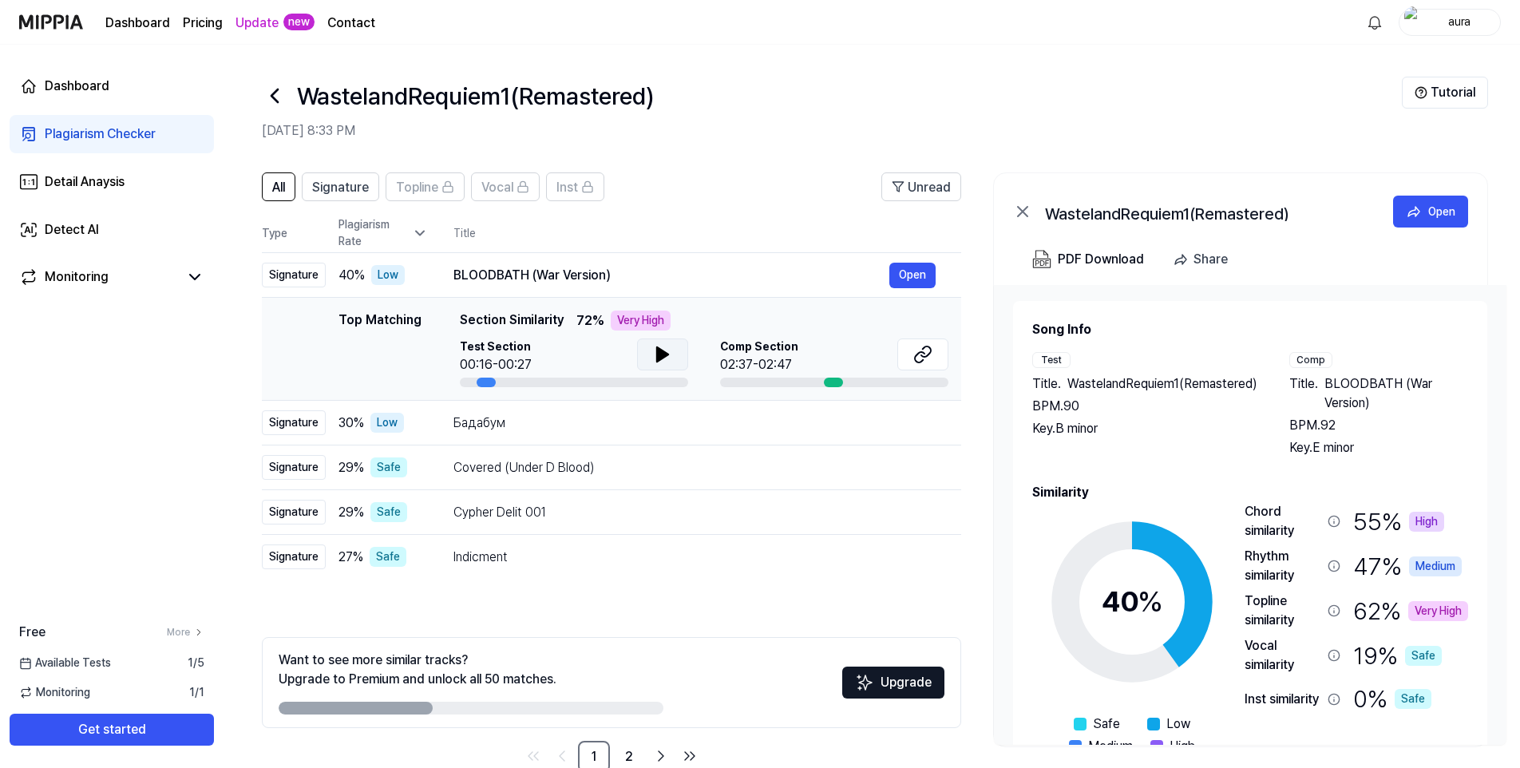
click at [662, 350] on icon at bounding box center [662, 354] width 11 height 14
click at [390, 421] on div "Low" at bounding box center [387, 423] width 34 height 20
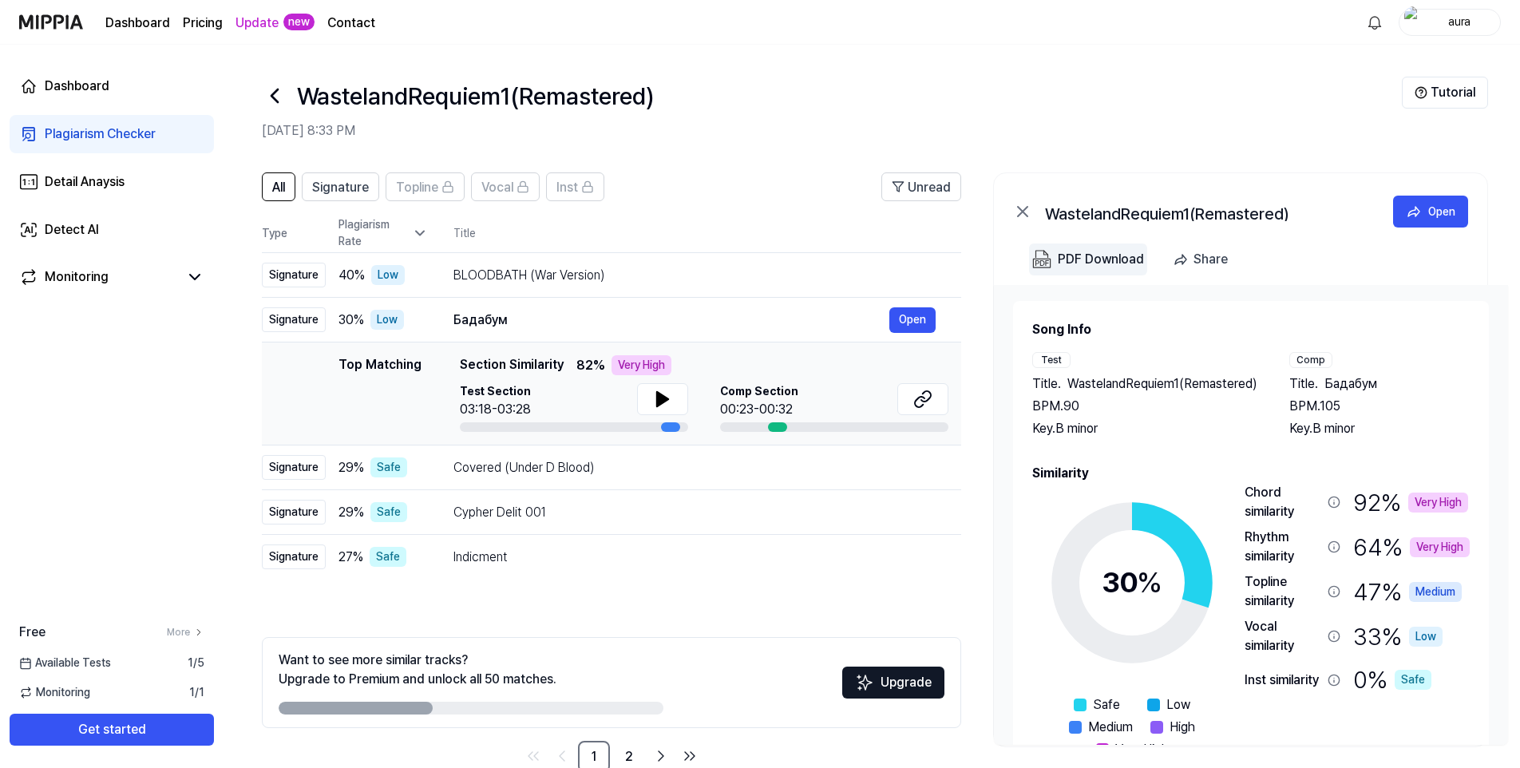
click at [1100, 257] on div "PDF Download" at bounding box center [1101, 259] width 86 height 21
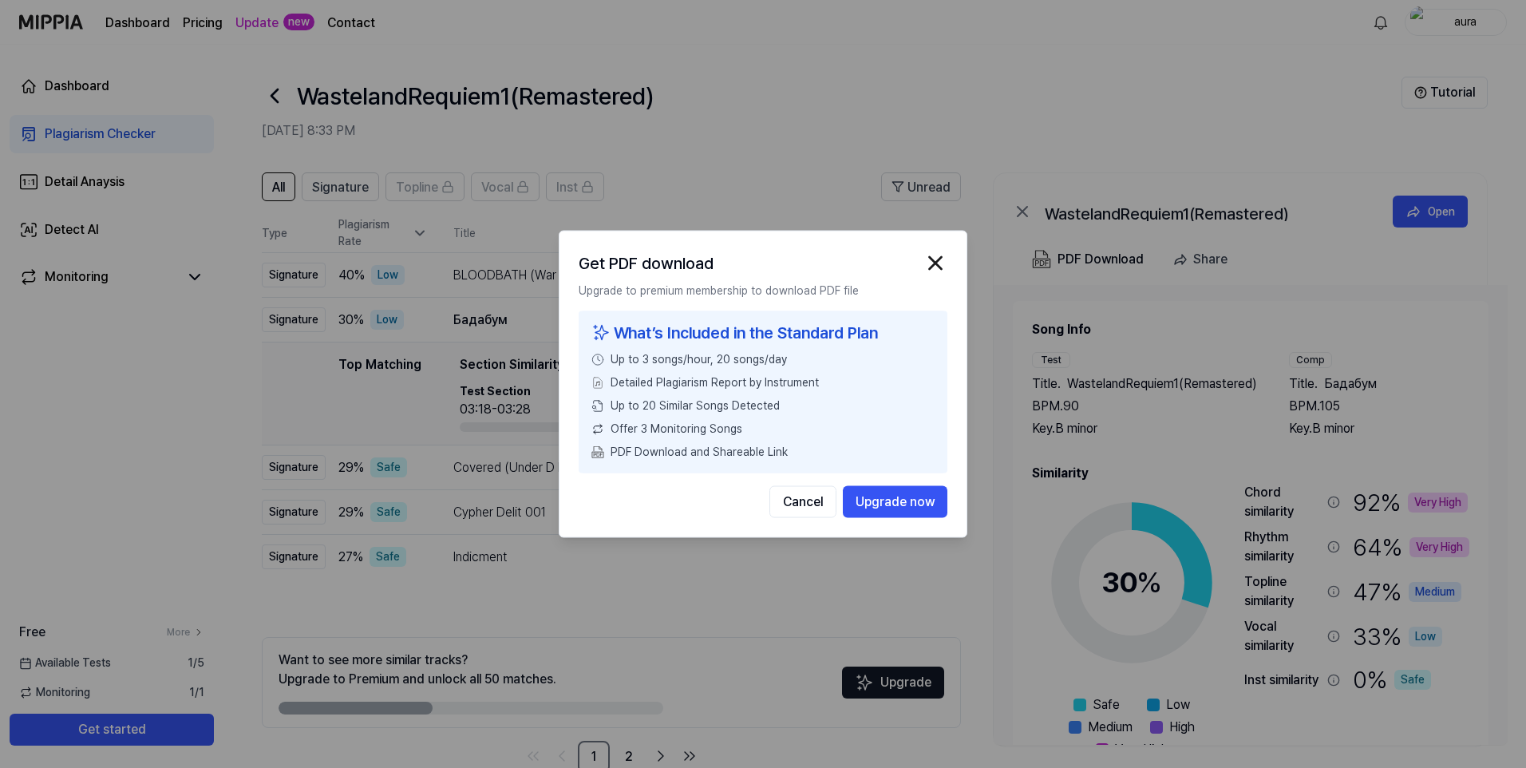
click at [912, 252] on div "Get PDF download" at bounding box center [763, 264] width 369 height 26
click at [940, 261] on img "button" at bounding box center [936, 263] width 24 height 24
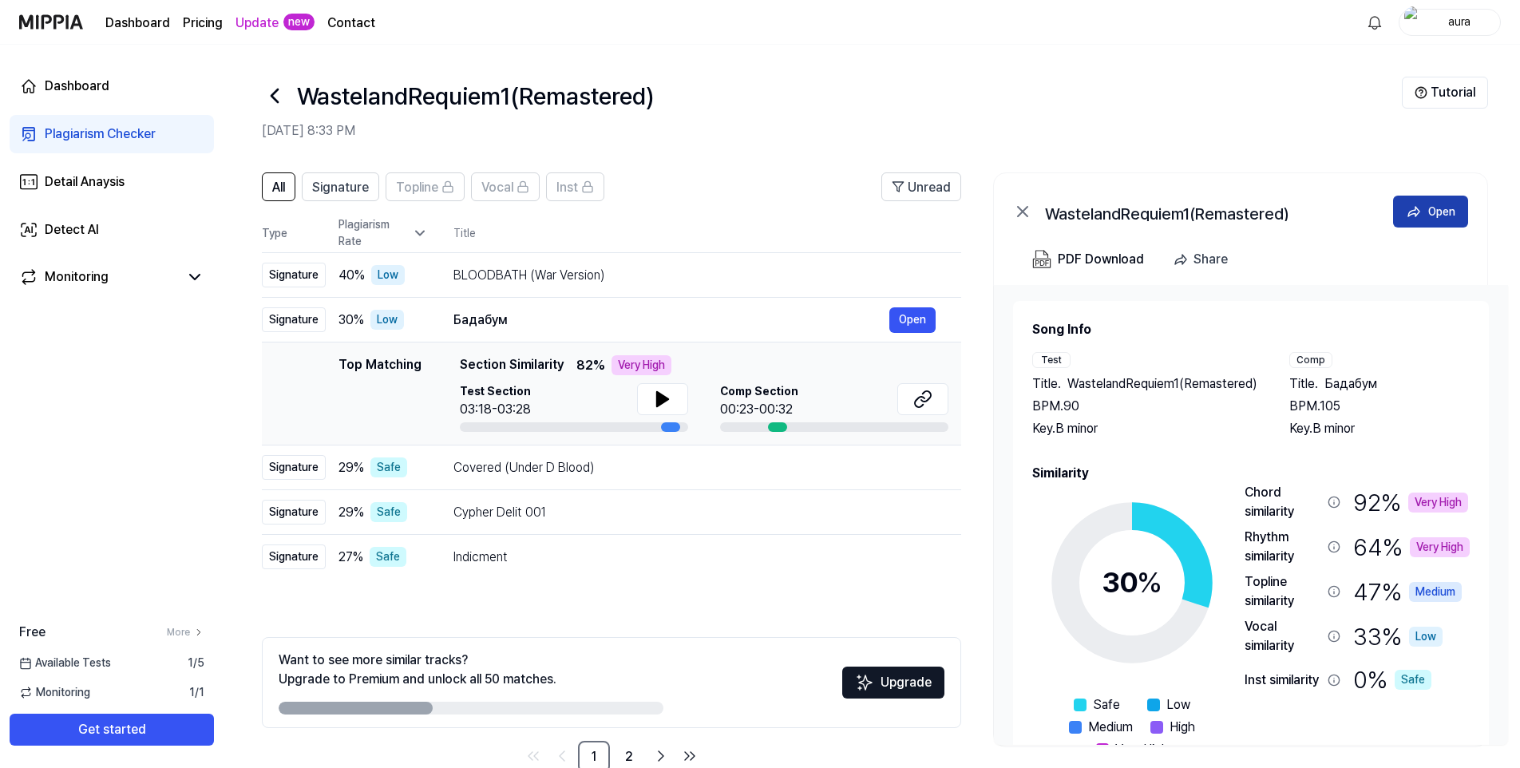
click at [1426, 203] on button "Open" at bounding box center [1430, 212] width 75 height 32
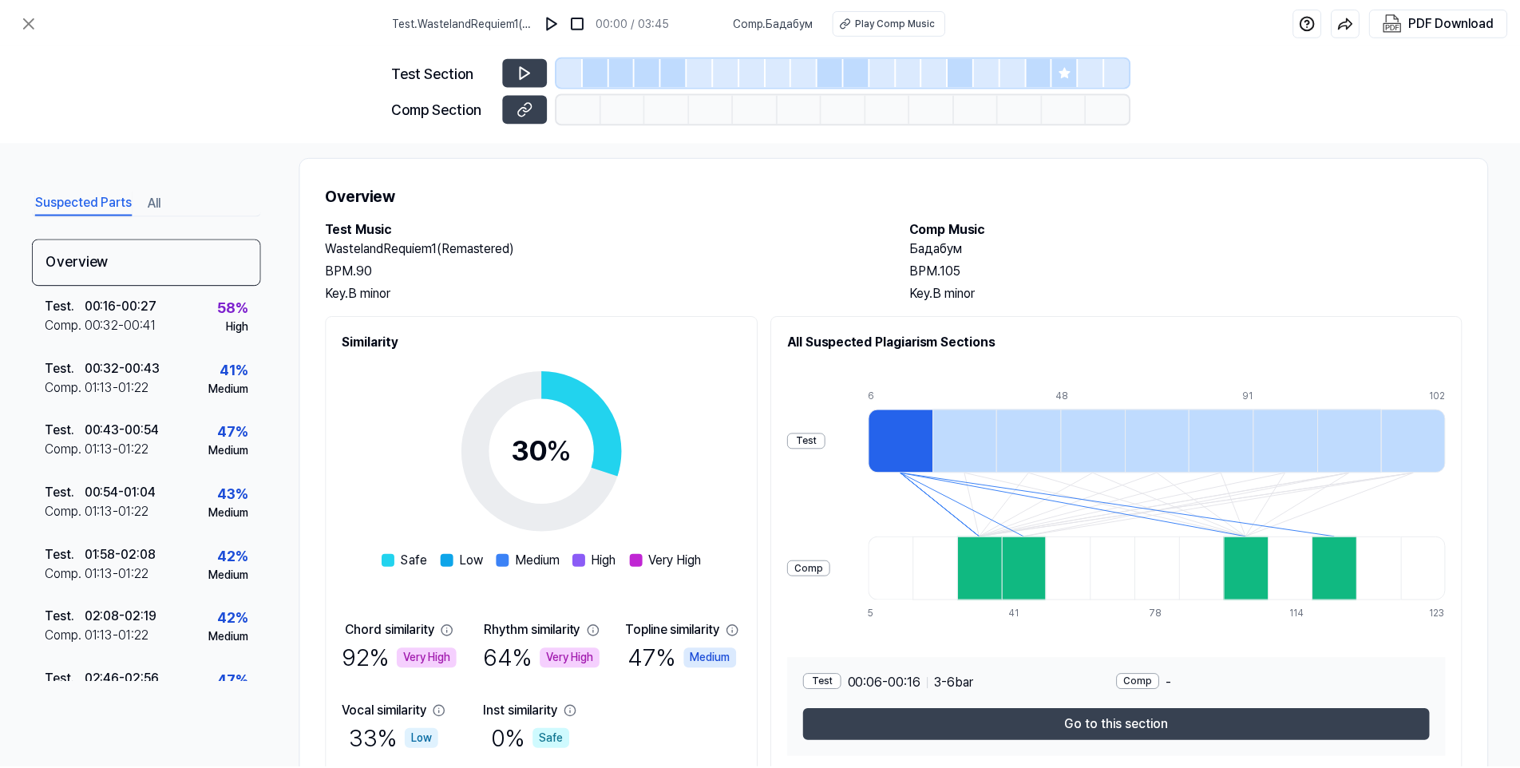
scroll to position [6, 0]
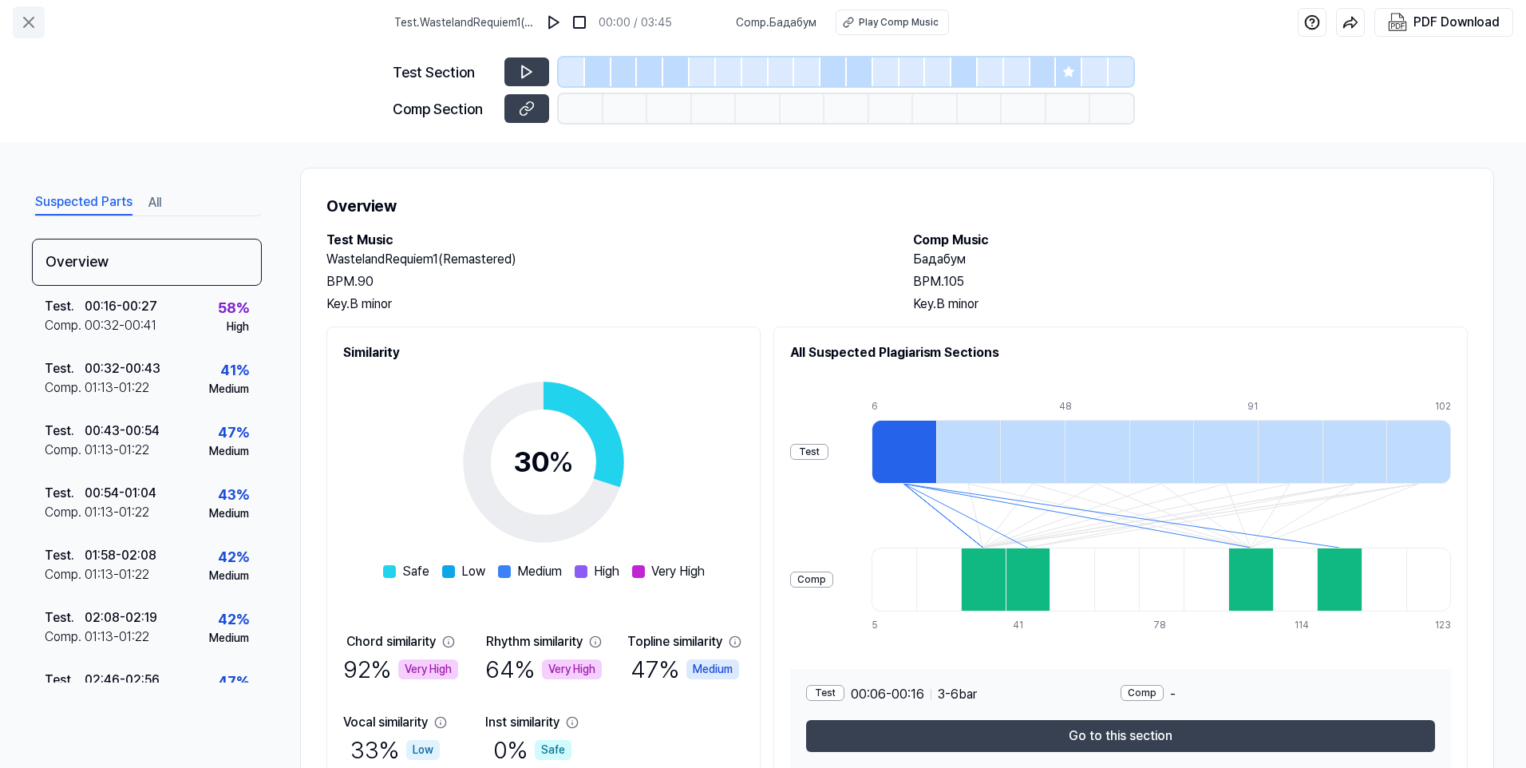
click at [22, 20] on icon at bounding box center [28, 22] width 19 height 19
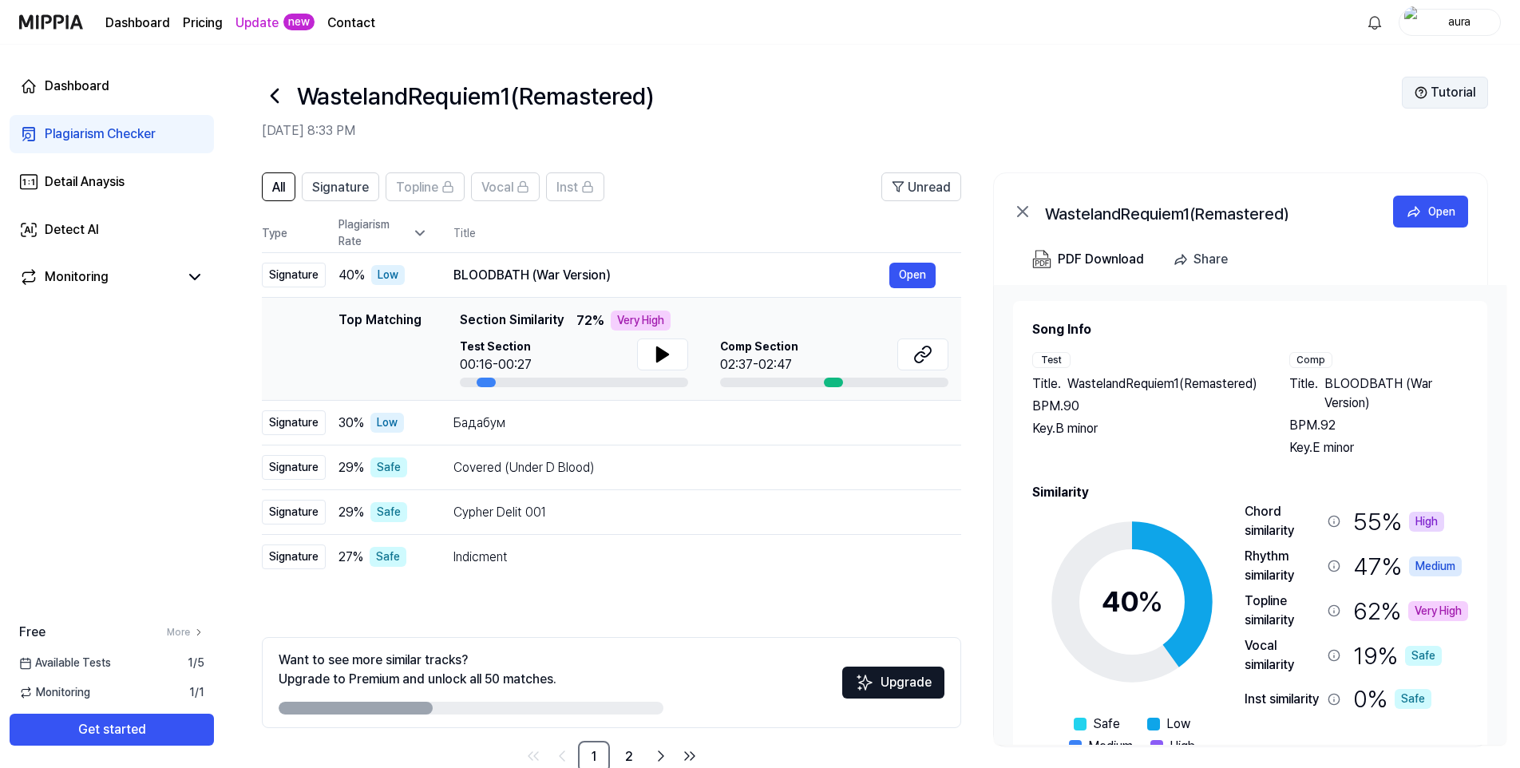
click at [1454, 95] on button "Tutorial" at bounding box center [1445, 93] width 86 height 32
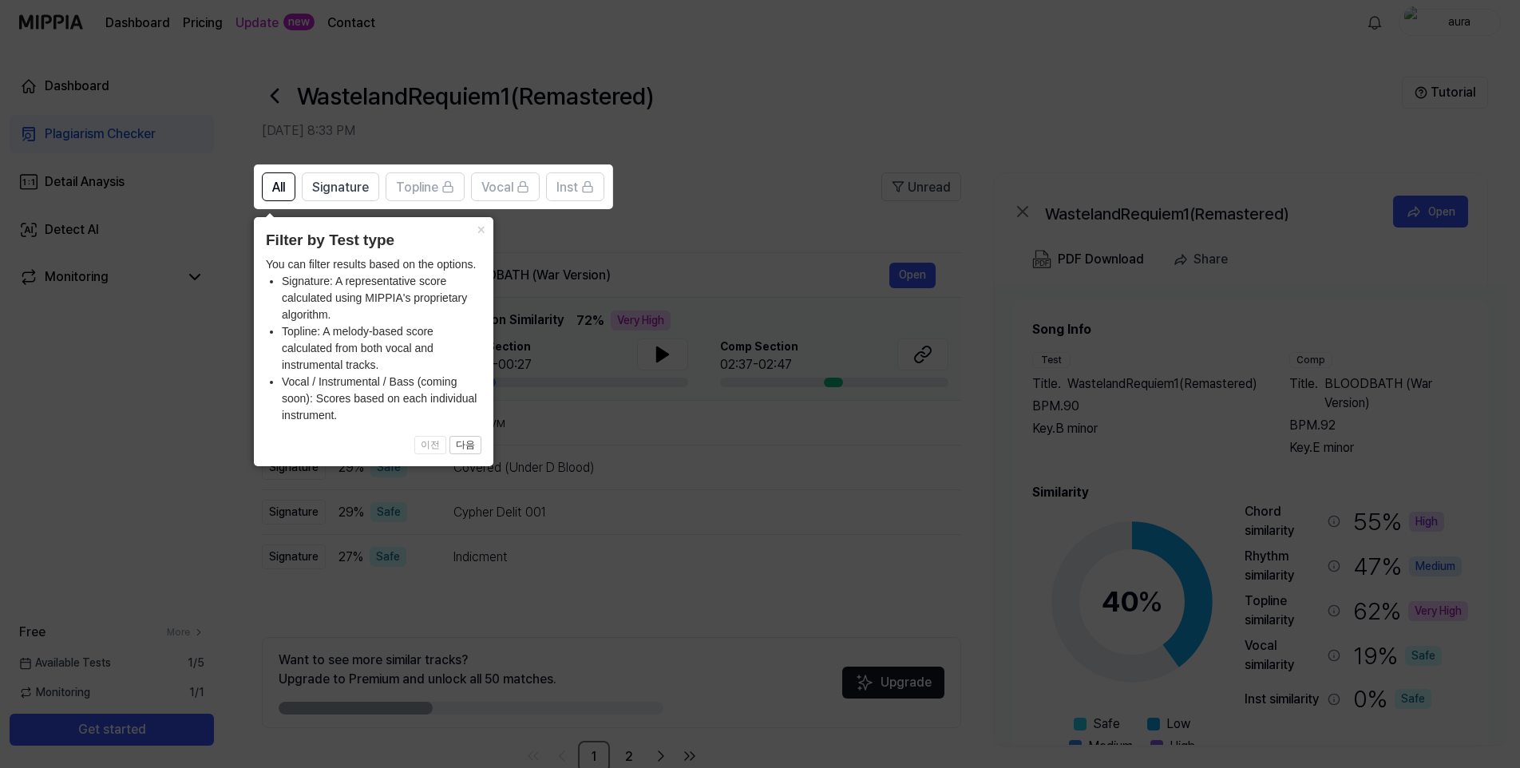
click at [726, 152] on icon at bounding box center [763, 384] width 1526 height 768
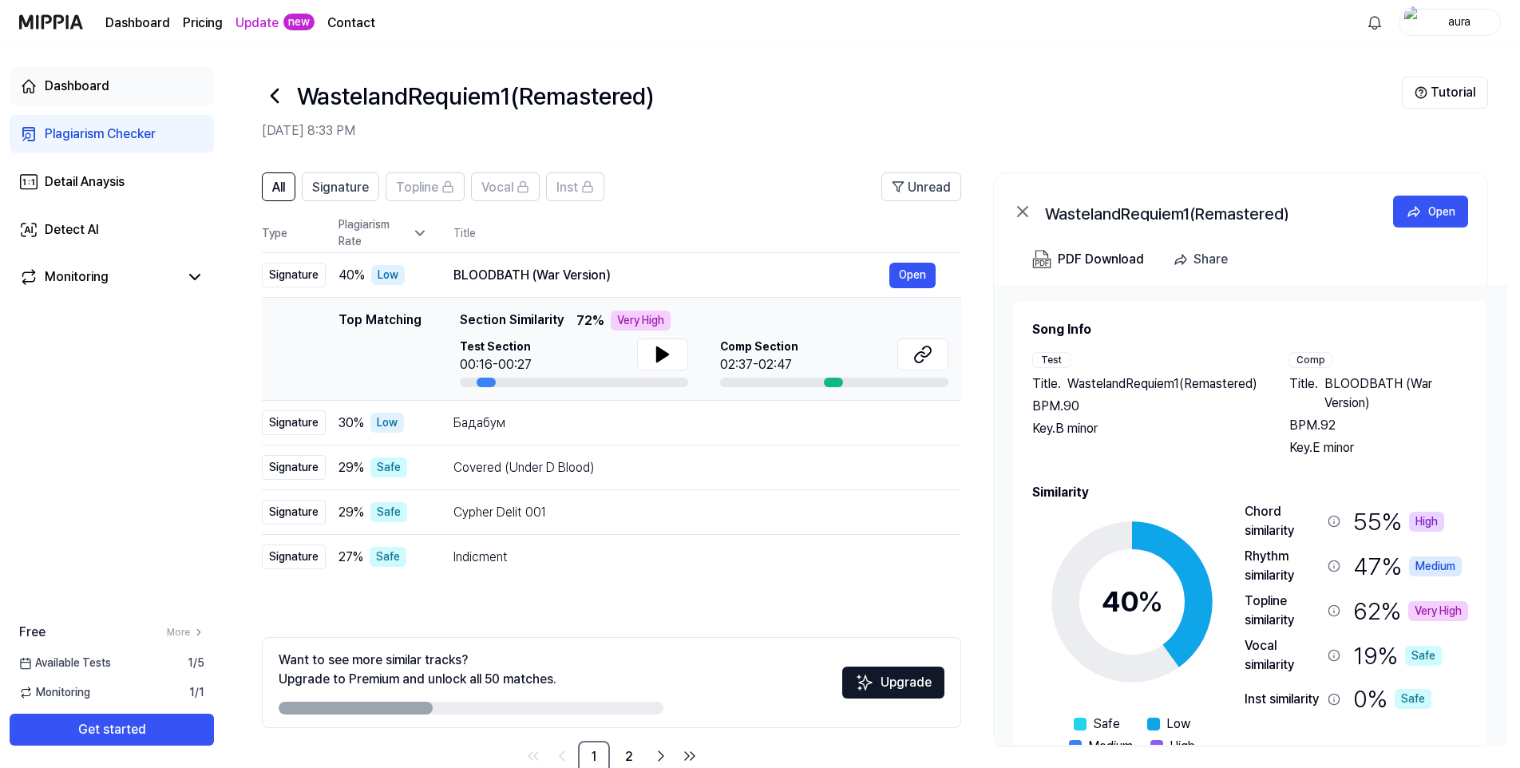
click at [86, 82] on div "Dashboard" at bounding box center [77, 86] width 65 height 19
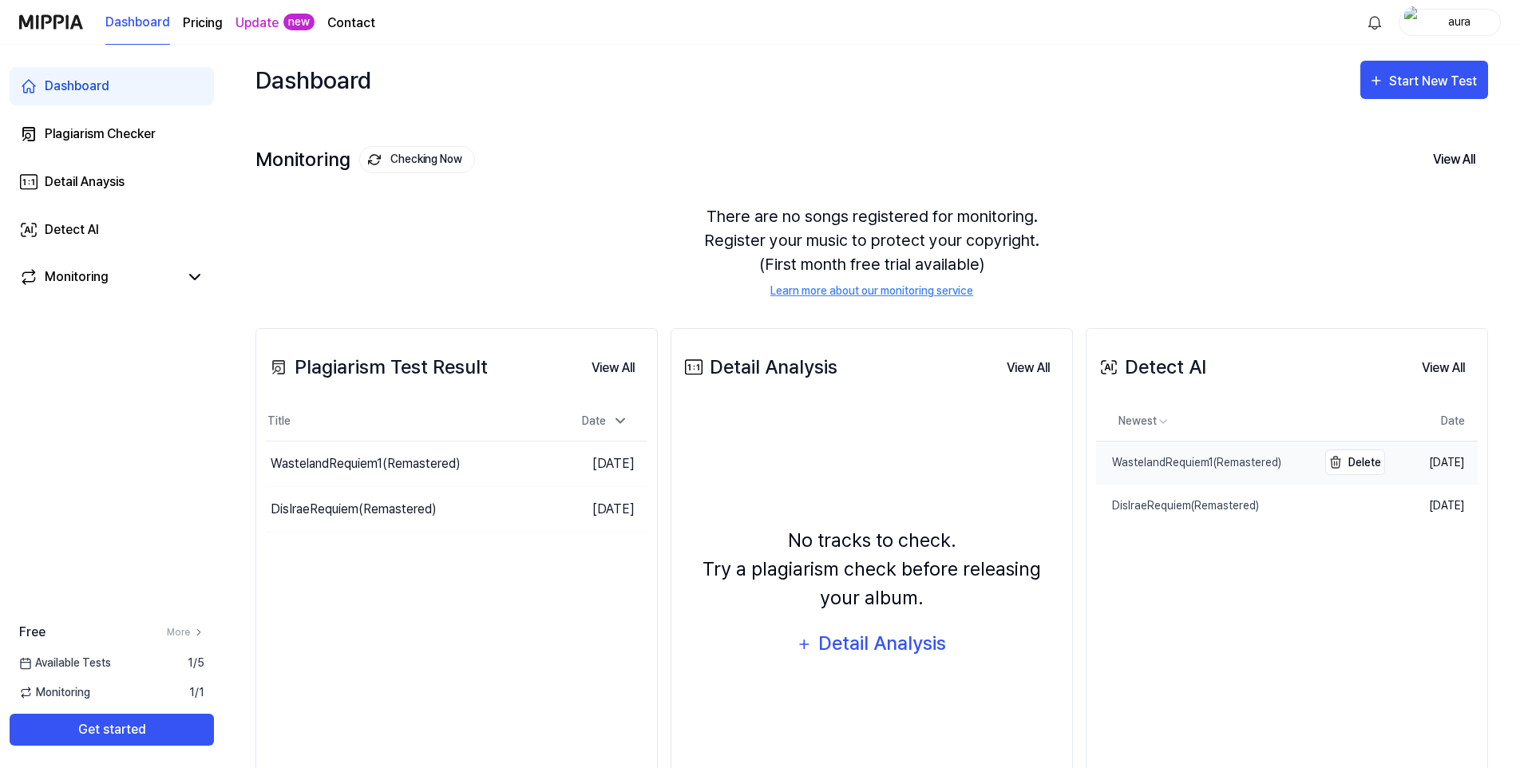
click at [1171, 453] on link "WastelandRequiem1(Remastered)" at bounding box center [1206, 462] width 221 height 42
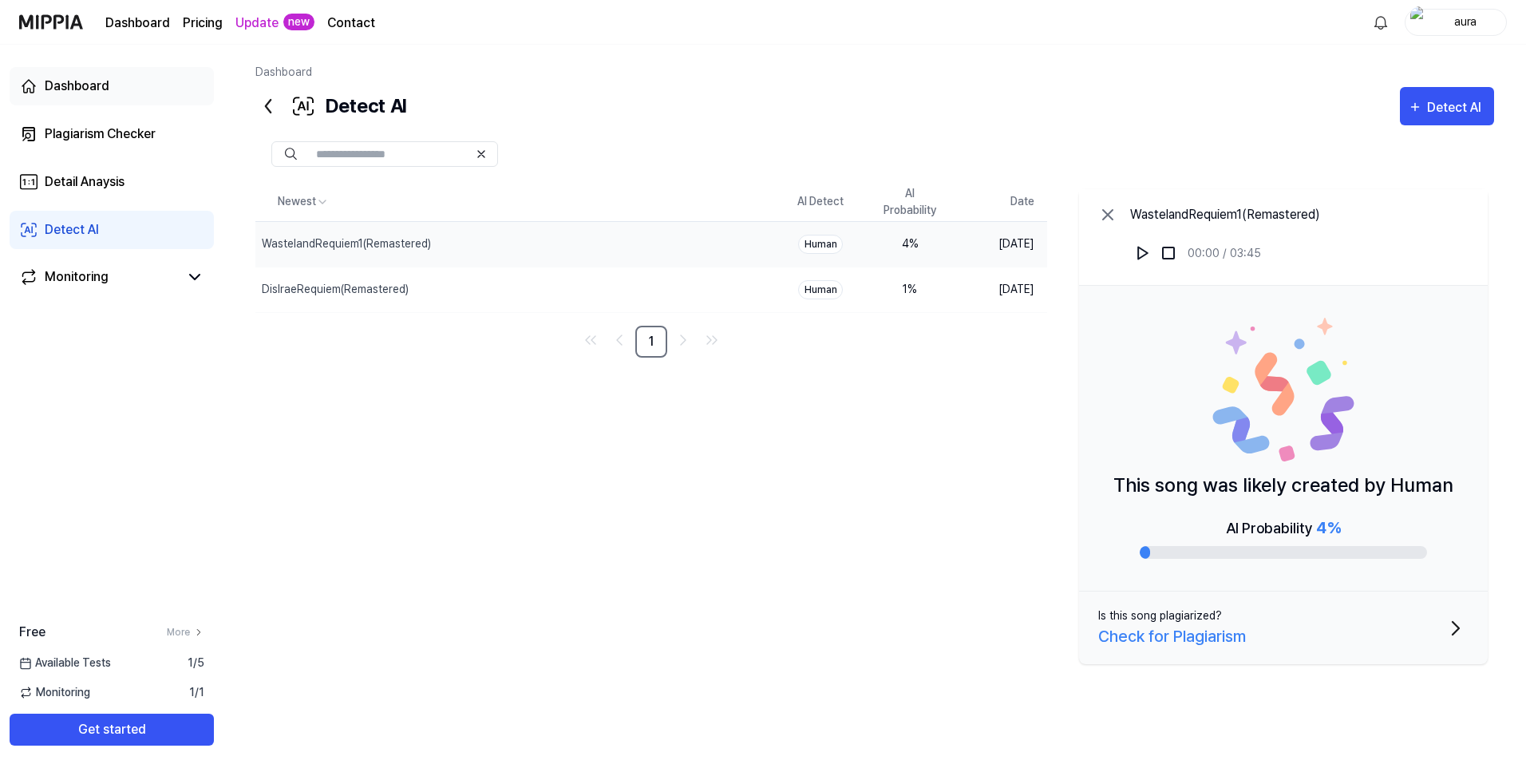
click at [76, 82] on div "Dashboard" at bounding box center [77, 86] width 65 height 19
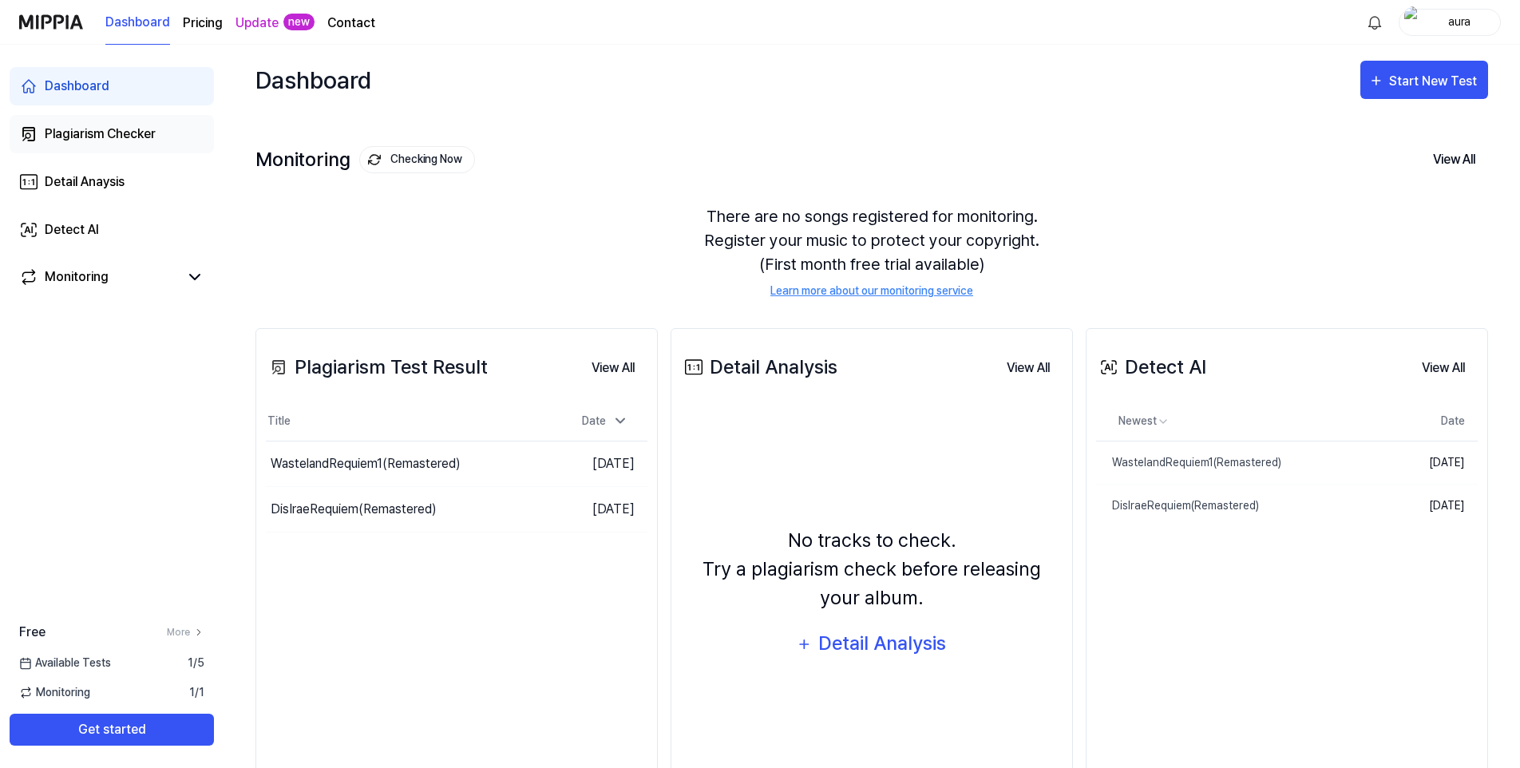
click at [77, 137] on div "Plagiarism Checker" at bounding box center [100, 134] width 111 height 19
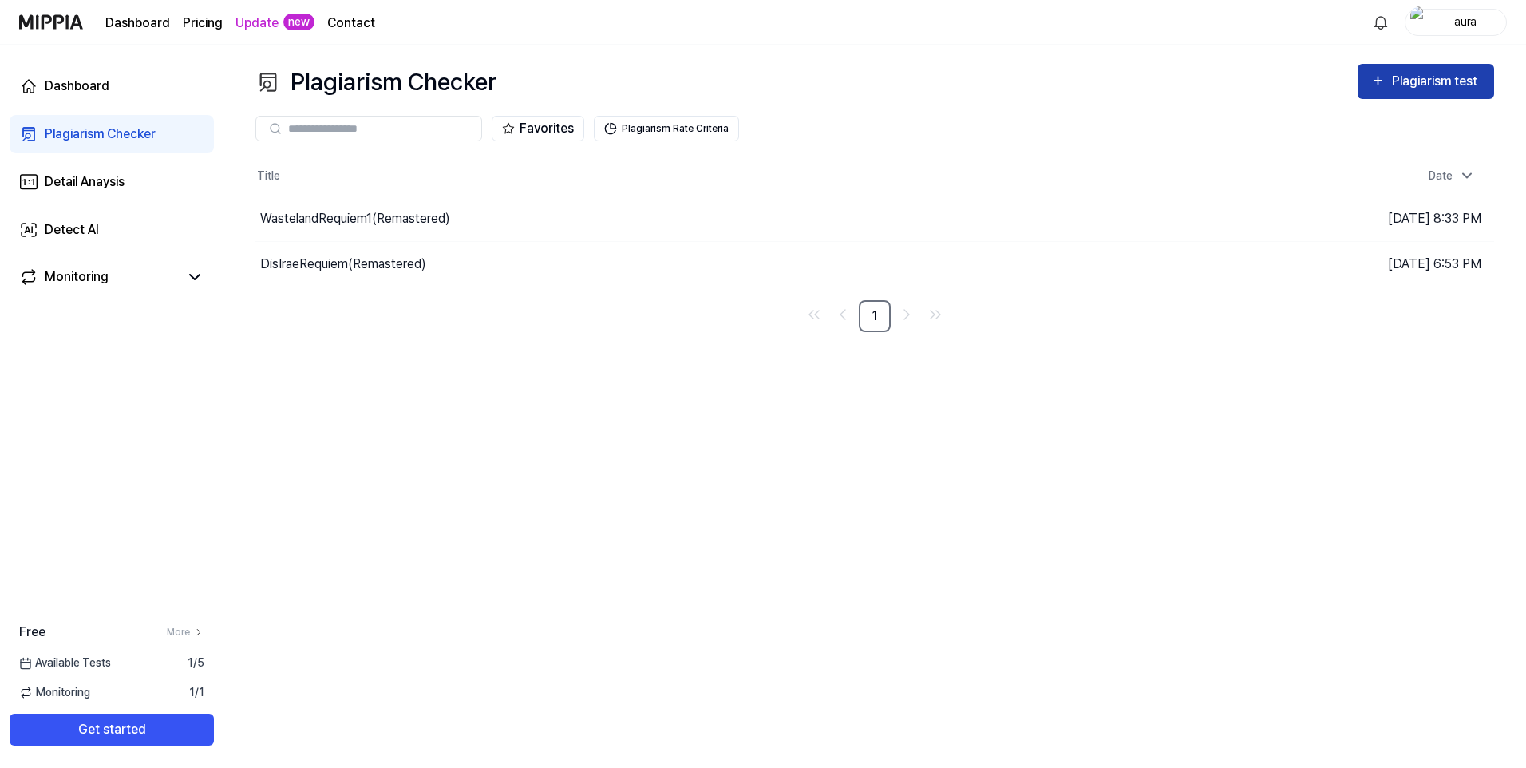
click at [1414, 85] on div "Plagiarism test" at bounding box center [1436, 81] width 89 height 21
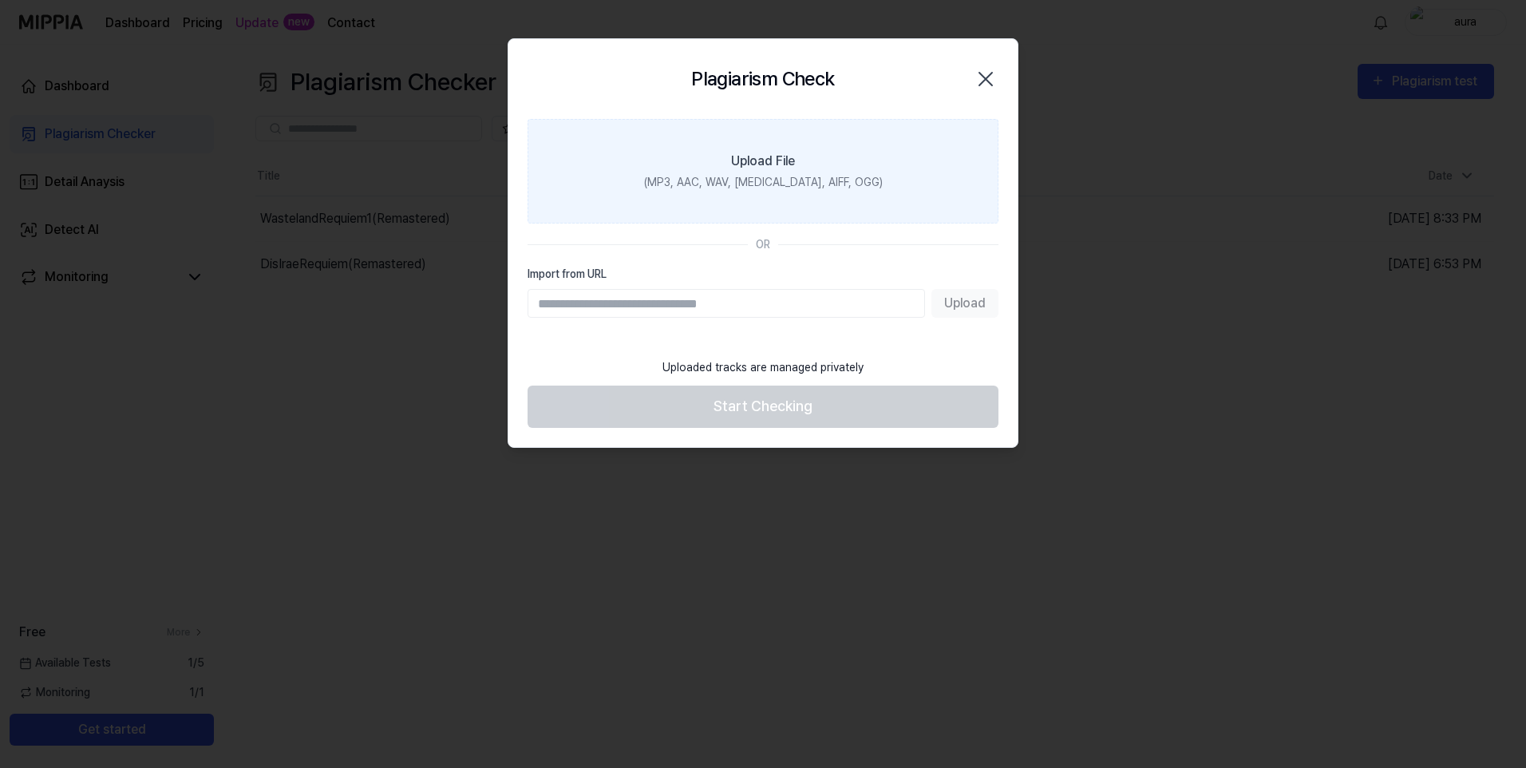
click at [795, 174] on div "(MP3, AAC, WAV, FLAC, AIFF, OGG)" at bounding box center [763, 182] width 239 height 17
click at [0, 0] on input "Upload File (MP3, AAC, WAV, FLAC, AIFF, OGG)" at bounding box center [0, 0] width 0 height 0
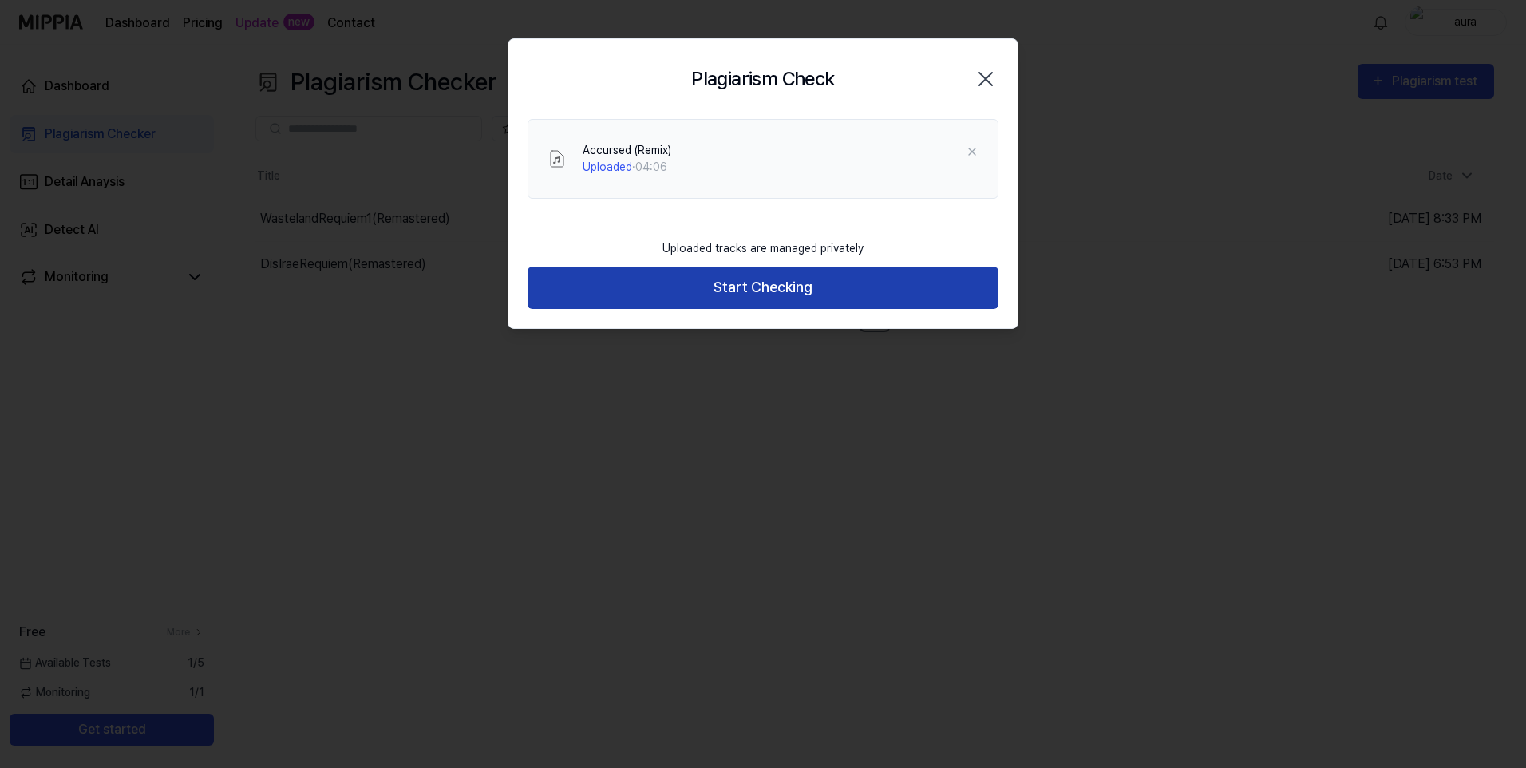
click at [844, 293] on button "Start Checking" at bounding box center [763, 288] width 471 height 42
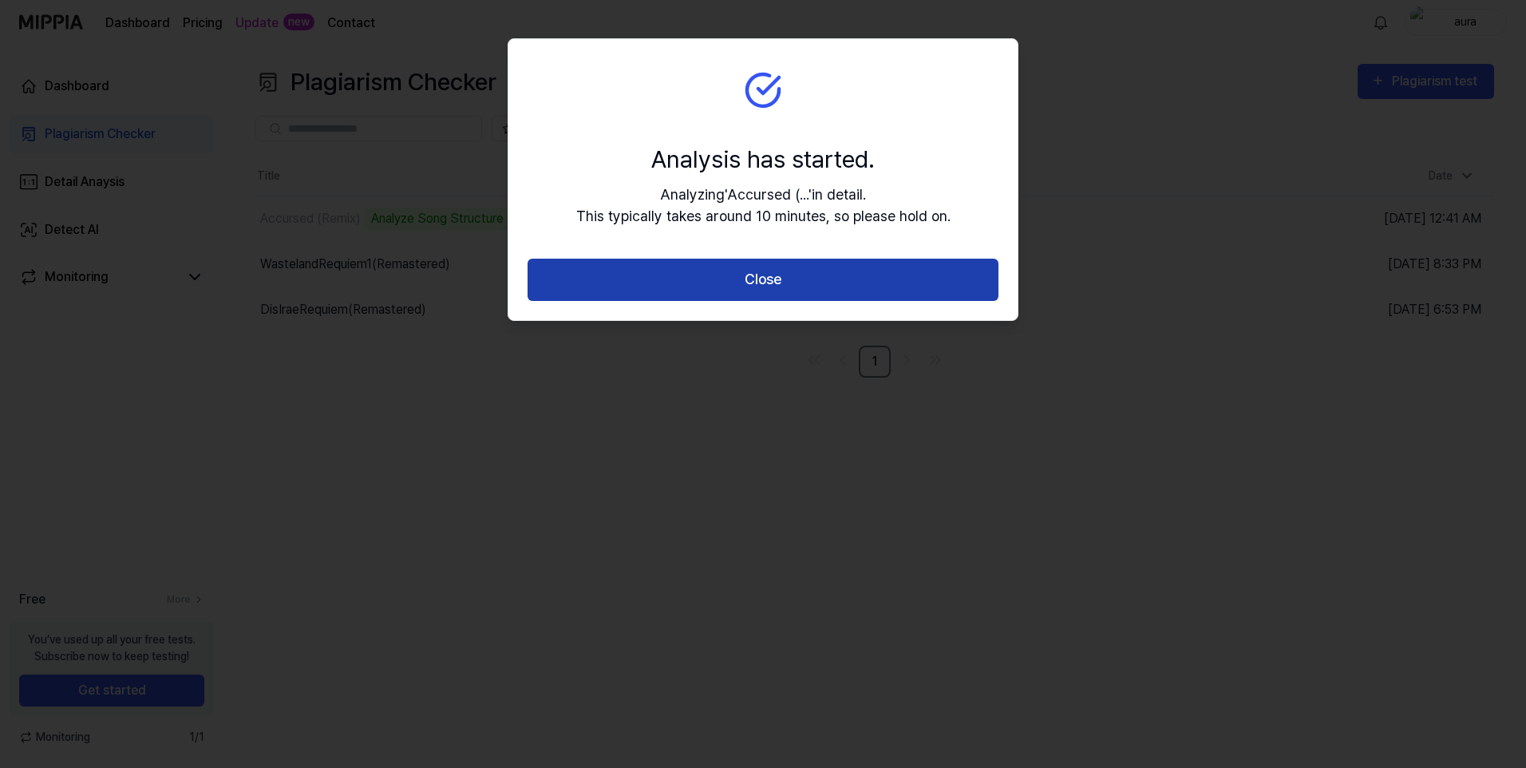
click at [830, 288] on button "Close" at bounding box center [763, 280] width 471 height 42
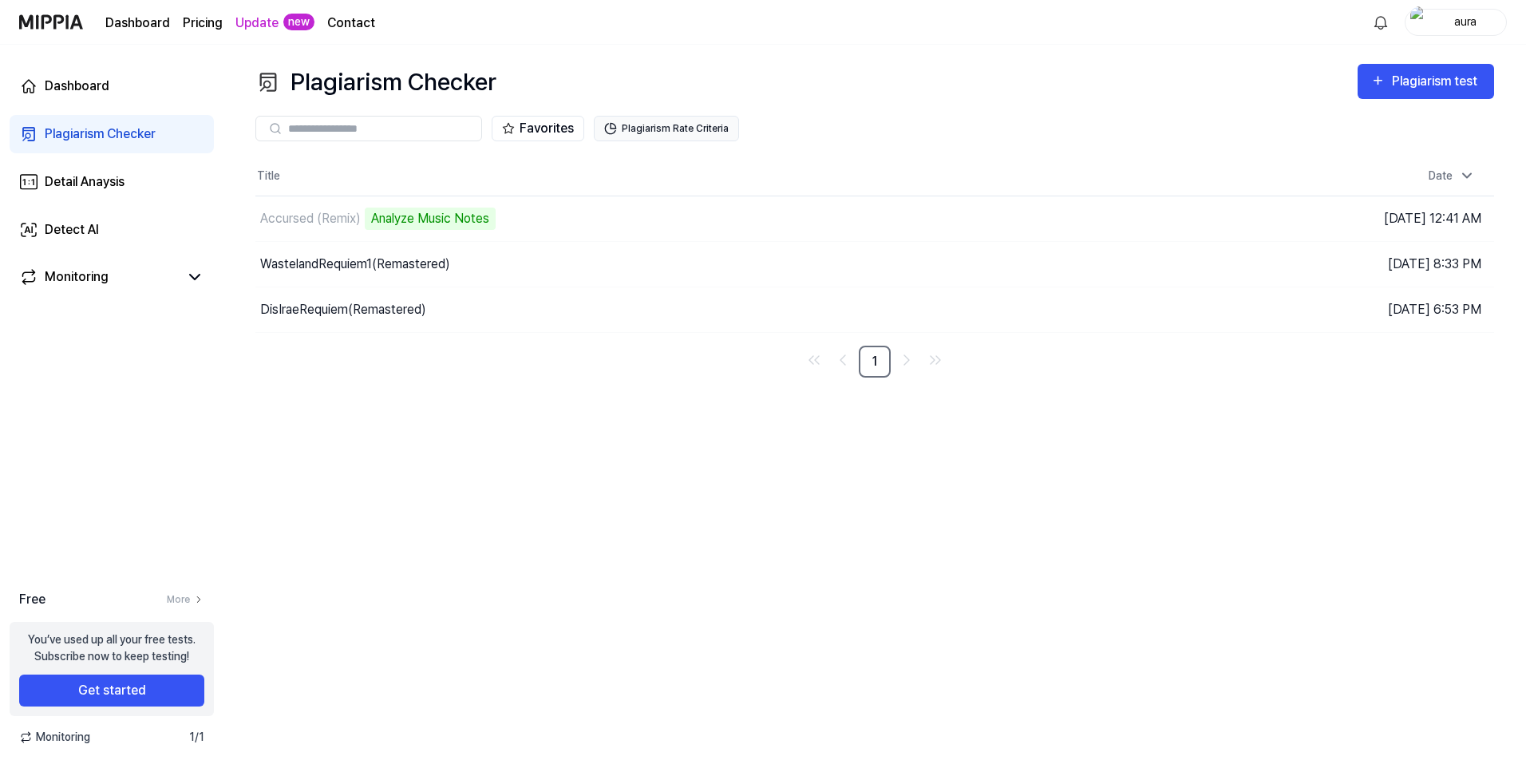
click at [661, 117] on button "Plagiarism Rate Criteria" at bounding box center [666, 129] width 145 height 26
drag, startPoint x: 697, startPoint y: 111, endPoint x: 689, endPoint y: 124, distance: 15.1
click at [689, 124] on div "Favorites Plagiarism Rate Criteria" at bounding box center [874, 128] width 1239 height 57
click at [687, 125] on button "Plagiarism Rate Criteria" at bounding box center [666, 129] width 145 height 26
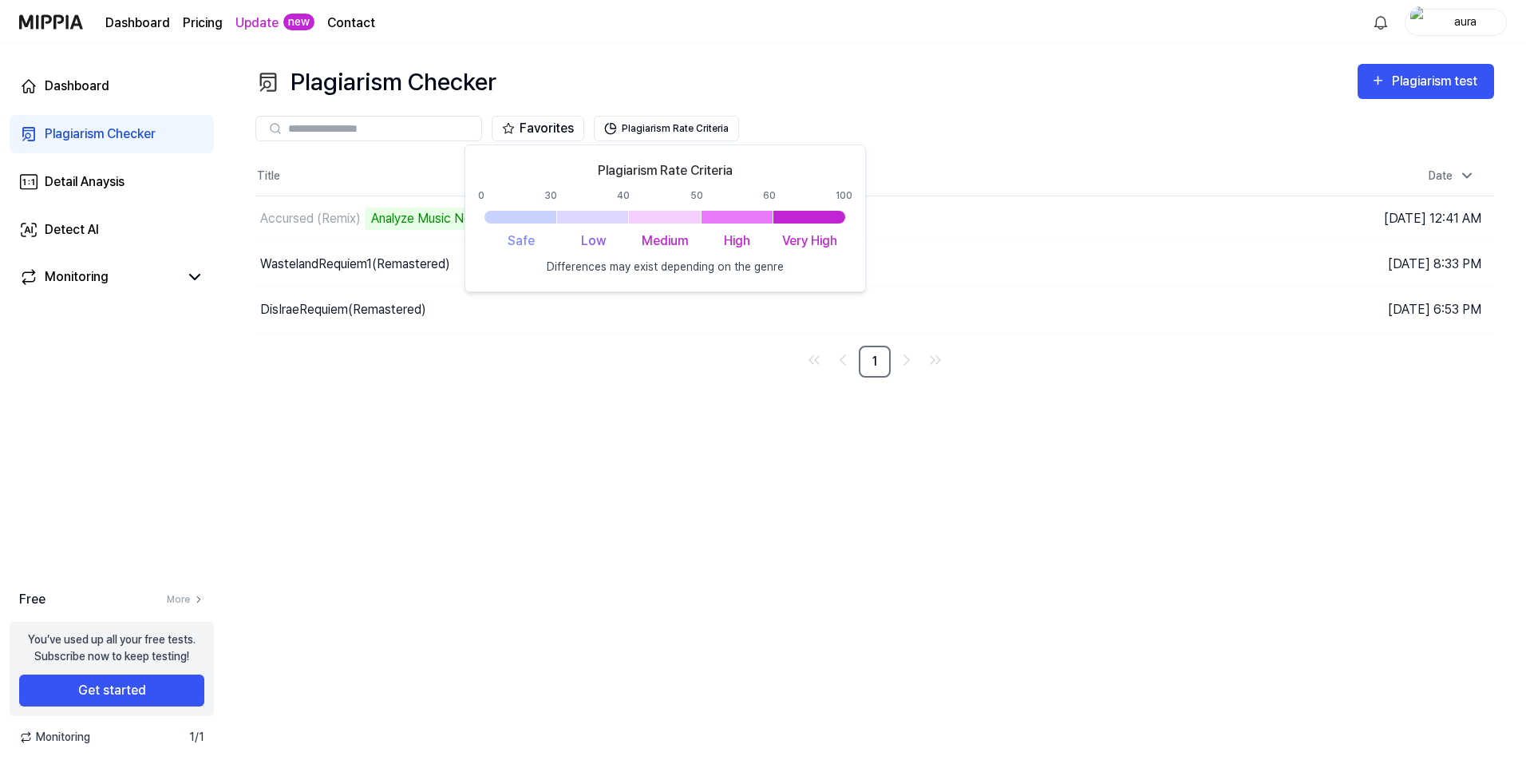
click at [527, 217] on div at bounding box center [521, 217] width 72 height 13
click at [583, 216] on div at bounding box center [593, 217] width 72 height 13
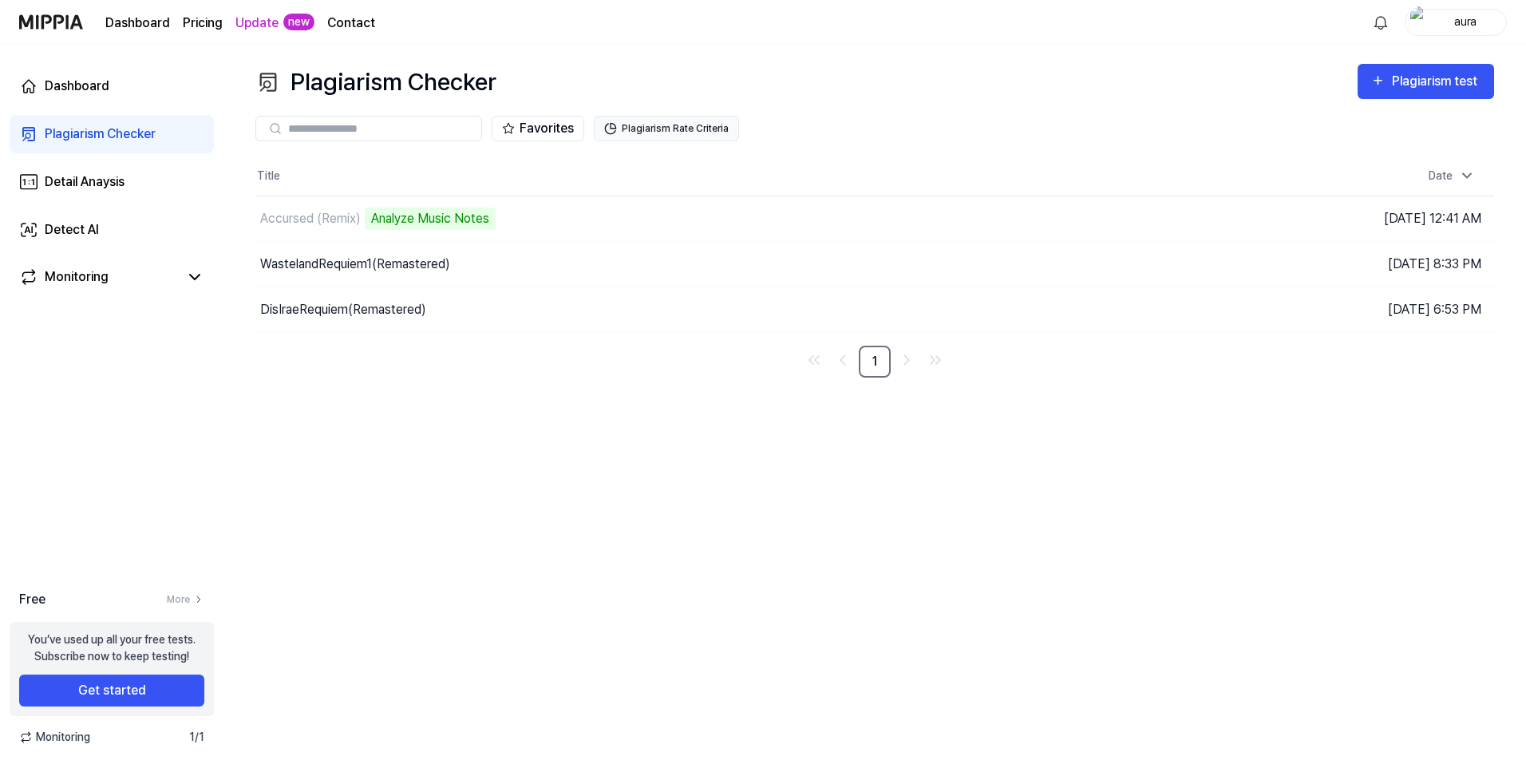
click at [703, 133] on button "Plagiarism Rate Criteria" at bounding box center [666, 129] width 145 height 26
click at [1068, 62] on div "Plagiarism Checker Plagiarism test Plagiarism Checker Detail Analysis Detect AI…" at bounding box center [875, 406] width 1303 height 723
click at [87, 89] on div "Dashboard" at bounding box center [77, 86] width 65 height 19
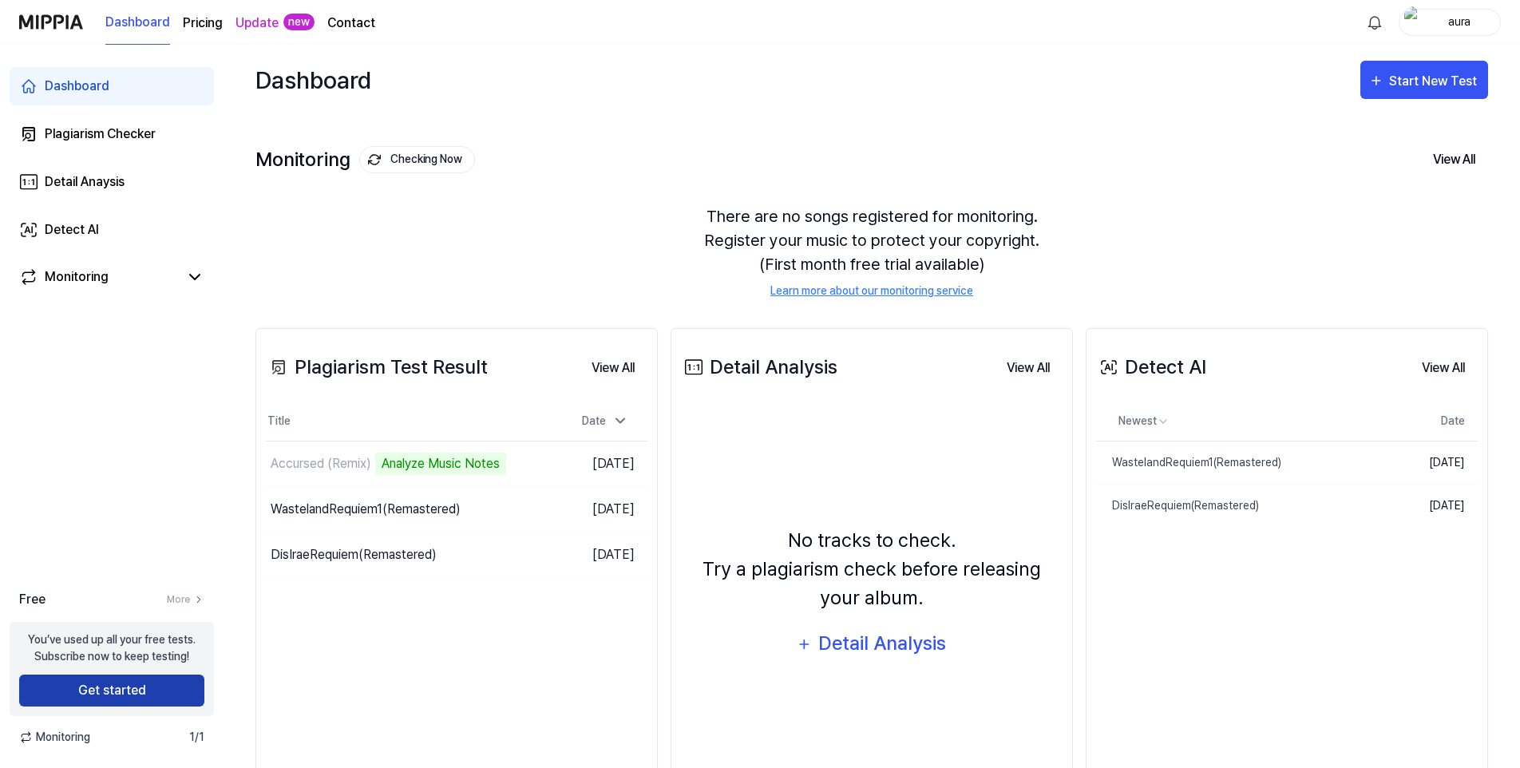
click at [93, 690] on button "Get started" at bounding box center [111, 691] width 185 height 32
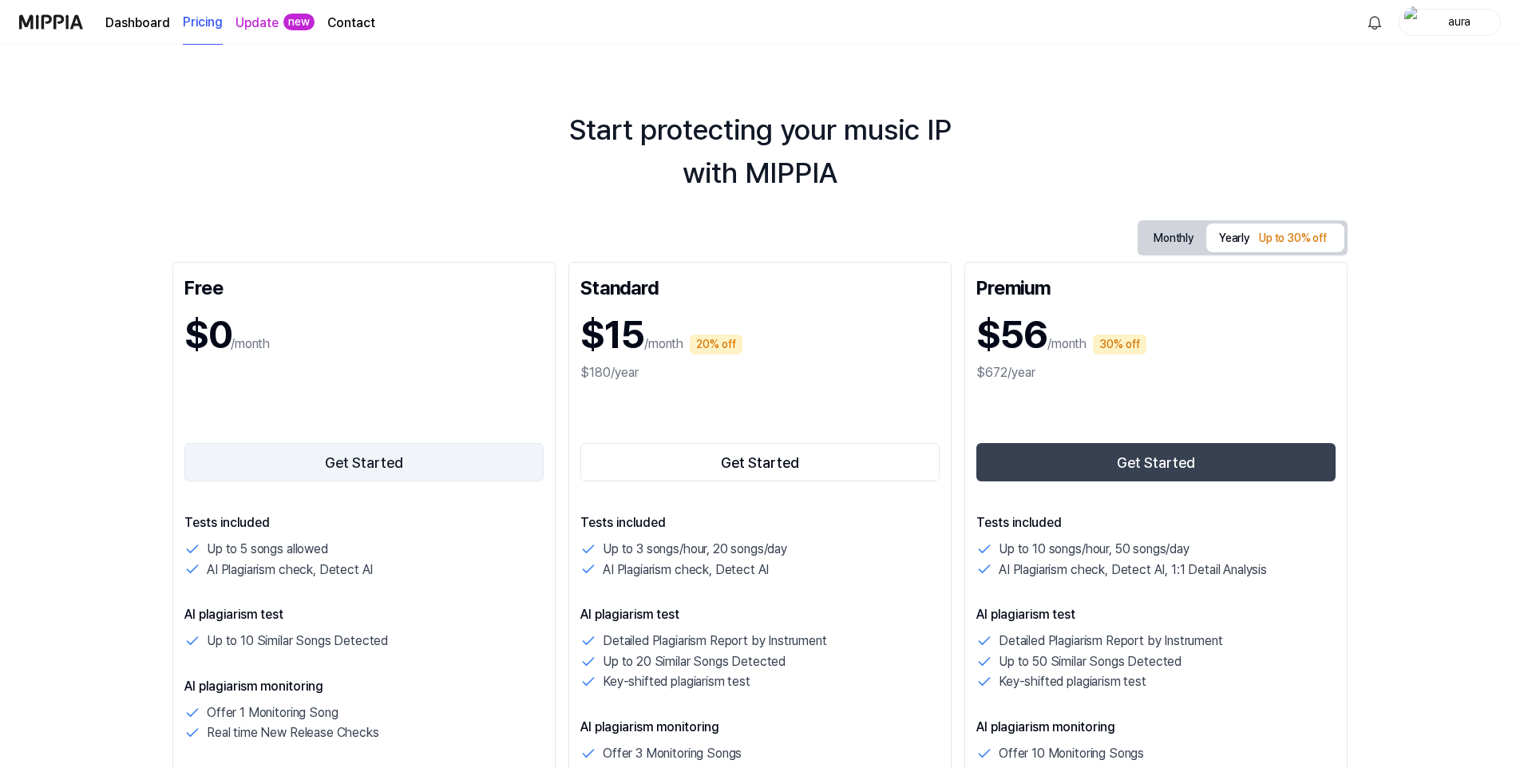
click at [362, 461] on button "Get Started" at bounding box center [363, 462] width 359 height 38
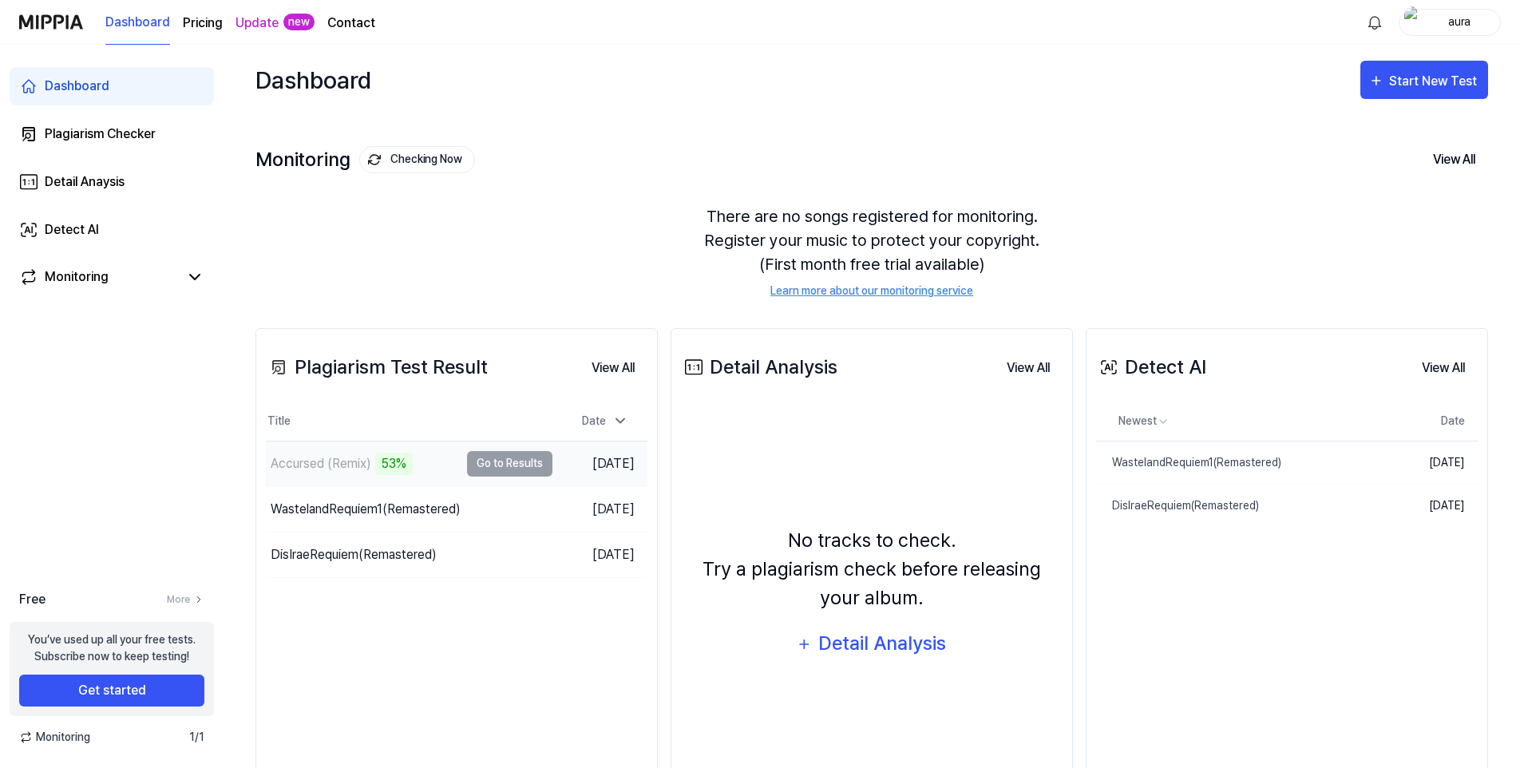
click at [299, 463] on div "Accursed (Remix)" at bounding box center [321, 463] width 101 height 19
click at [497, 461] on td "Accursed (Remix) 55% Go to Results" at bounding box center [409, 463] width 287 height 45
click at [86, 125] on div "Plagiarism Checker" at bounding box center [100, 134] width 111 height 19
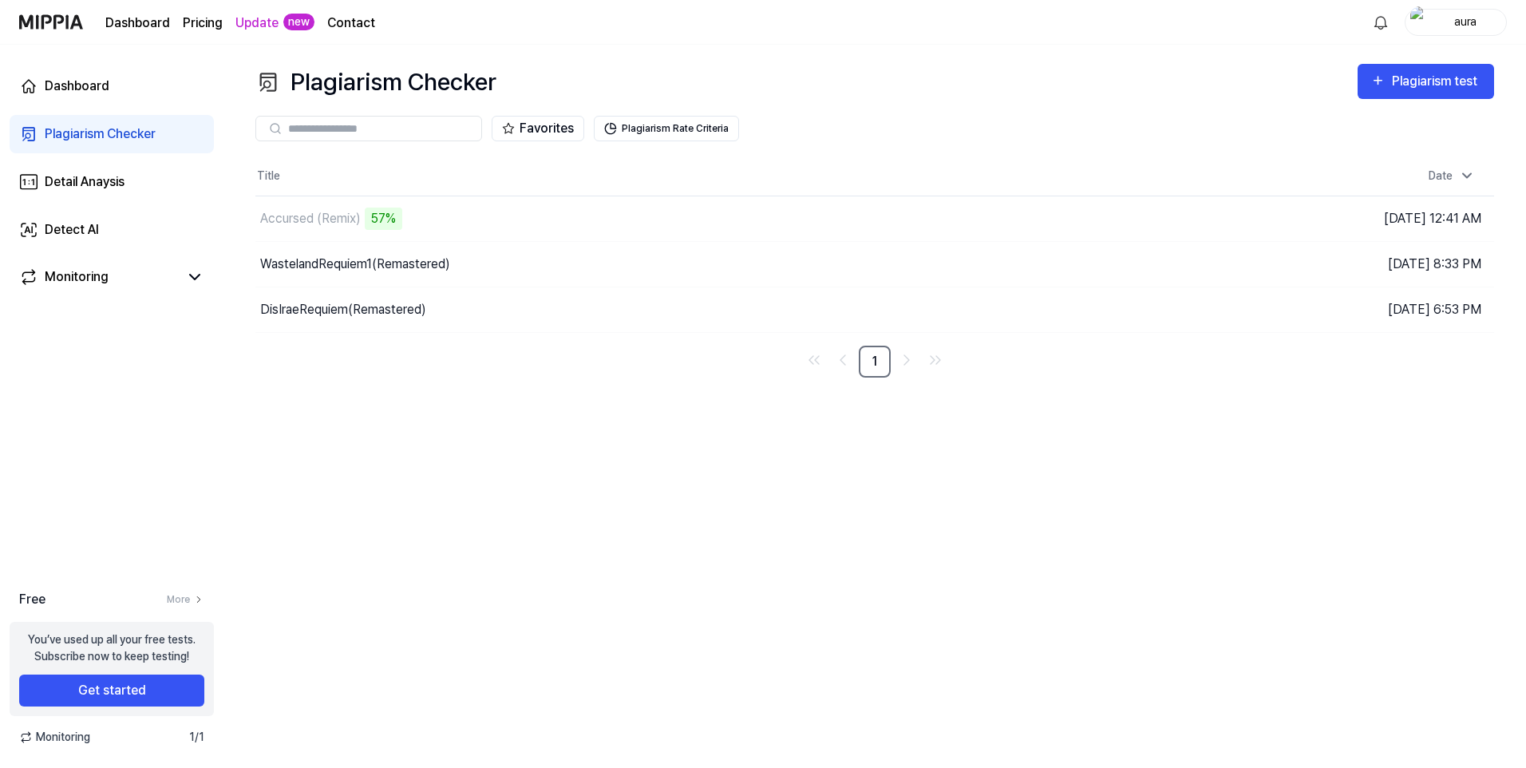
click at [1252, 631] on div "Plagiarism Checker Plagiarism test Plagiarism Checker Detail Analysis Detect AI…" at bounding box center [875, 406] width 1303 height 723
click at [81, 84] on div "Dashboard" at bounding box center [77, 86] width 65 height 19
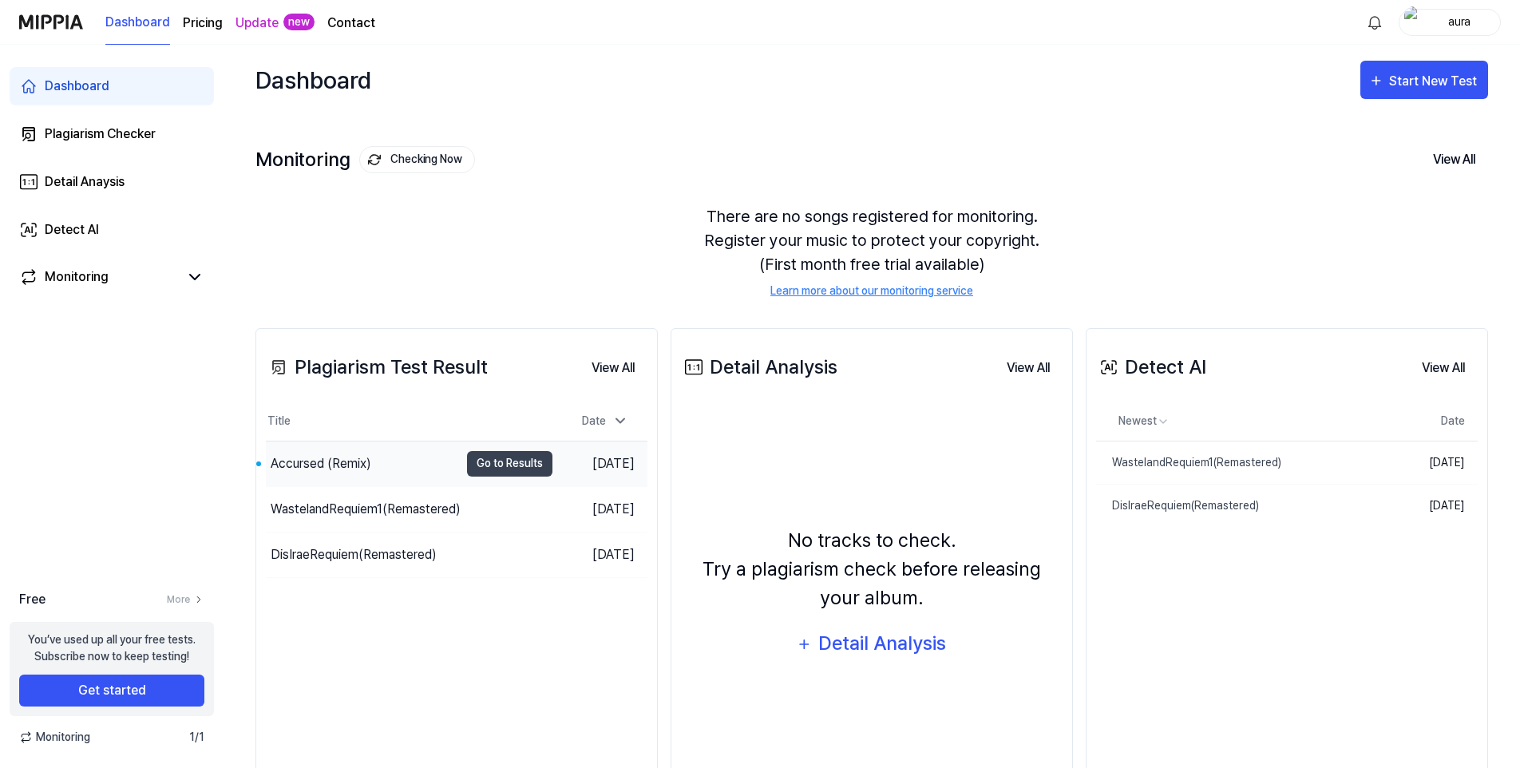
click at [355, 463] on div "Accursed (Remix)" at bounding box center [321, 463] width 101 height 19
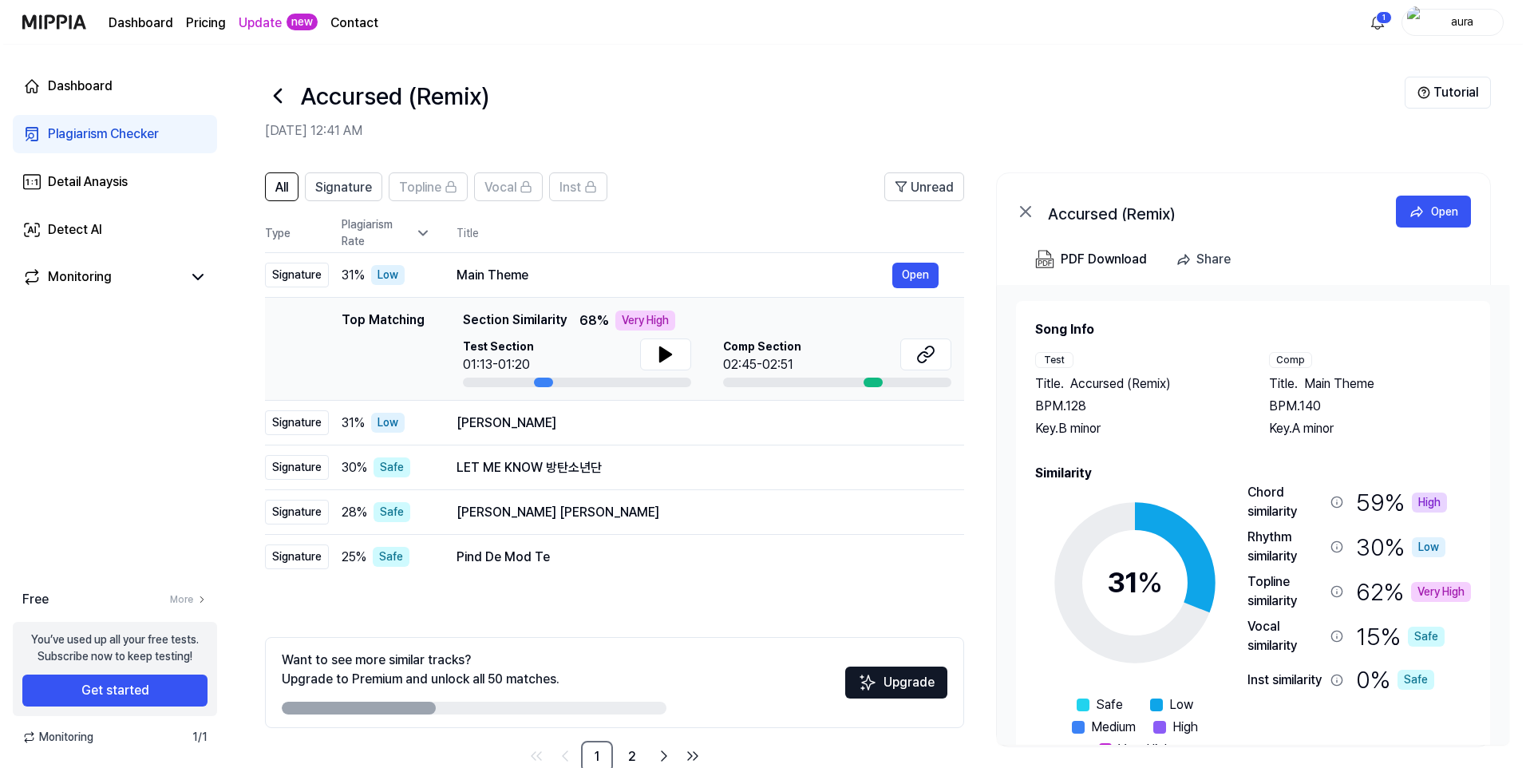
scroll to position [49, 0]
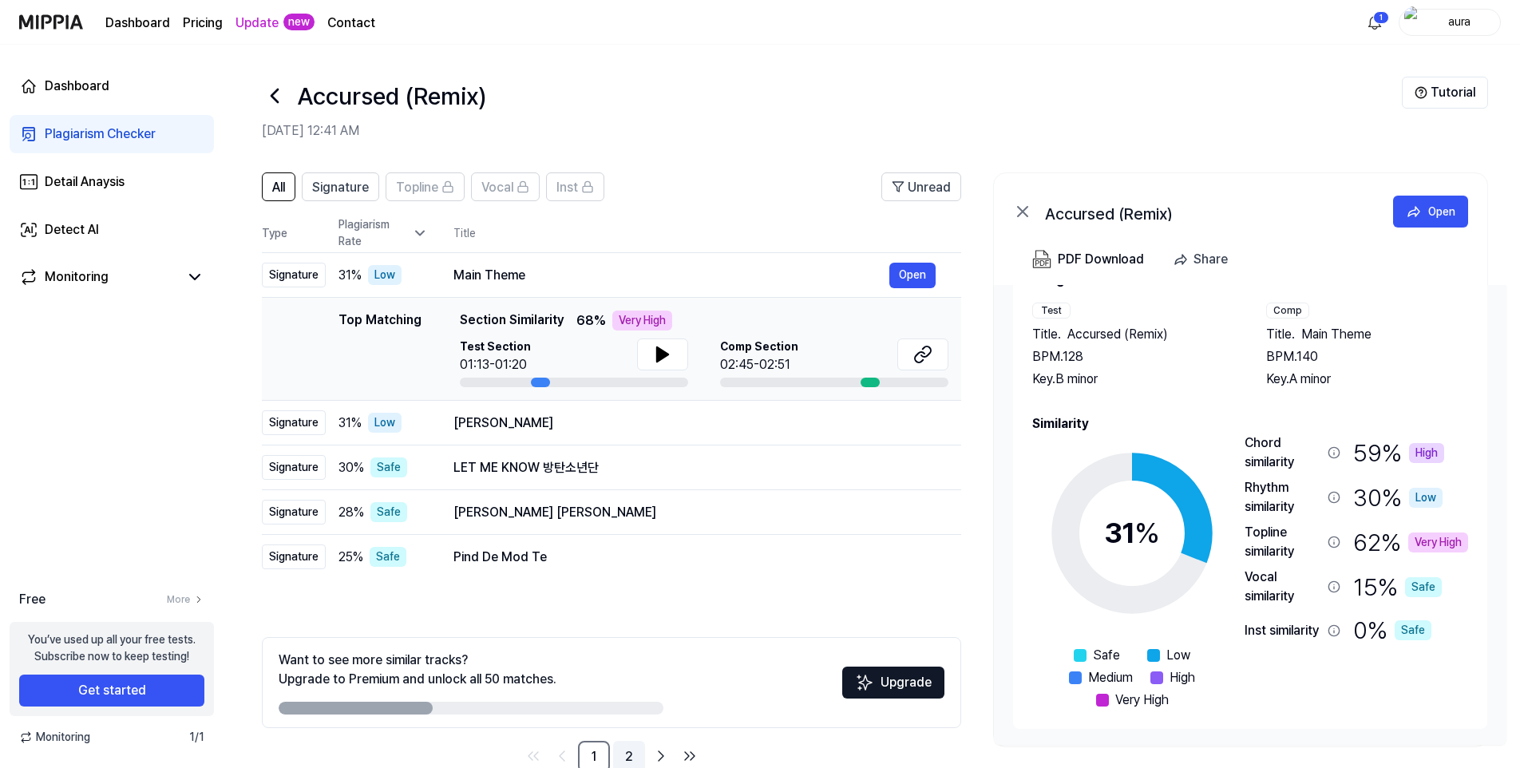
click at [629, 758] on link "2" at bounding box center [629, 757] width 32 height 32
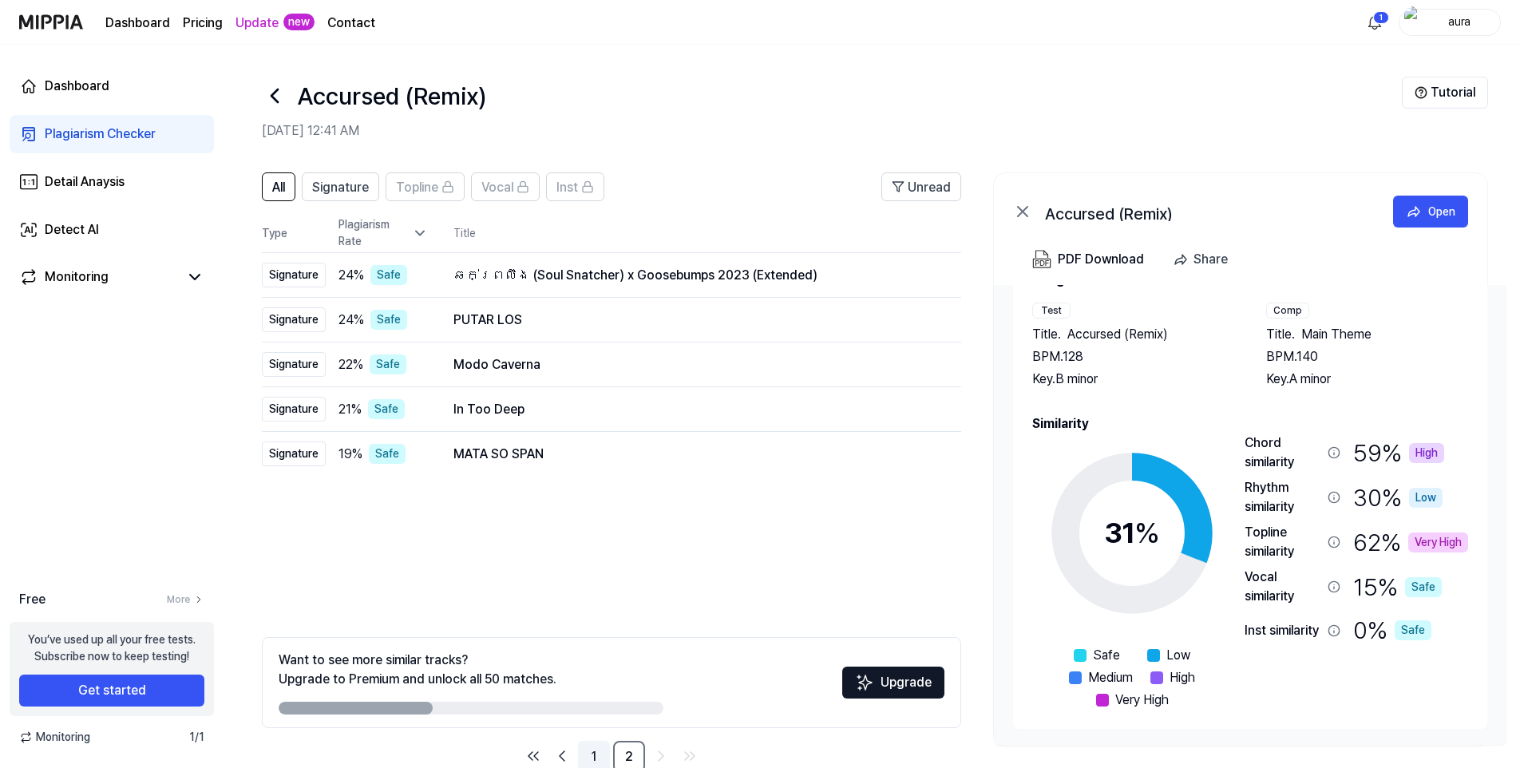
click at [592, 751] on link "1" at bounding box center [594, 757] width 32 height 32
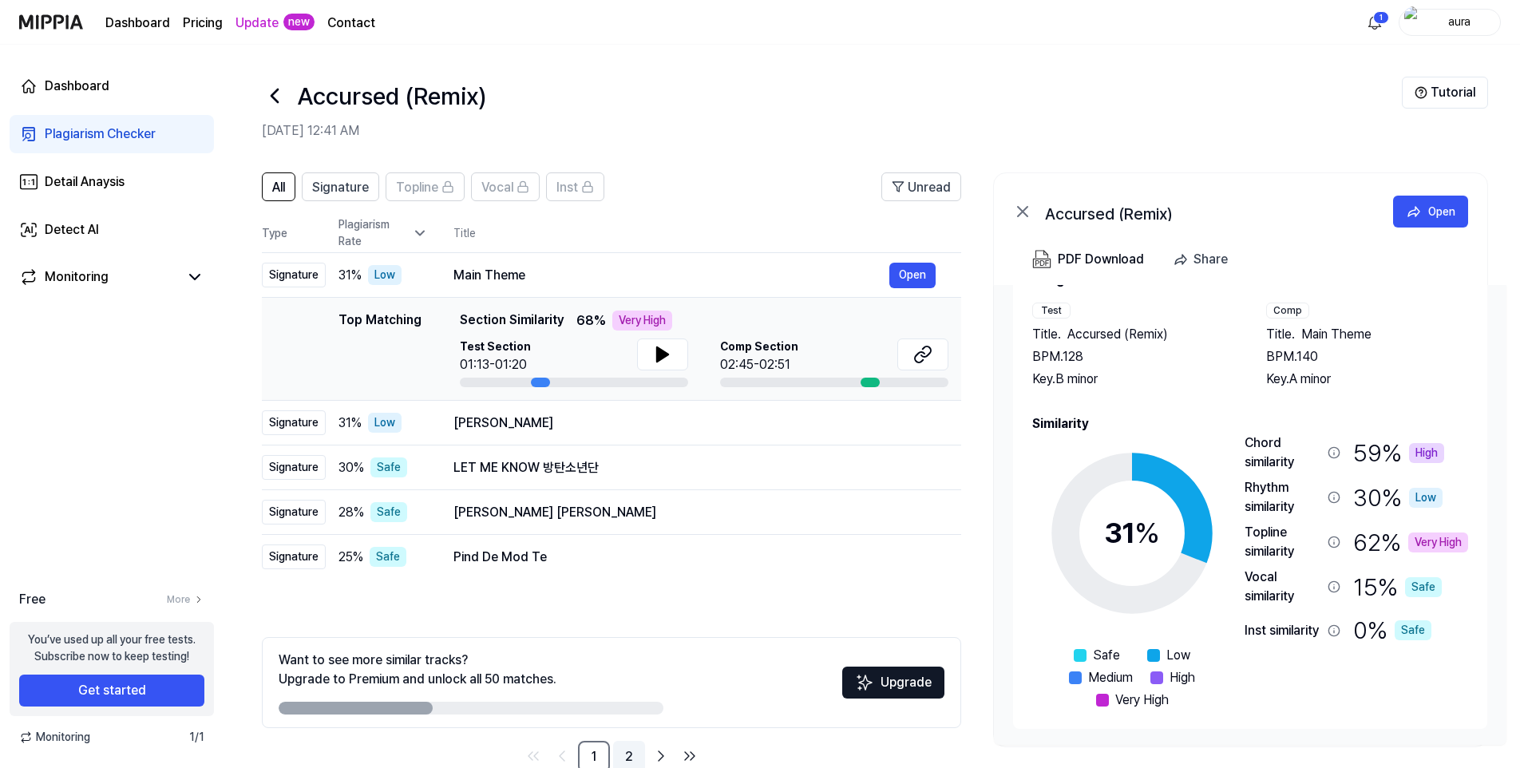
click at [627, 759] on link "2" at bounding box center [629, 757] width 32 height 32
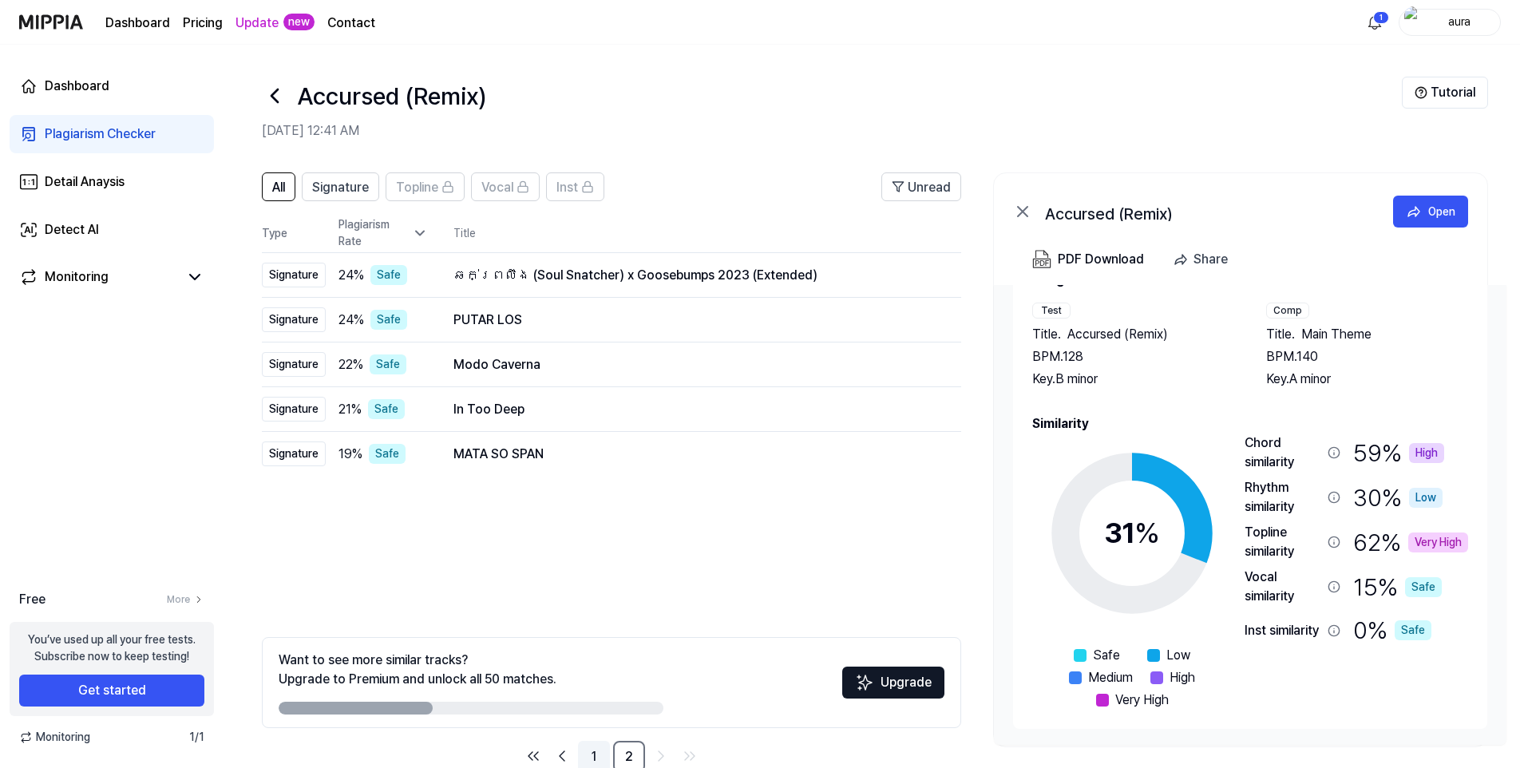
click at [597, 755] on link "1" at bounding box center [594, 757] width 32 height 32
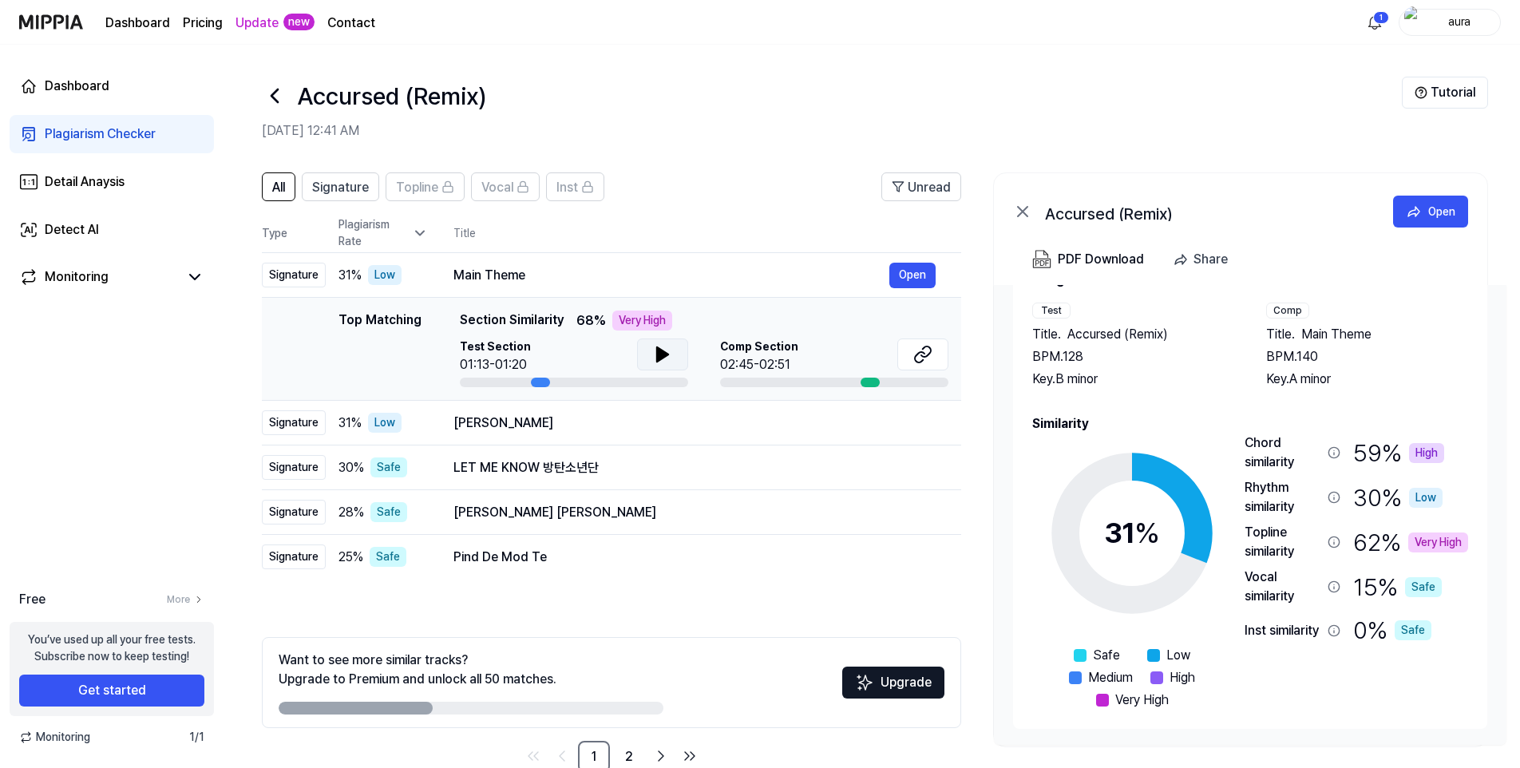
click at [660, 352] on icon at bounding box center [662, 354] width 11 height 14
click at [918, 270] on button "Open" at bounding box center [912, 276] width 46 height 26
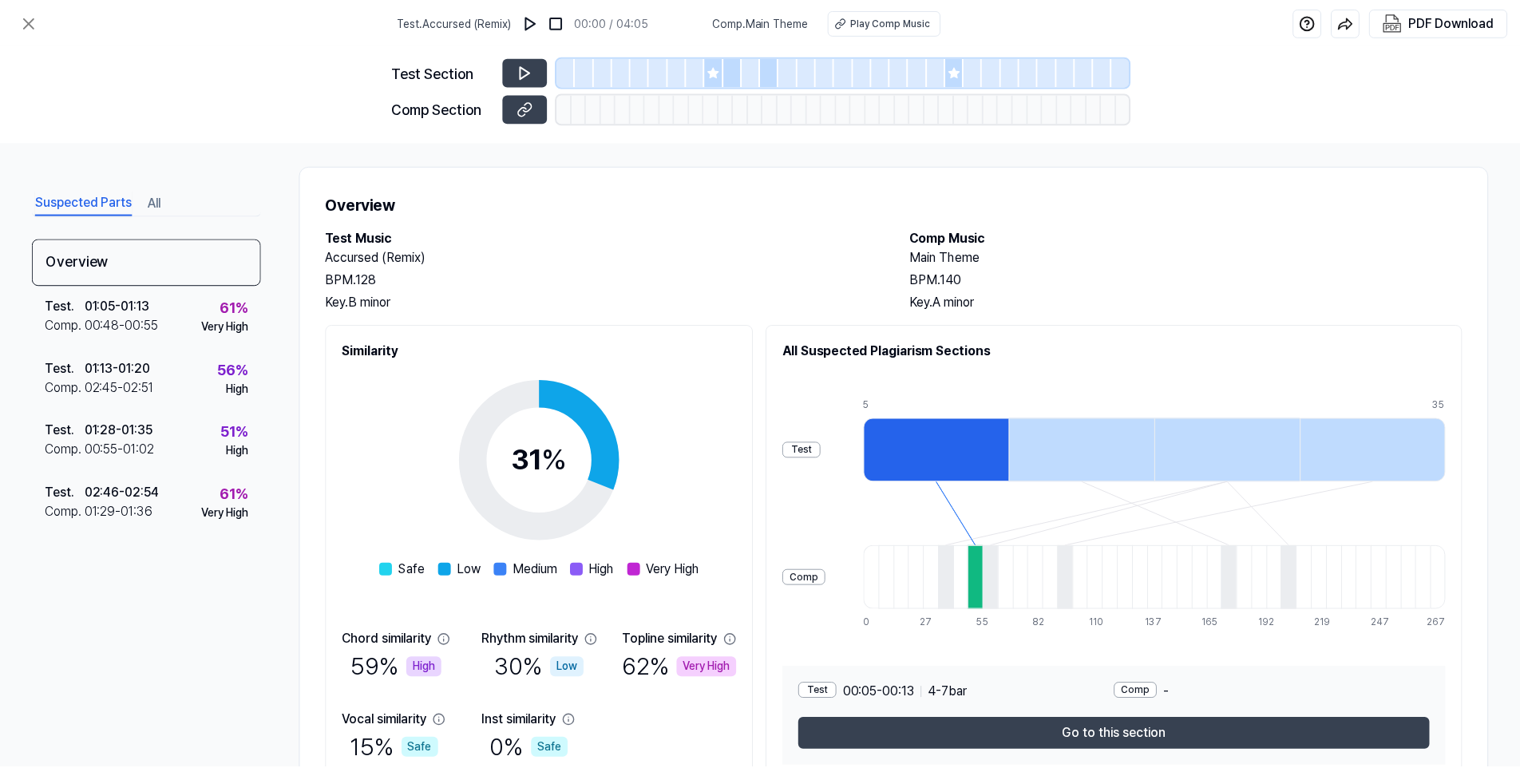
scroll to position [0, 0]
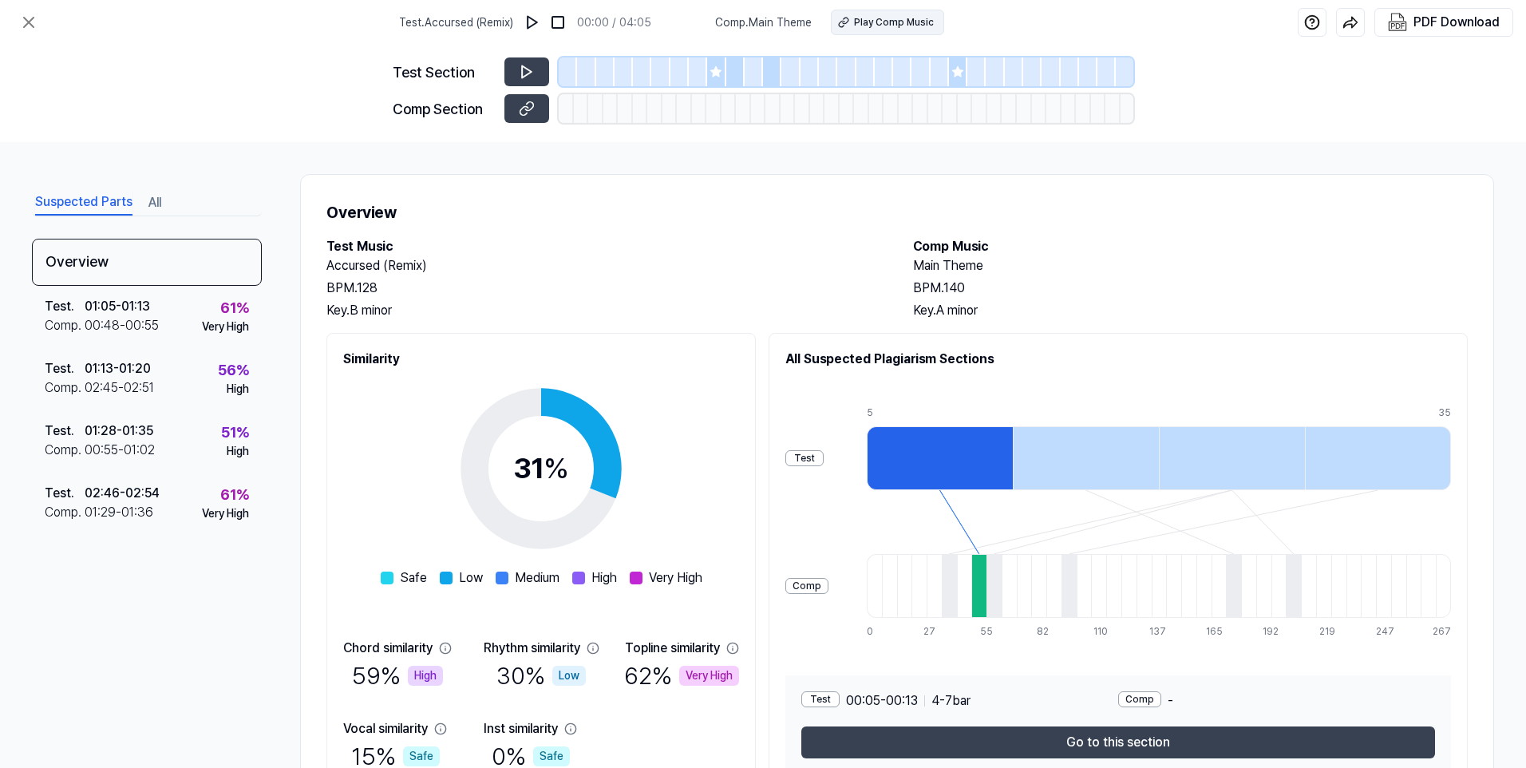
click at [884, 24] on div "Play Comp Music" at bounding box center [894, 22] width 80 height 14
click at [518, 72] on button at bounding box center [526, 71] width 45 height 29
click at [30, 18] on icon at bounding box center [28, 22] width 19 height 19
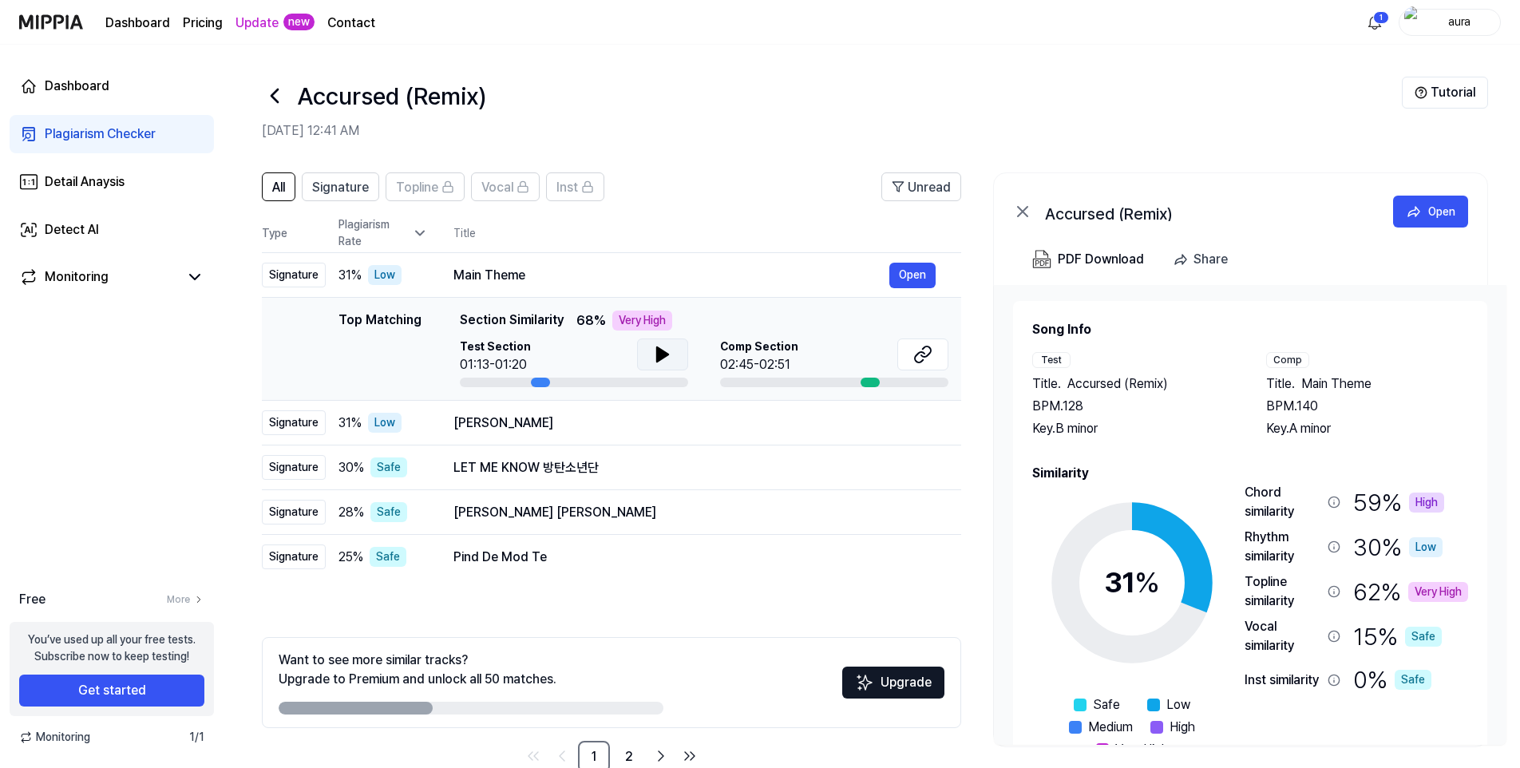
click at [657, 352] on icon at bounding box center [662, 354] width 11 height 14
click at [655, 352] on icon at bounding box center [662, 354] width 19 height 19
click at [671, 343] on button at bounding box center [662, 354] width 51 height 32
drag, startPoint x: 782, startPoint y: 354, endPoint x: 817, endPoint y: 358, distance: 35.3
click at [782, 354] on span "Comp Section" at bounding box center [759, 346] width 78 height 17
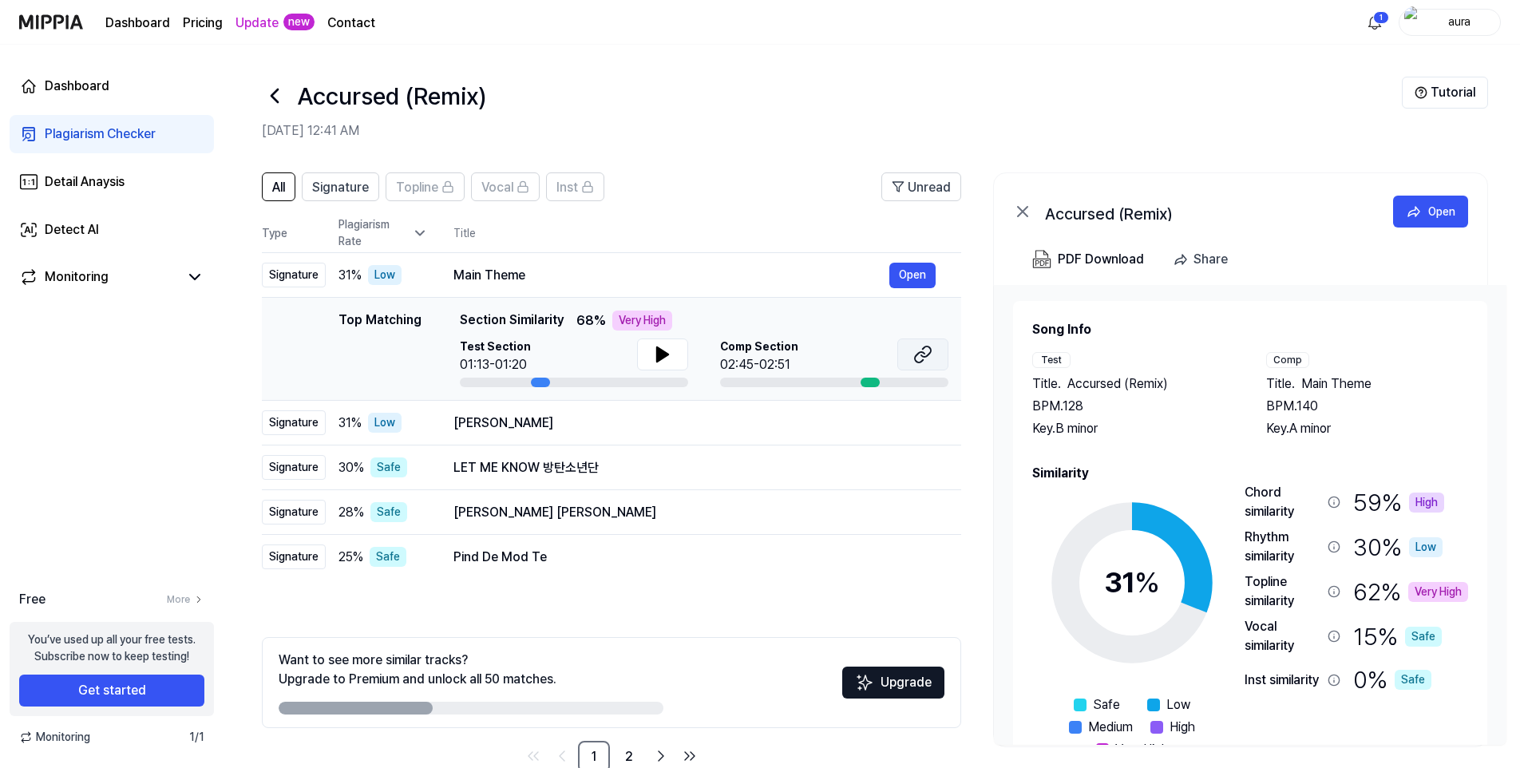
click at [928, 353] on icon at bounding box center [922, 354] width 19 height 19
click at [513, 429] on div "Annabelle" at bounding box center [671, 422] width 436 height 19
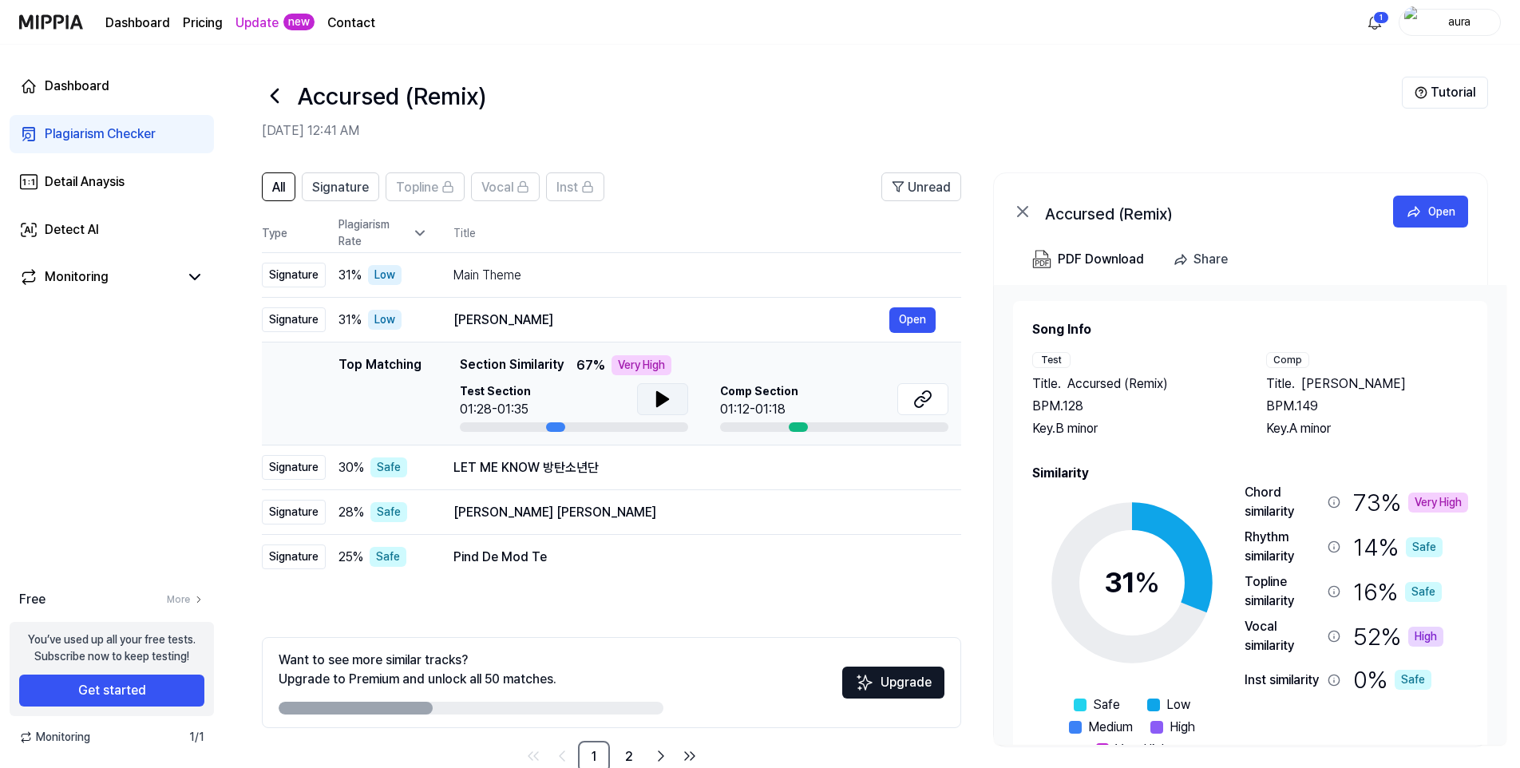
click at [664, 386] on button at bounding box center [662, 399] width 51 height 32
click at [924, 390] on icon at bounding box center [922, 399] width 19 height 19
click at [1379, 19] on html "Dashboard Pricing Update new Contact 1 aura Dashboard Plagiarism Checker Detail…" at bounding box center [760, 384] width 1520 height 768
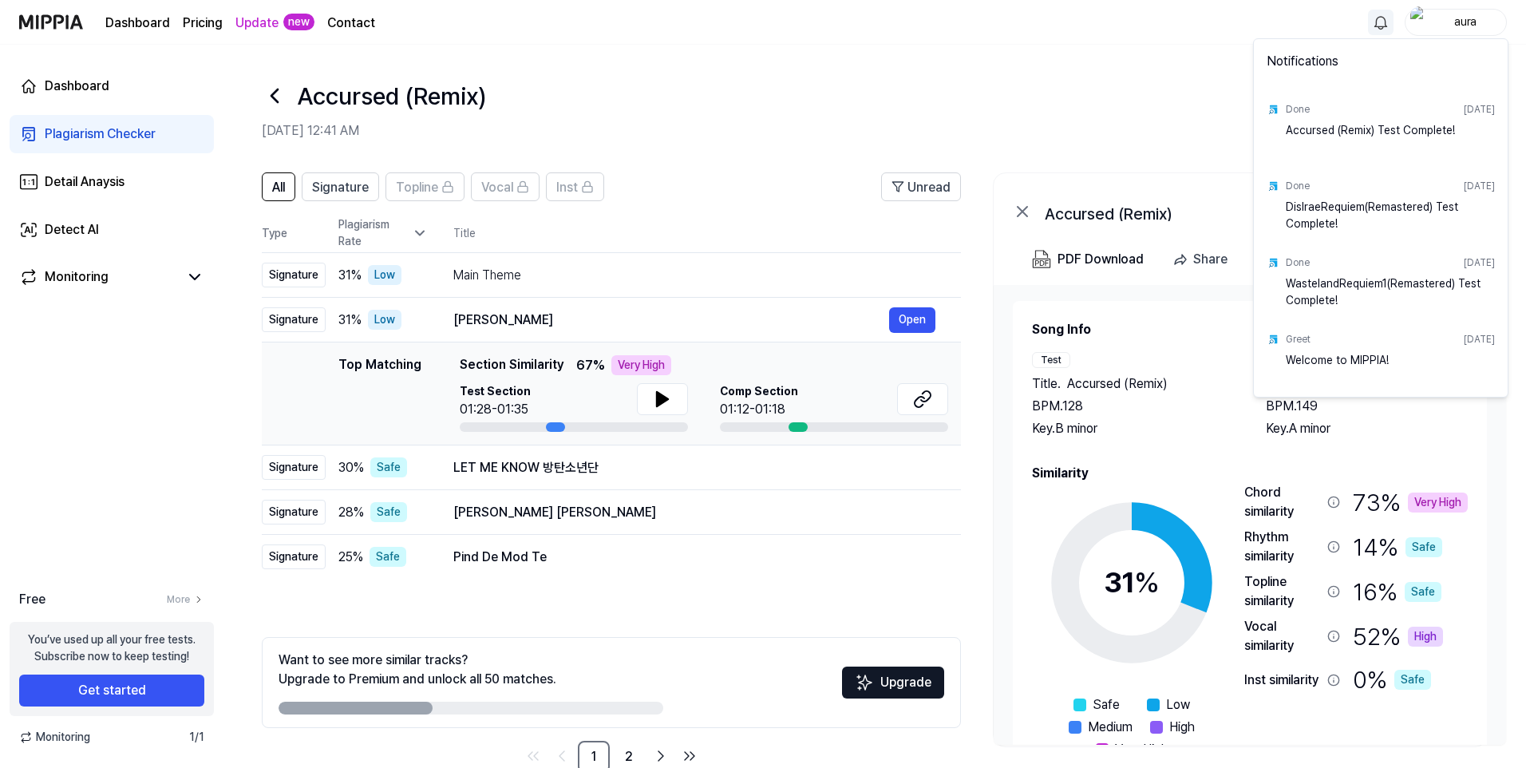
click at [1094, 48] on html "Dashboard Pricing Update new Contact aura Dashboard Plagiarism Checker Detail A…" at bounding box center [763, 384] width 1526 height 768
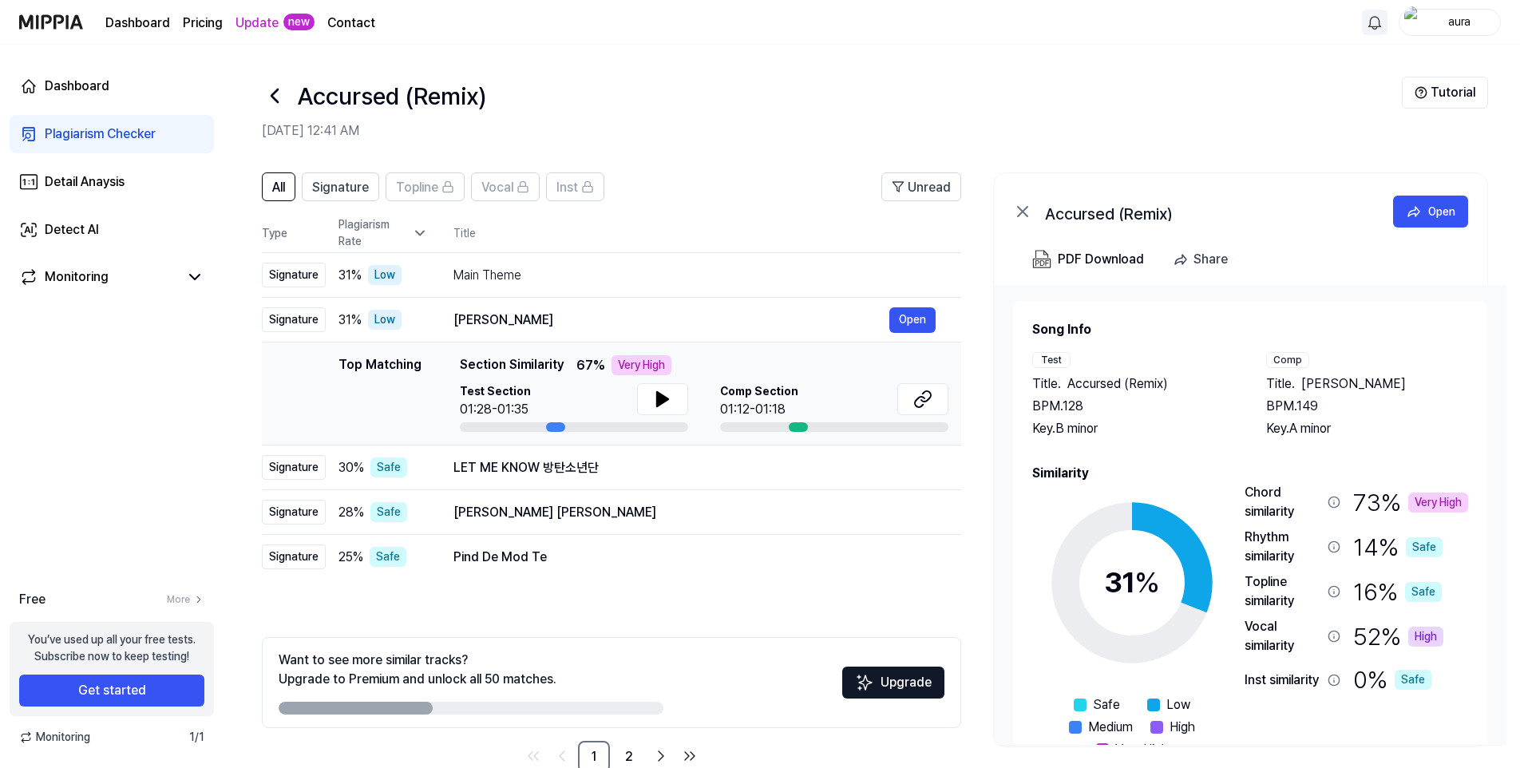
click at [272, 93] on icon at bounding box center [275, 96] width 26 height 26
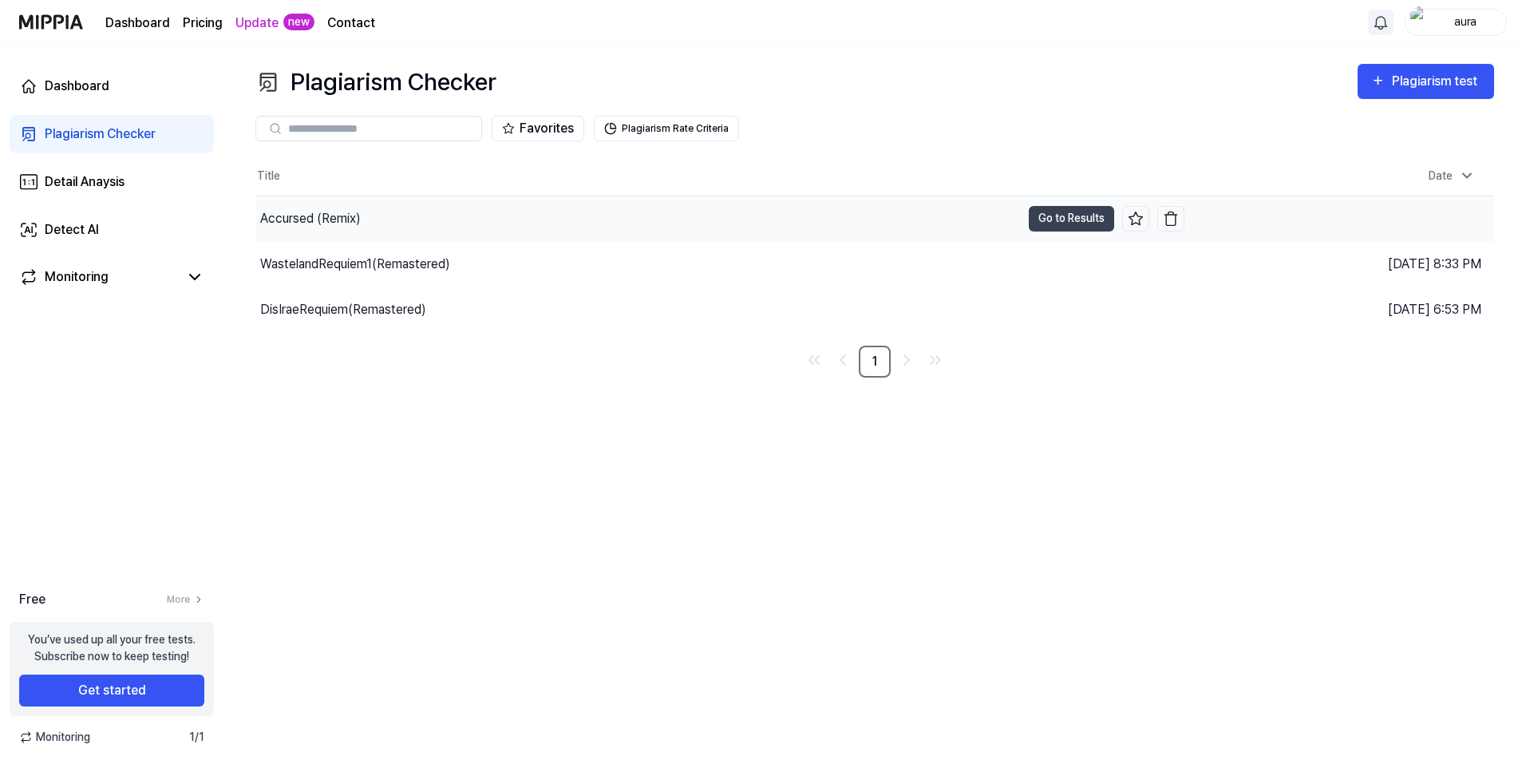
click at [358, 209] on div "Accursed (Remix)" at bounding box center [310, 218] width 101 height 19
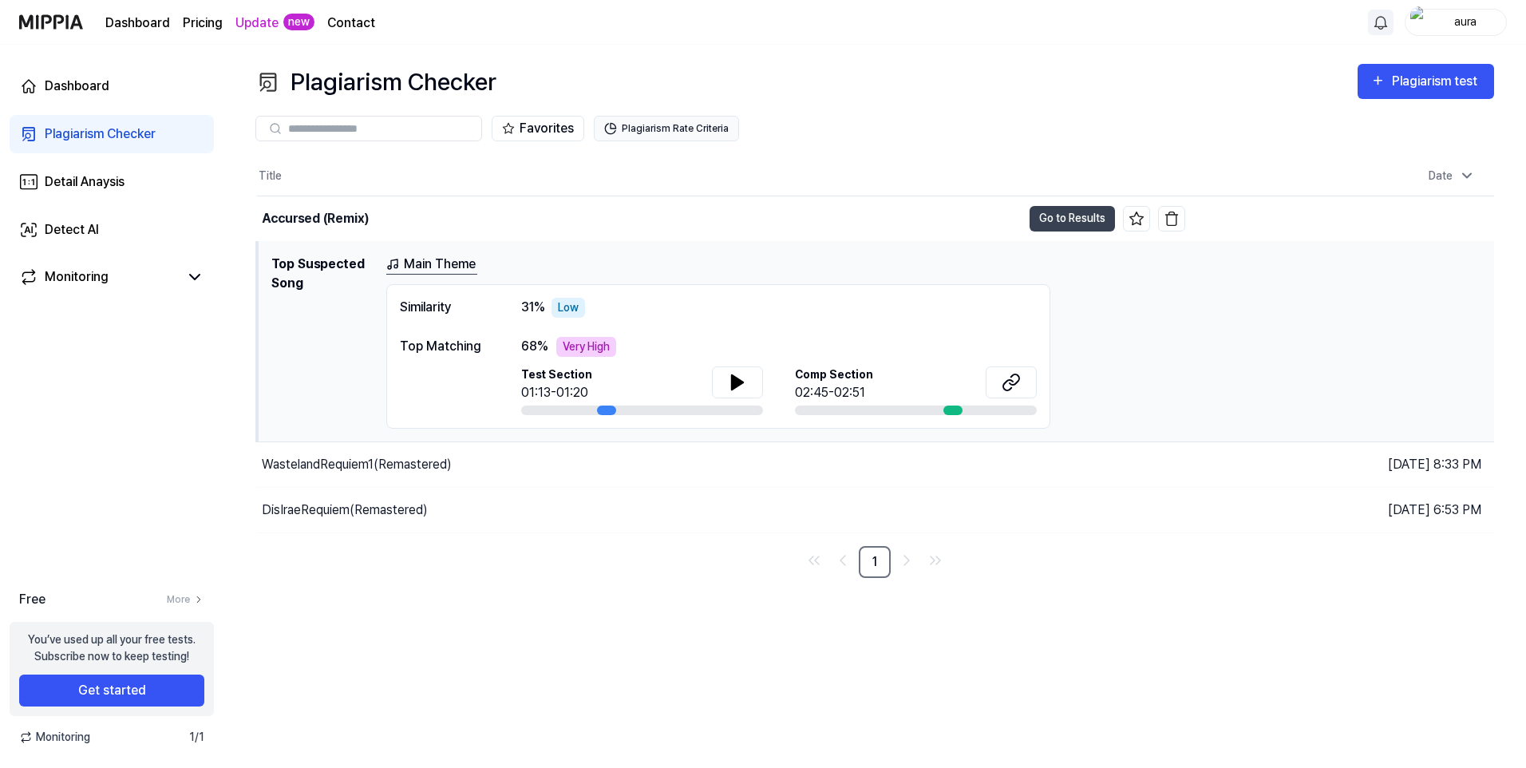
drag, startPoint x: 662, startPoint y: 106, endPoint x: 653, endPoint y: 129, distance: 24.0
click at [659, 107] on div "Favorites Plagiarism Rate Criteria" at bounding box center [874, 128] width 1239 height 57
click at [653, 129] on button "Plagiarism Rate Criteria" at bounding box center [666, 129] width 145 height 26
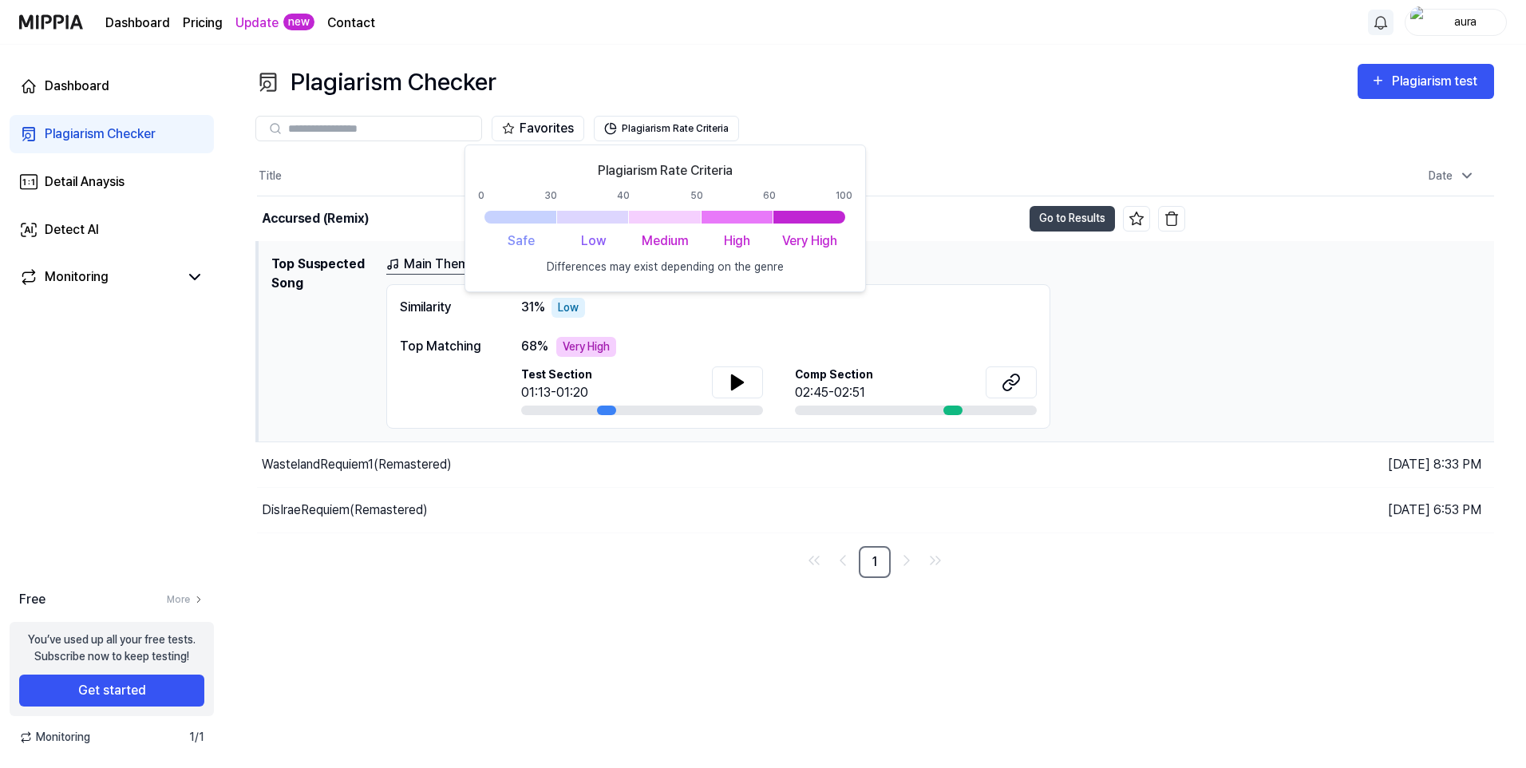
click at [759, 16] on div "Dashboard Pricing Update new Contact aura" at bounding box center [763, 22] width 1488 height 44
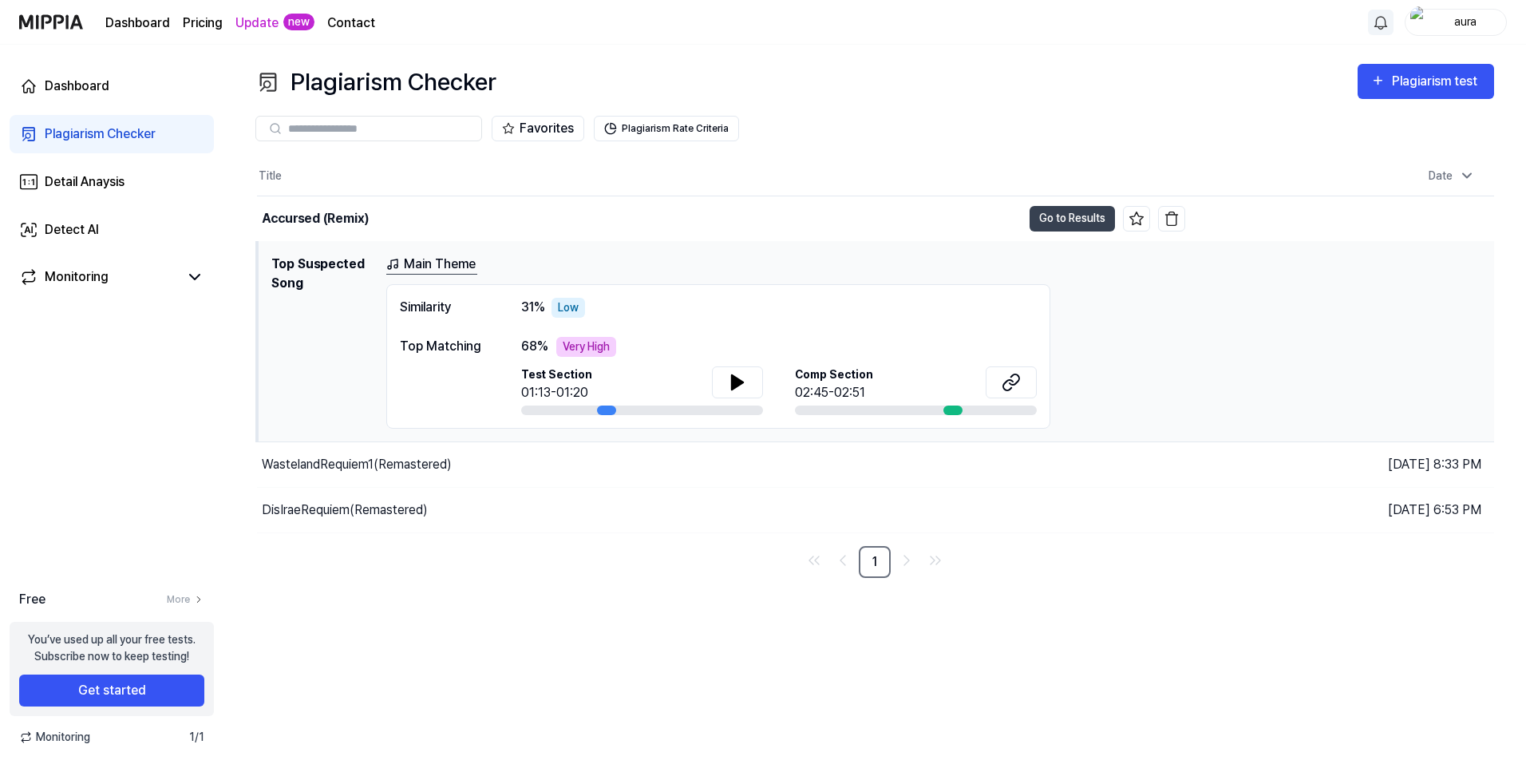
click at [1470, 20] on div "aura" at bounding box center [1465, 22] width 62 height 18
click at [1359, 121] on link "Account" at bounding box center [1405, 119] width 184 height 17
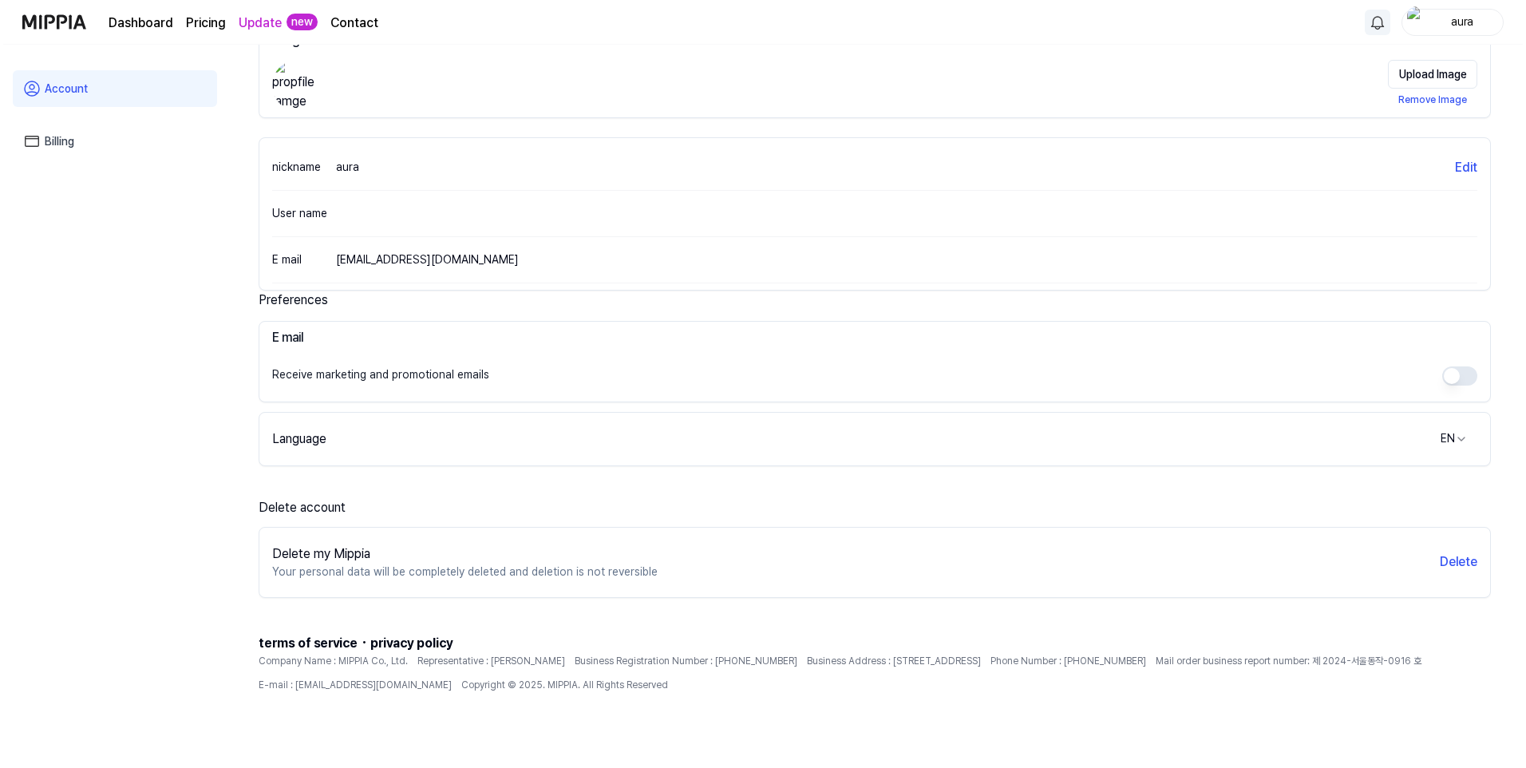
scroll to position [109, 0]
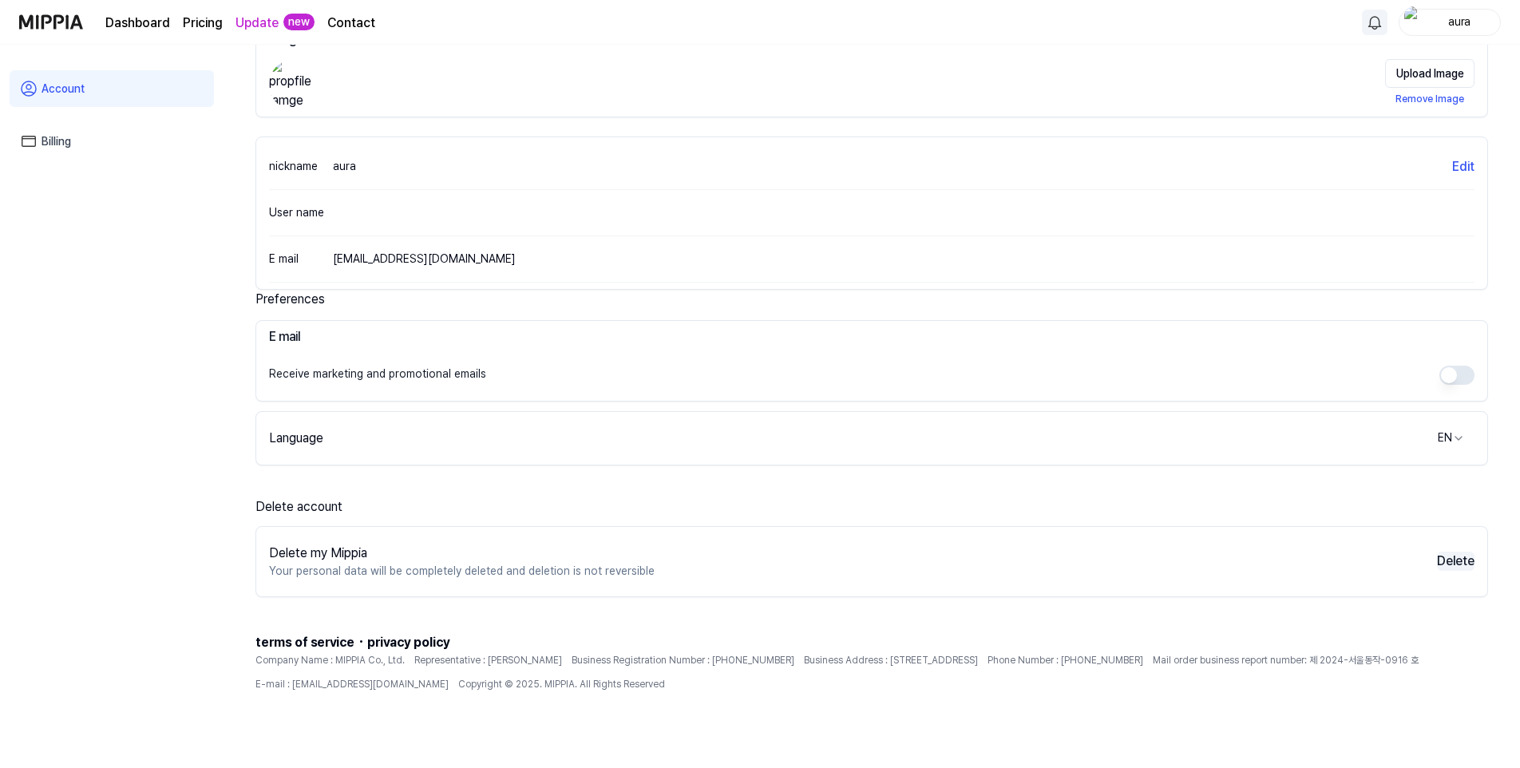
click at [1450, 558] on button "Delete" at bounding box center [1456, 561] width 38 height 19
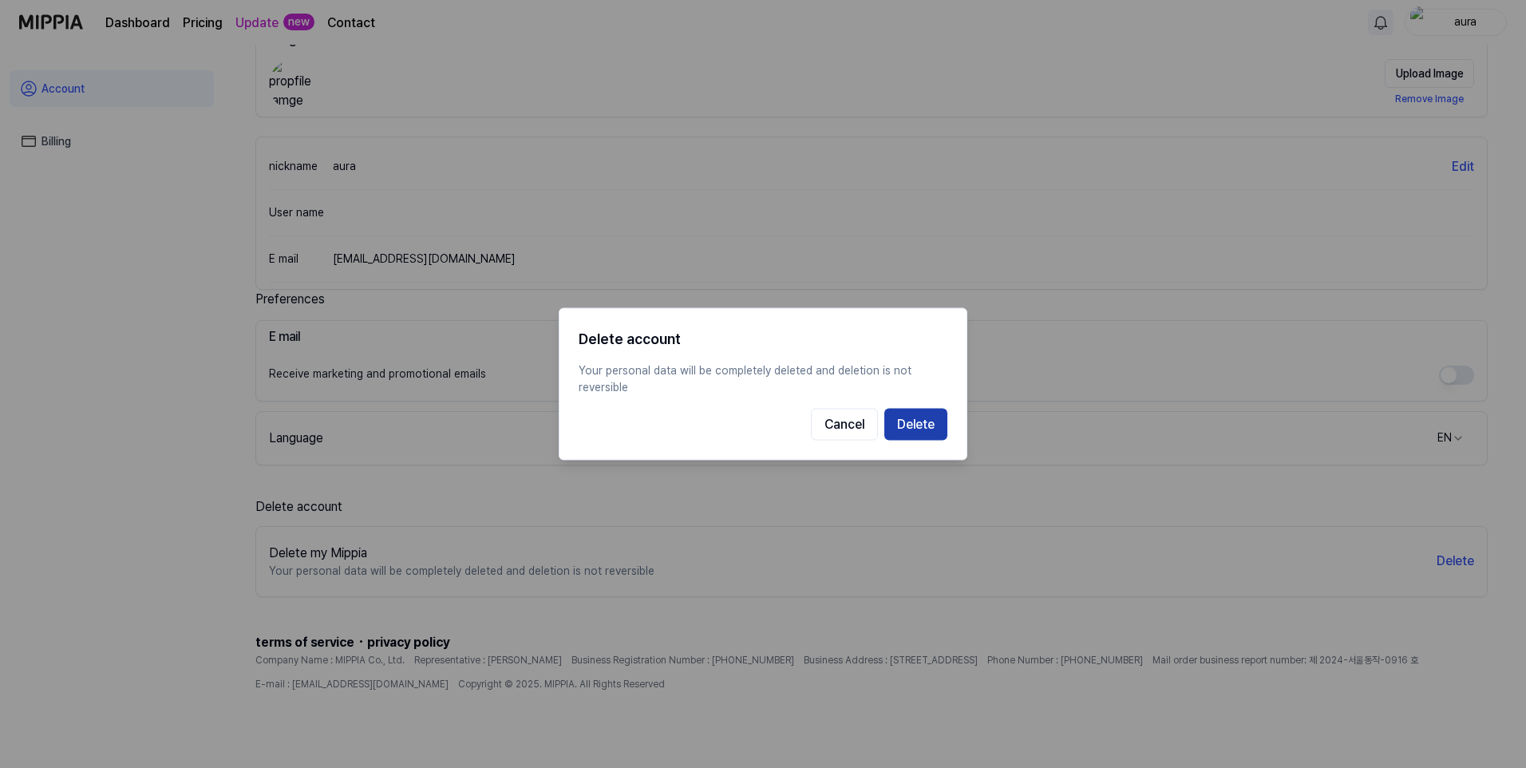
click at [920, 429] on button "Delete" at bounding box center [915, 425] width 63 height 32
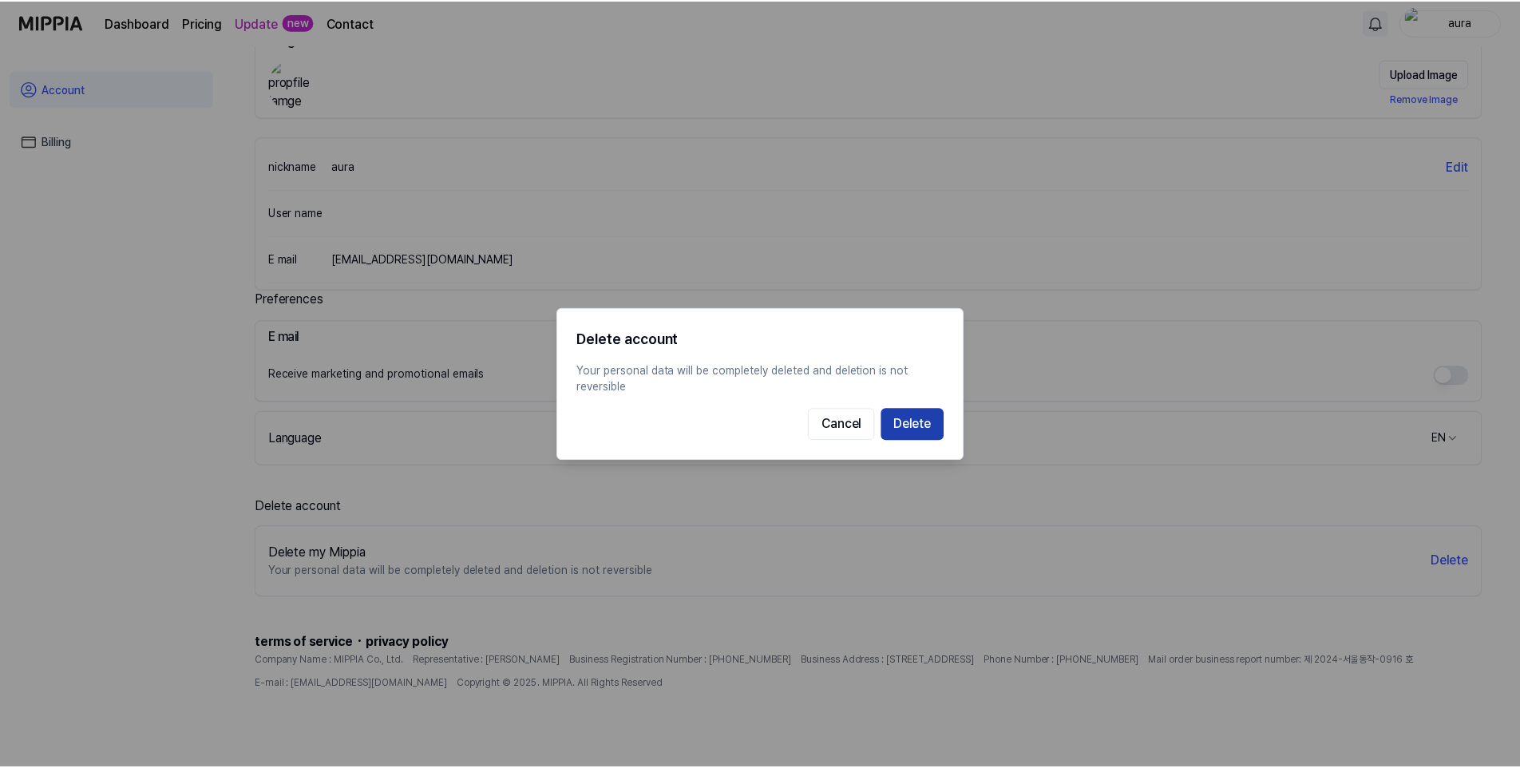
scroll to position [45, 0]
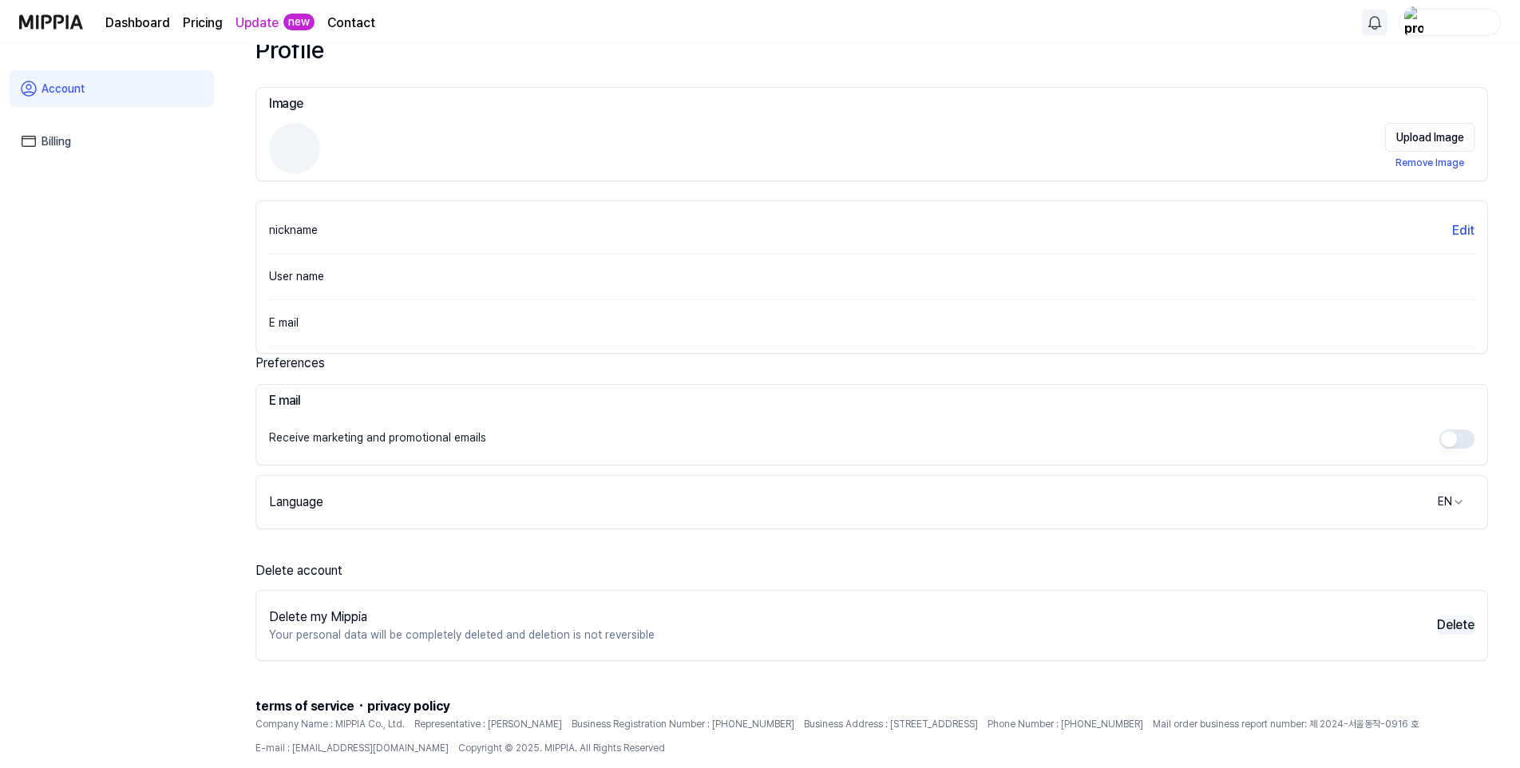
click at [1472, 625] on button "Delete" at bounding box center [1456, 624] width 38 height 19
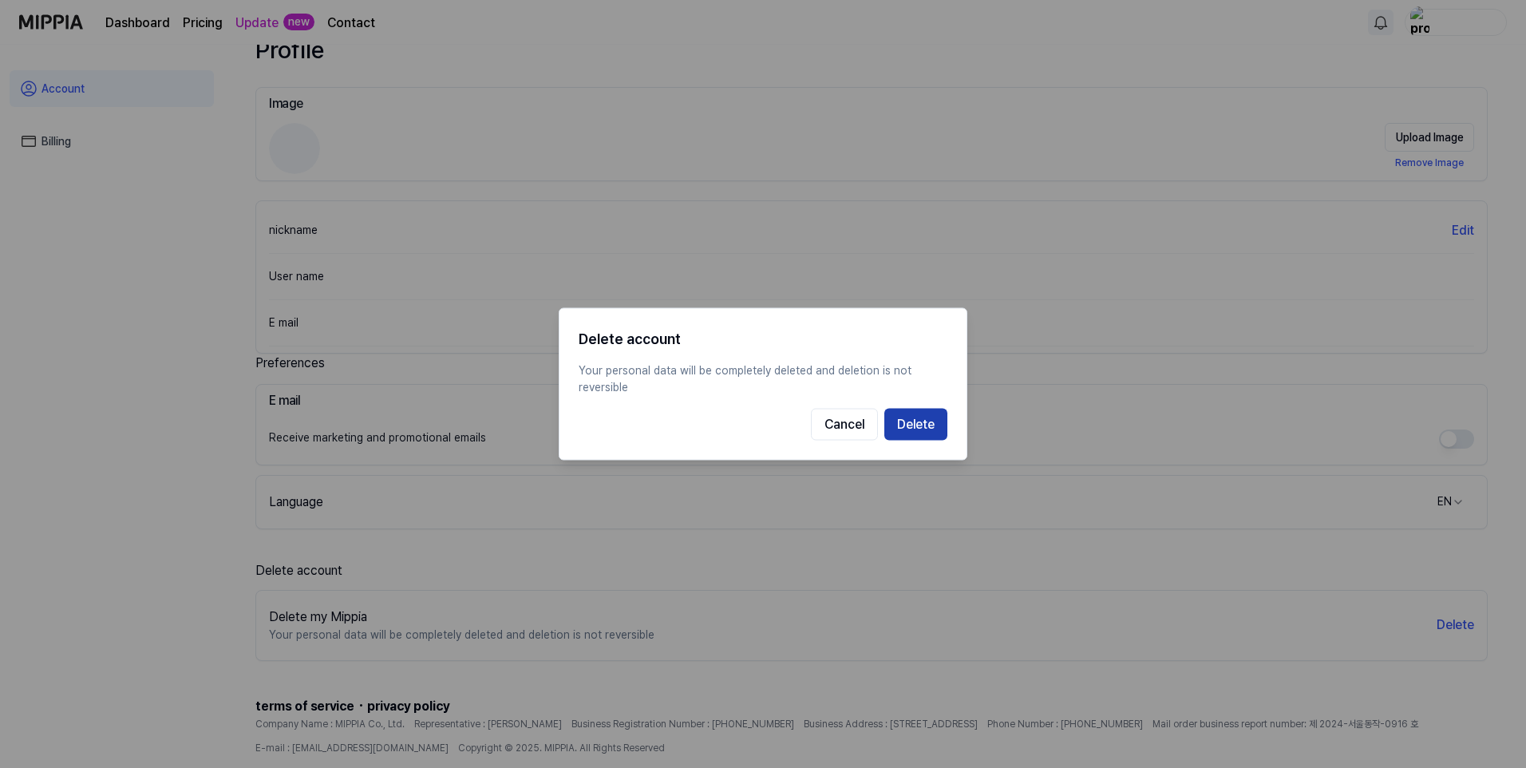
click at [914, 431] on button "Delete" at bounding box center [915, 425] width 63 height 32
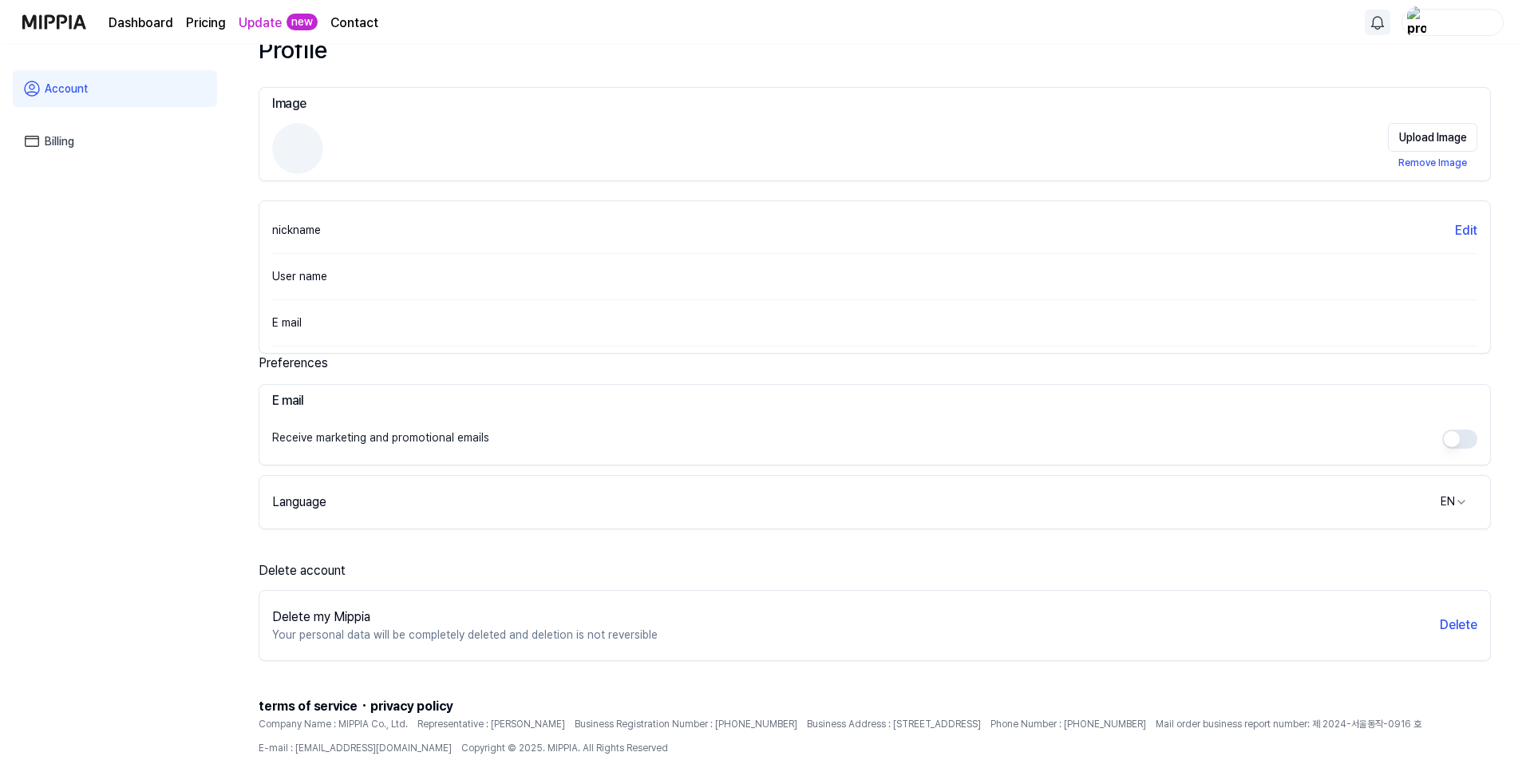
scroll to position [0, 0]
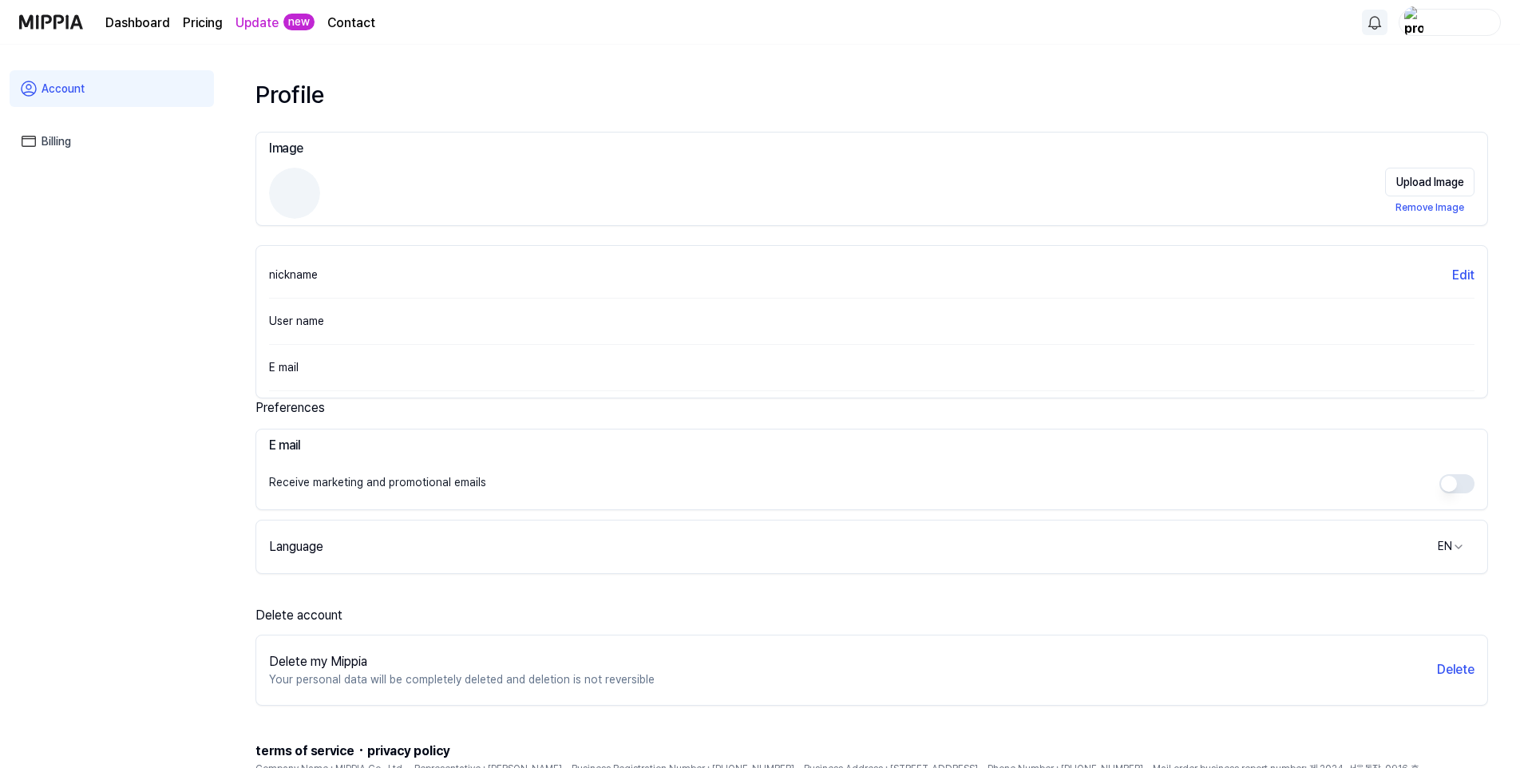
click at [109, 99] on link "Account" at bounding box center [112, 88] width 204 height 37
click at [129, 15] on link "Dashboard" at bounding box center [137, 23] width 65 height 19
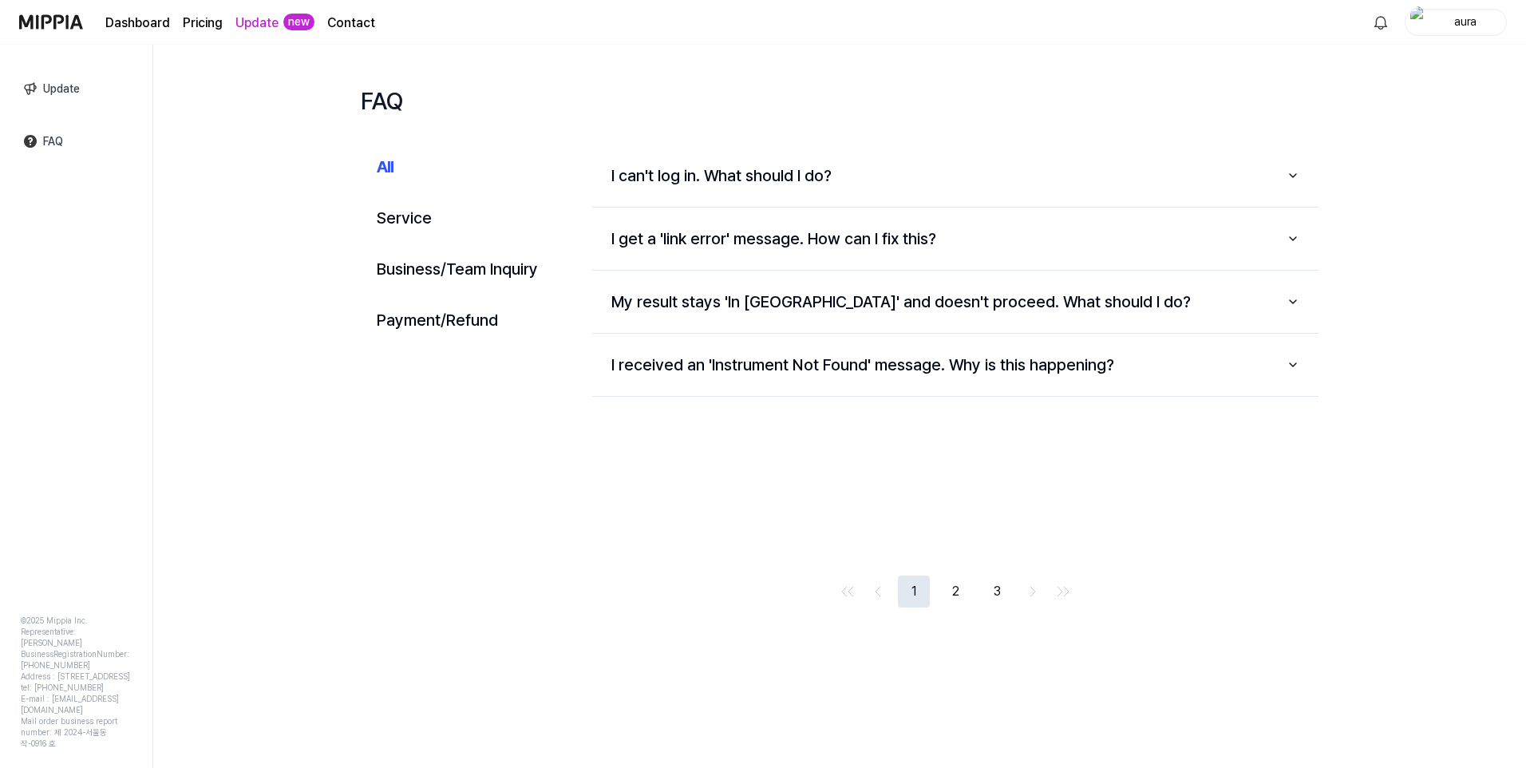
click at [946, 595] on button "2" at bounding box center [956, 592] width 32 height 32
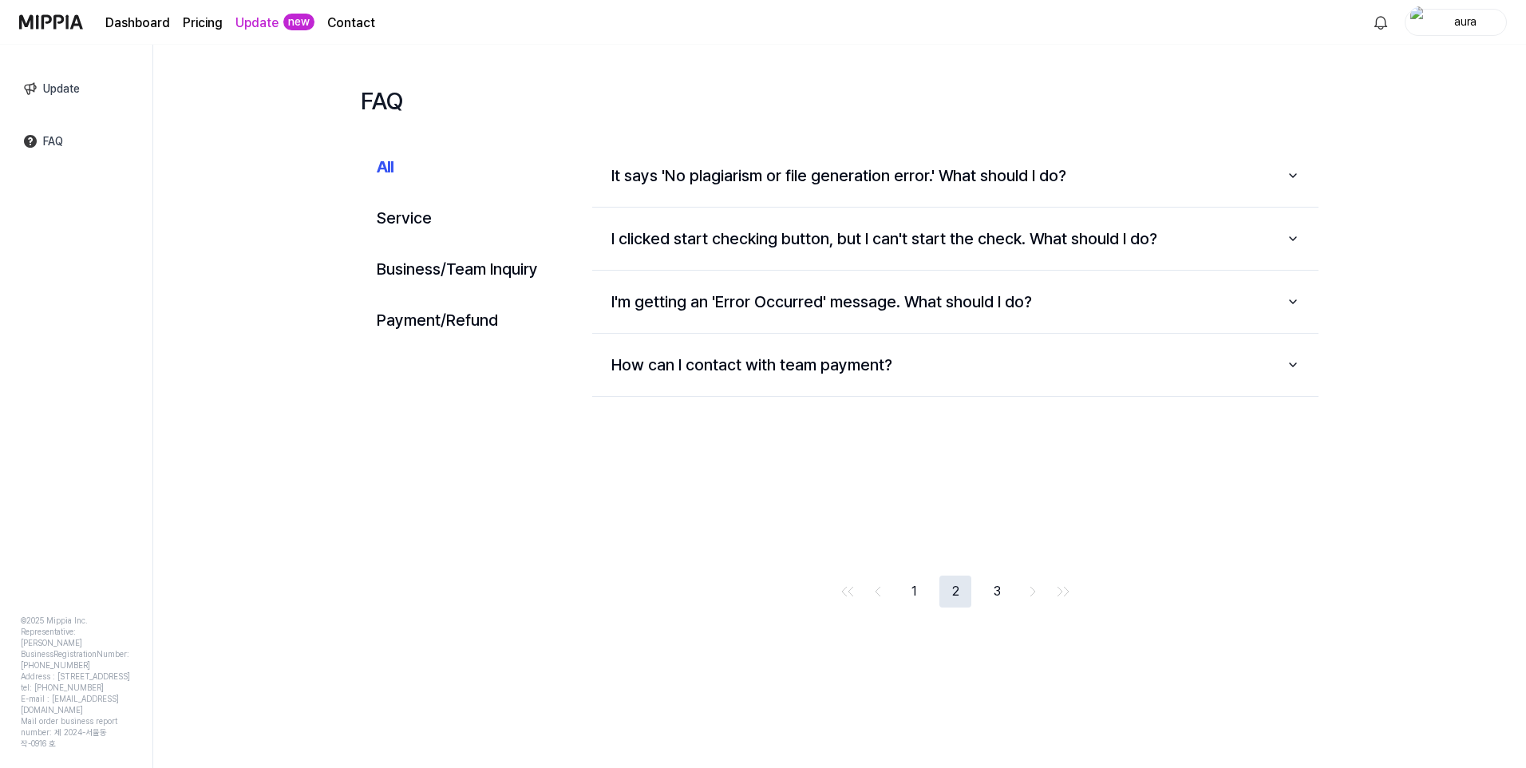
click at [946, 595] on button "2" at bounding box center [956, 592] width 32 height 32
click at [956, 591] on button "2" at bounding box center [956, 592] width 32 height 32
click at [999, 591] on button "3" at bounding box center [997, 592] width 32 height 32
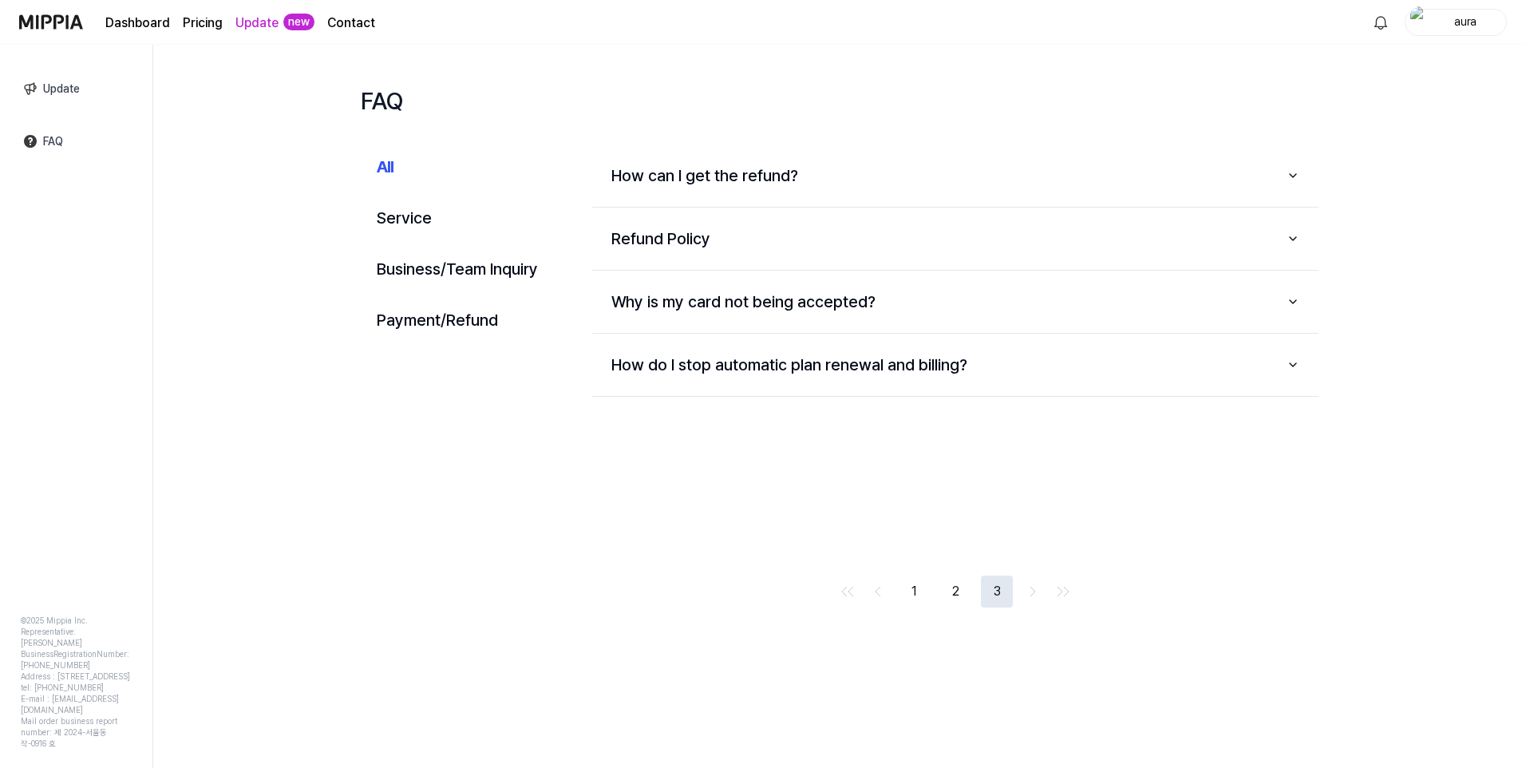
click at [999, 591] on button "3" at bounding box center [997, 592] width 32 height 32
click at [43, 139] on link "FAQ" at bounding box center [76, 141] width 130 height 37
click at [52, 84] on link "Update" at bounding box center [76, 88] width 130 height 37
